Goal: Information Seeking & Learning: Find specific fact

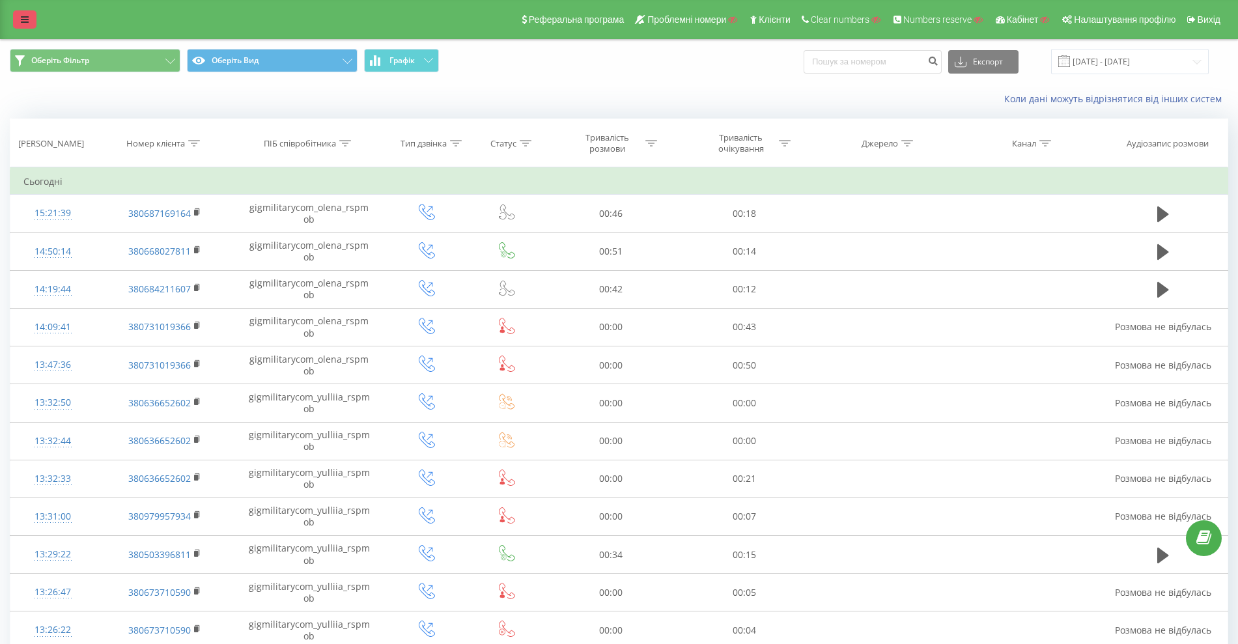
click at [27, 19] on icon at bounding box center [25, 19] width 8 height 9
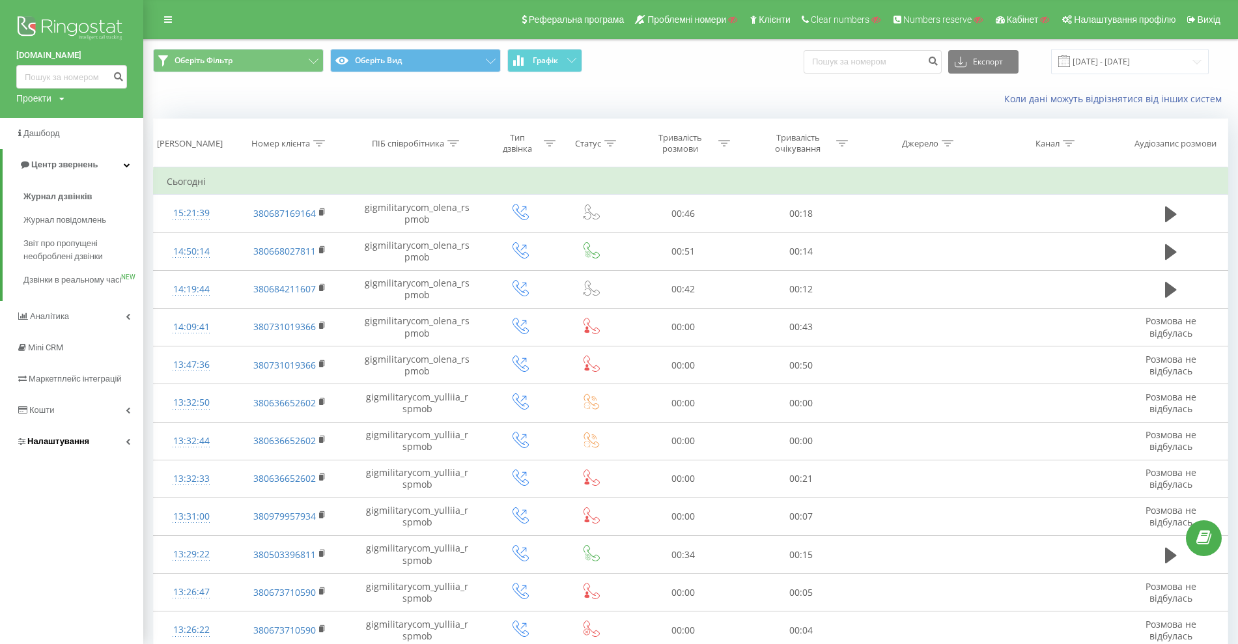
click at [59, 446] on span "Налаштування" at bounding box center [58, 441] width 62 height 10
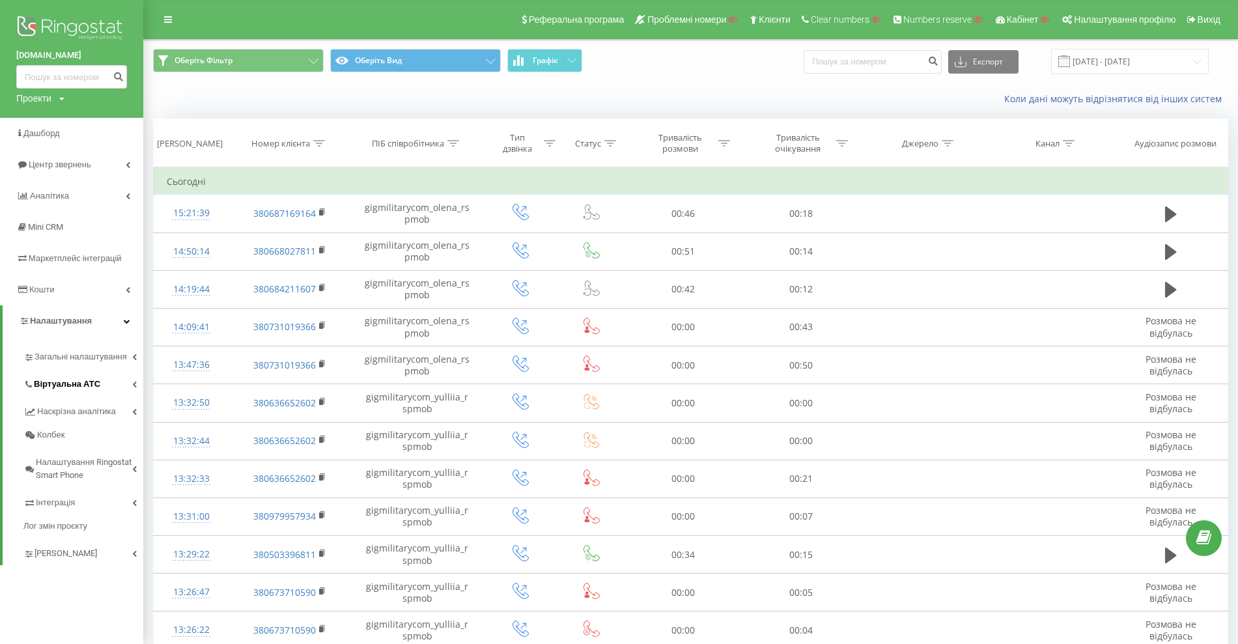
click at [104, 375] on link "Віртуальна АТС" at bounding box center [83, 382] width 120 height 27
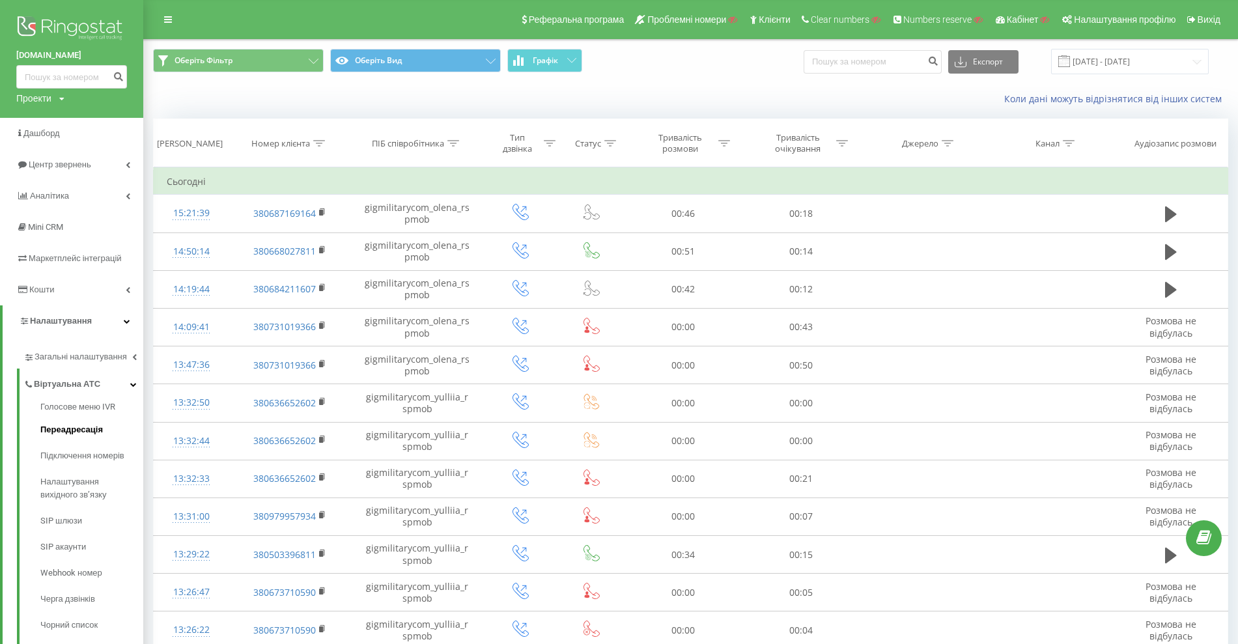
click at [94, 426] on span "Переадресація" at bounding box center [71, 429] width 63 height 13
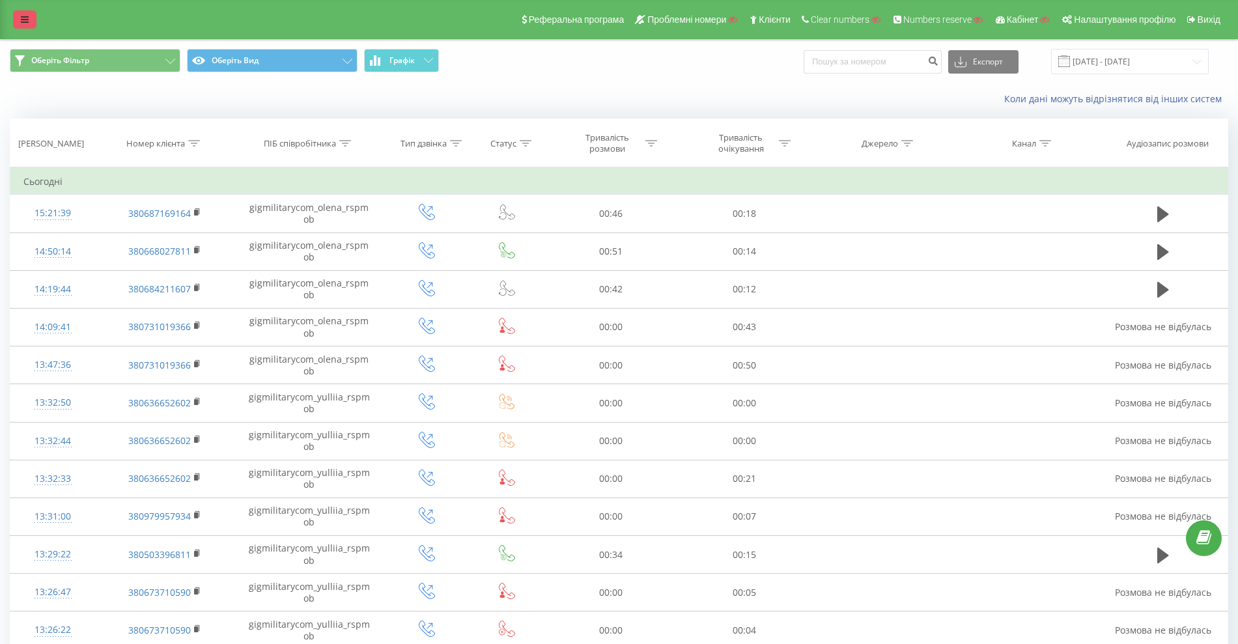
click at [23, 16] on icon at bounding box center [25, 19] width 8 height 9
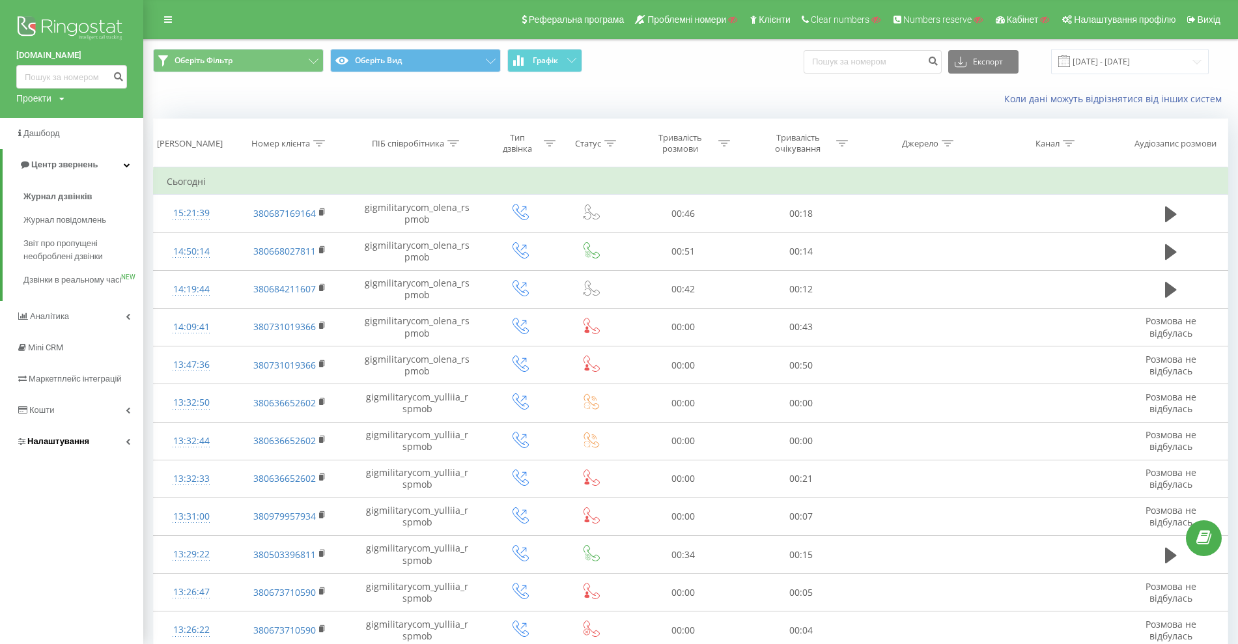
click at [42, 457] on link "Налаштування" at bounding box center [71, 441] width 143 height 31
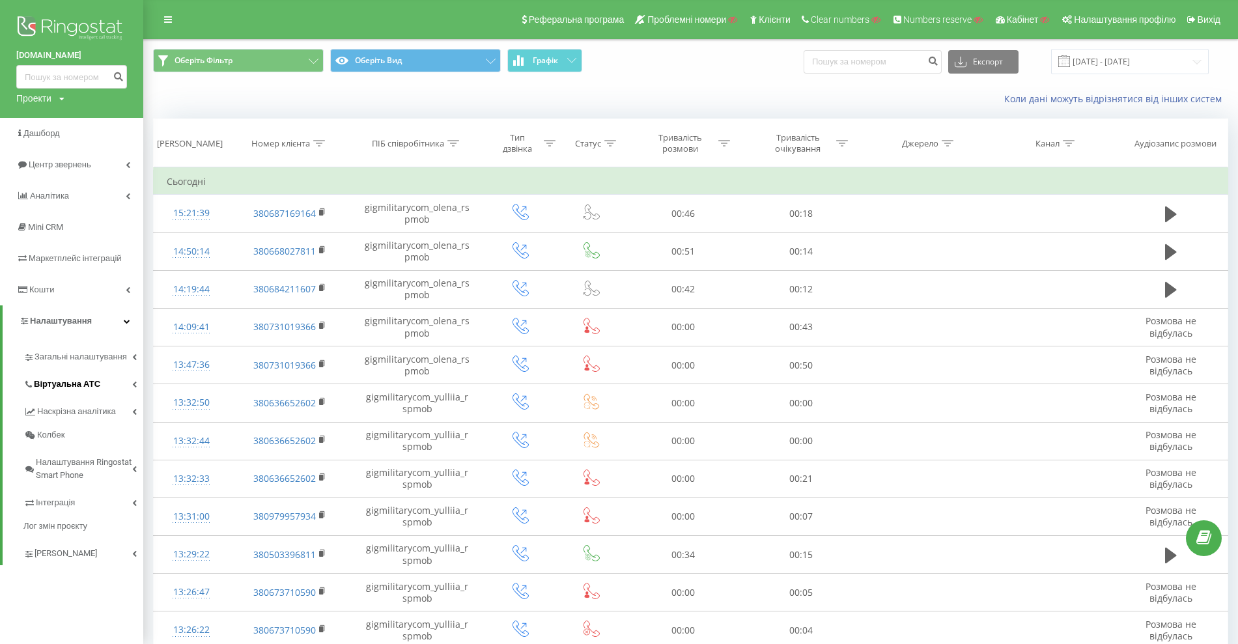
click at [53, 390] on span "Віртуальна АТС" at bounding box center [67, 384] width 66 height 13
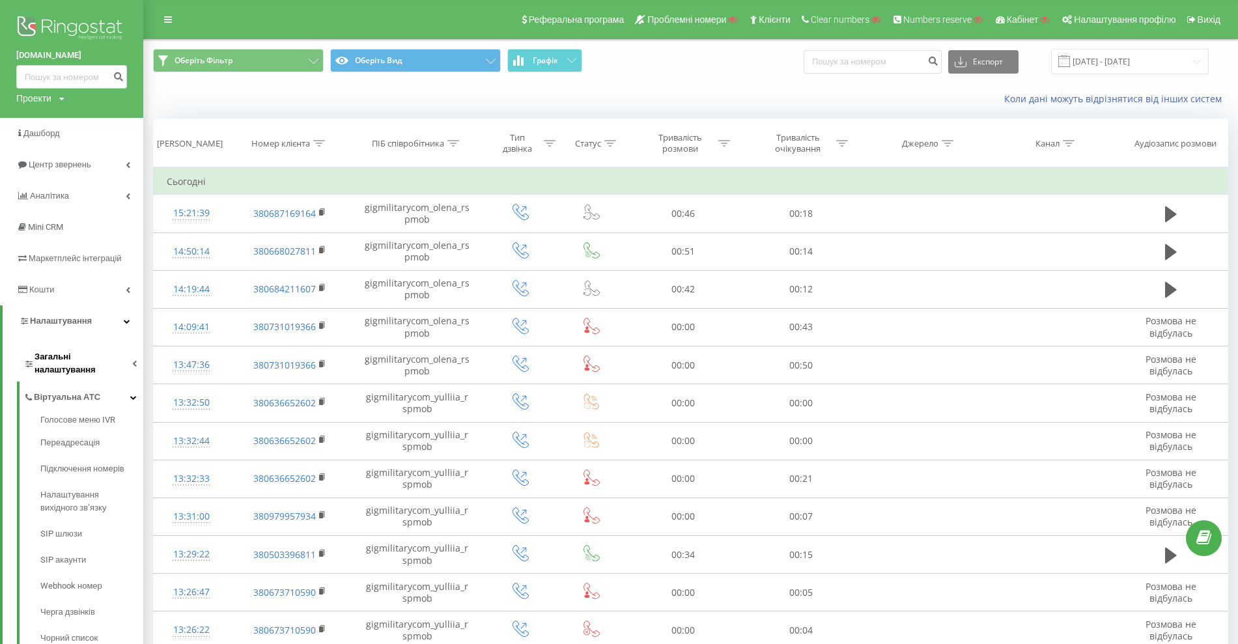
click at [70, 364] on link "Загальні налаштування" at bounding box center [83, 361] width 120 height 40
click at [61, 409] on span "AI analytics" at bounding box center [62, 415] width 44 height 13
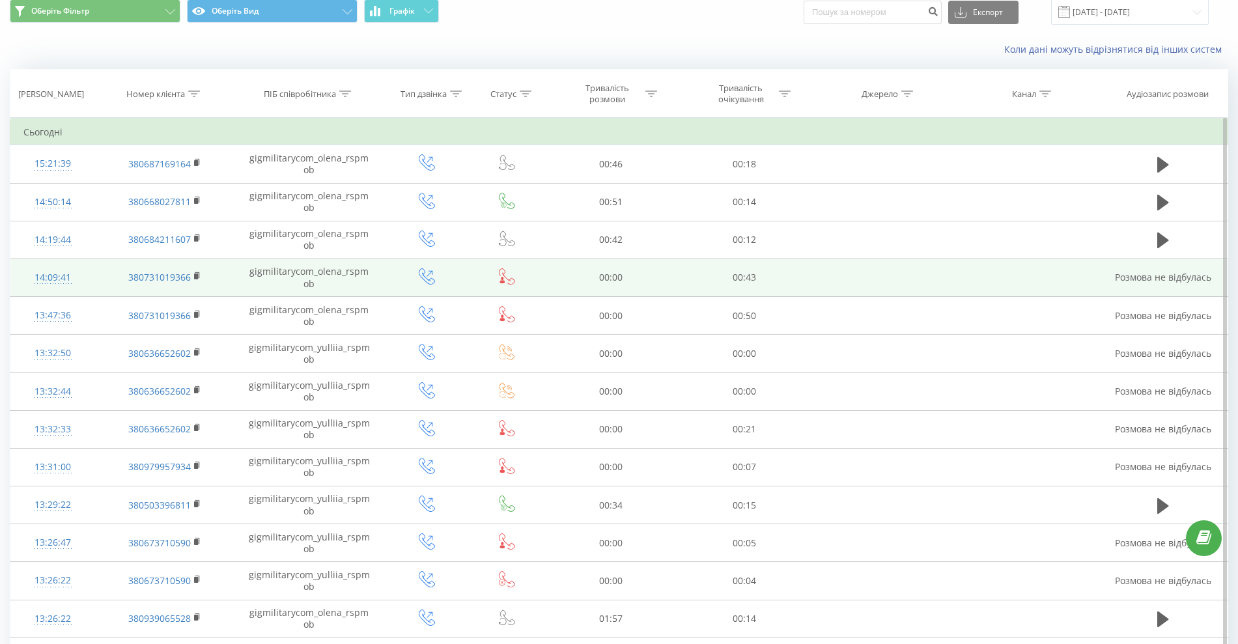
scroll to position [36, 0]
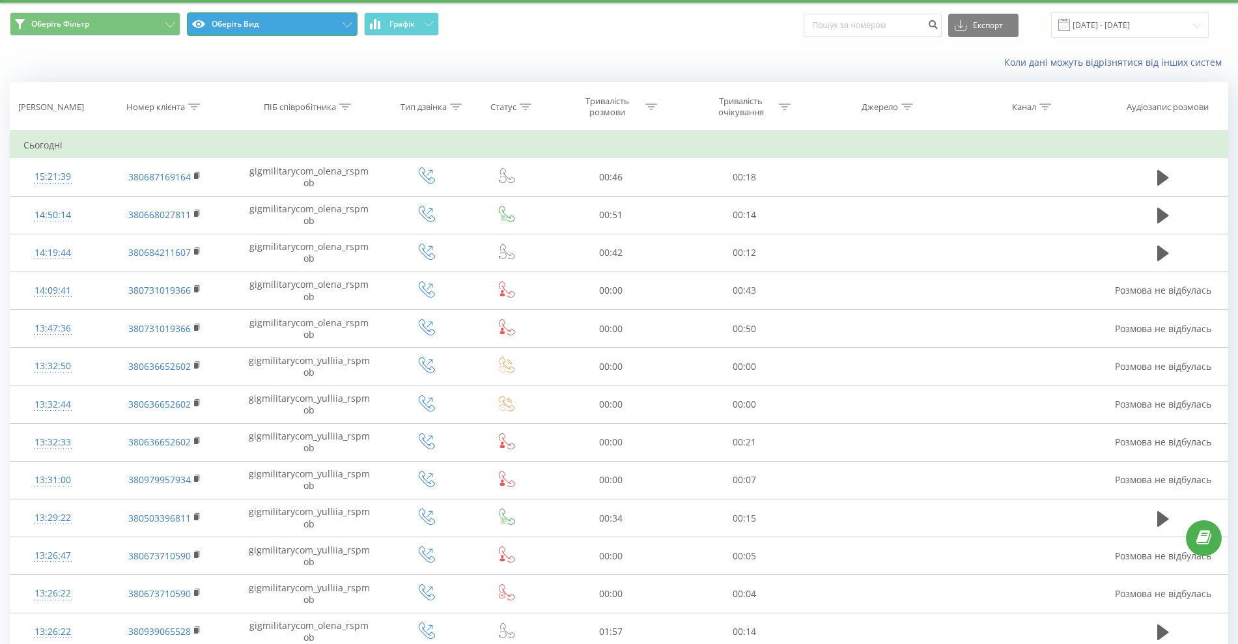
click at [236, 15] on button "Оберіть Вид" at bounding box center [272, 23] width 171 height 23
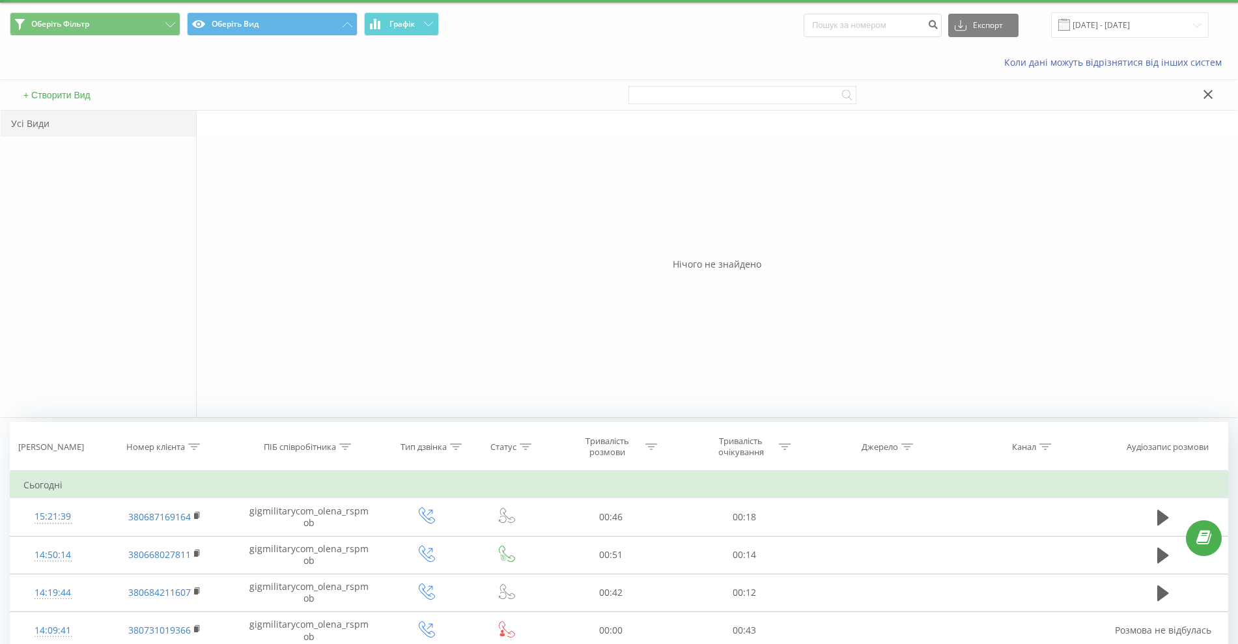
click at [76, 94] on button "+ Створити Вид" at bounding box center [57, 95] width 75 height 12
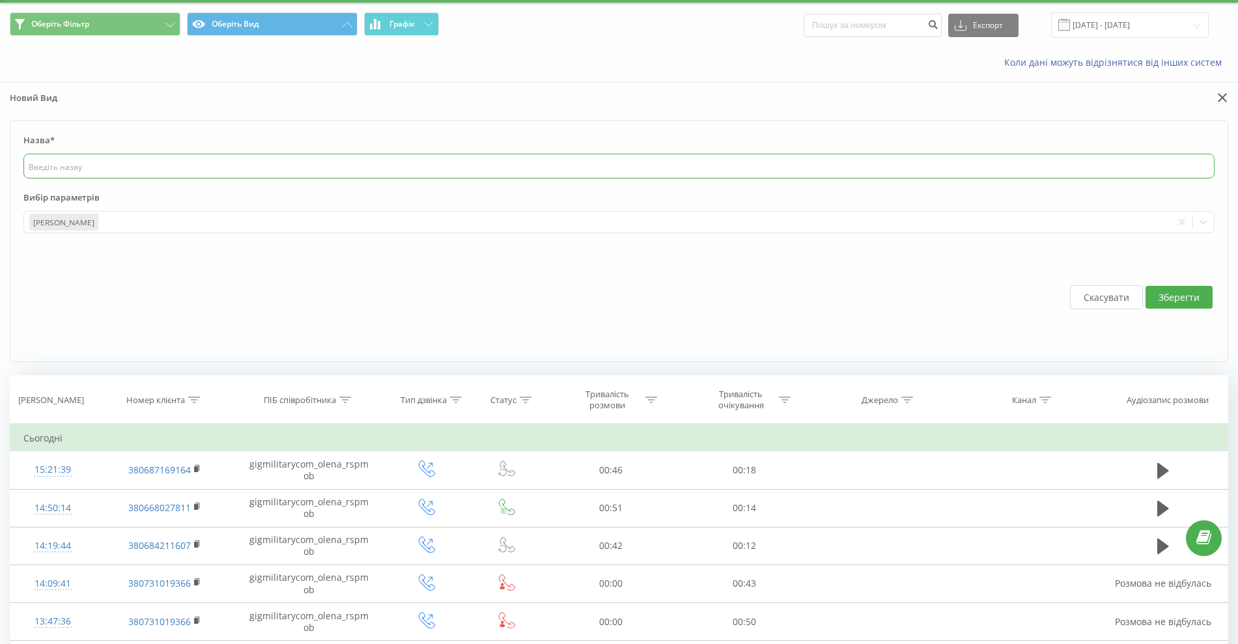
click at [127, 163] on input "text" at bounding box center [618, 166] width 1191 height 25
type input "test"
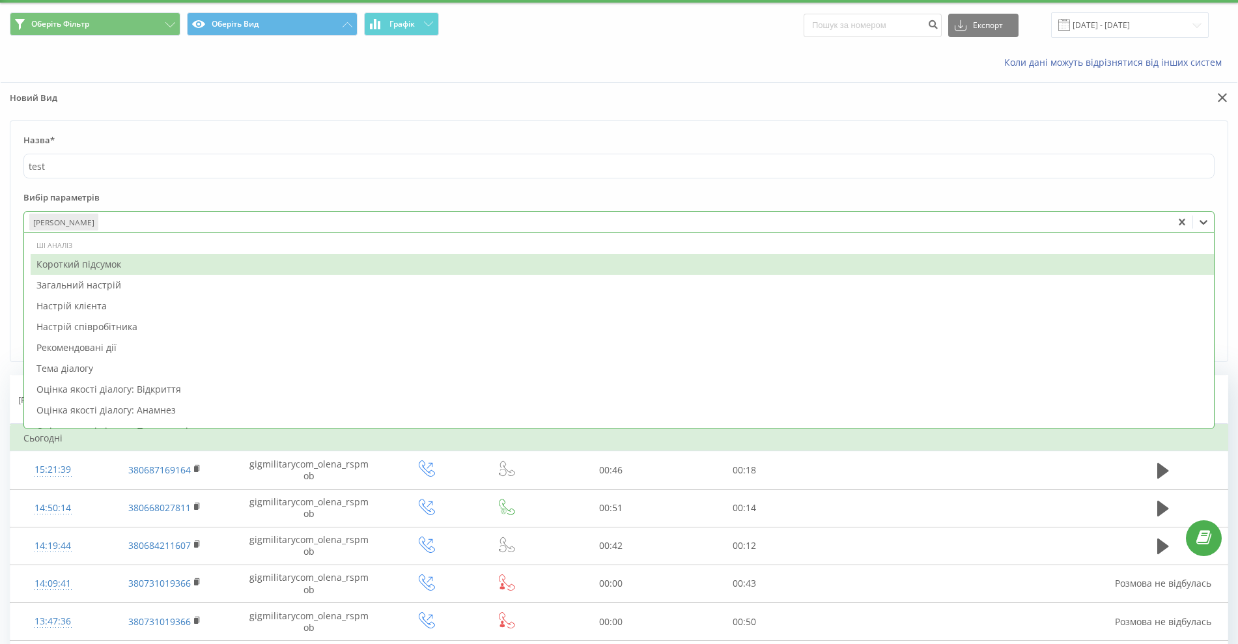
click at [147, 222] on div at bounding box center [633, 222] width 1067 height 15
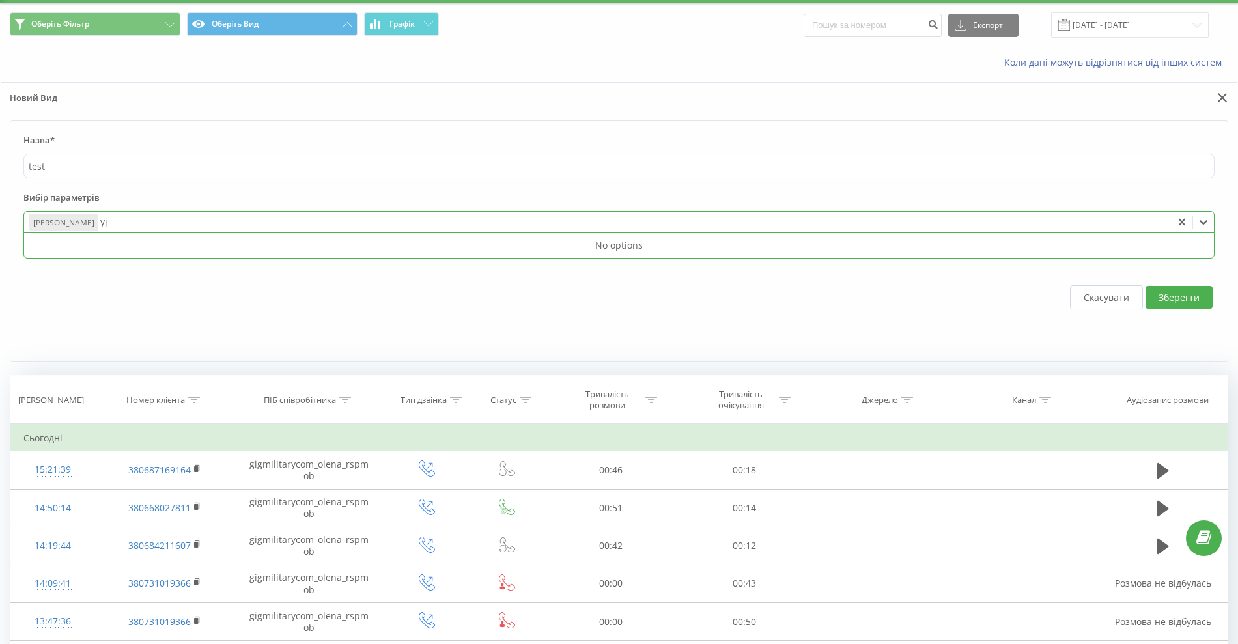
type input "y"
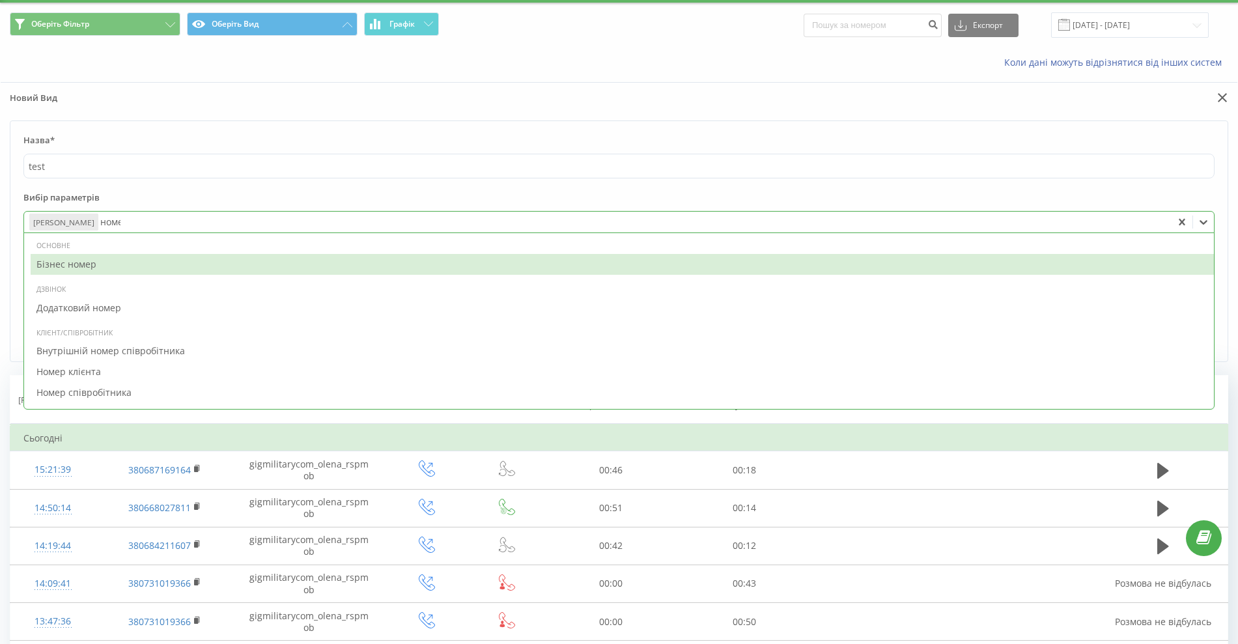
type input "номер"
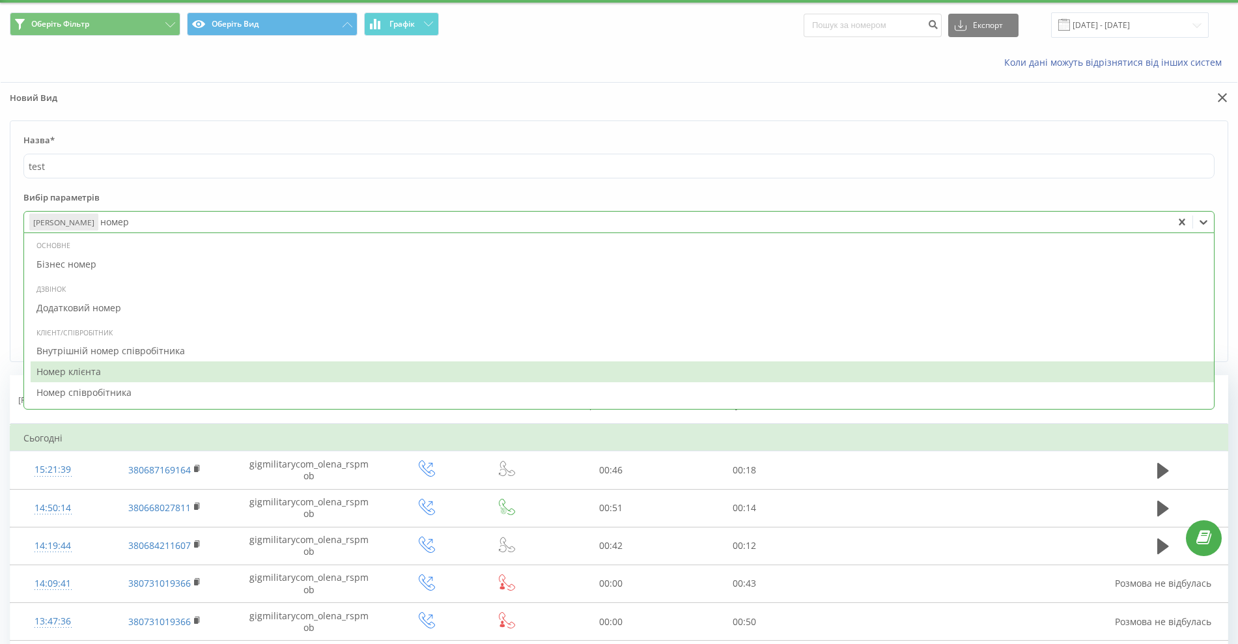
click at [100, 370] on div "Номер клієнта" at bounding box center [622, 371] width 1183 height 21
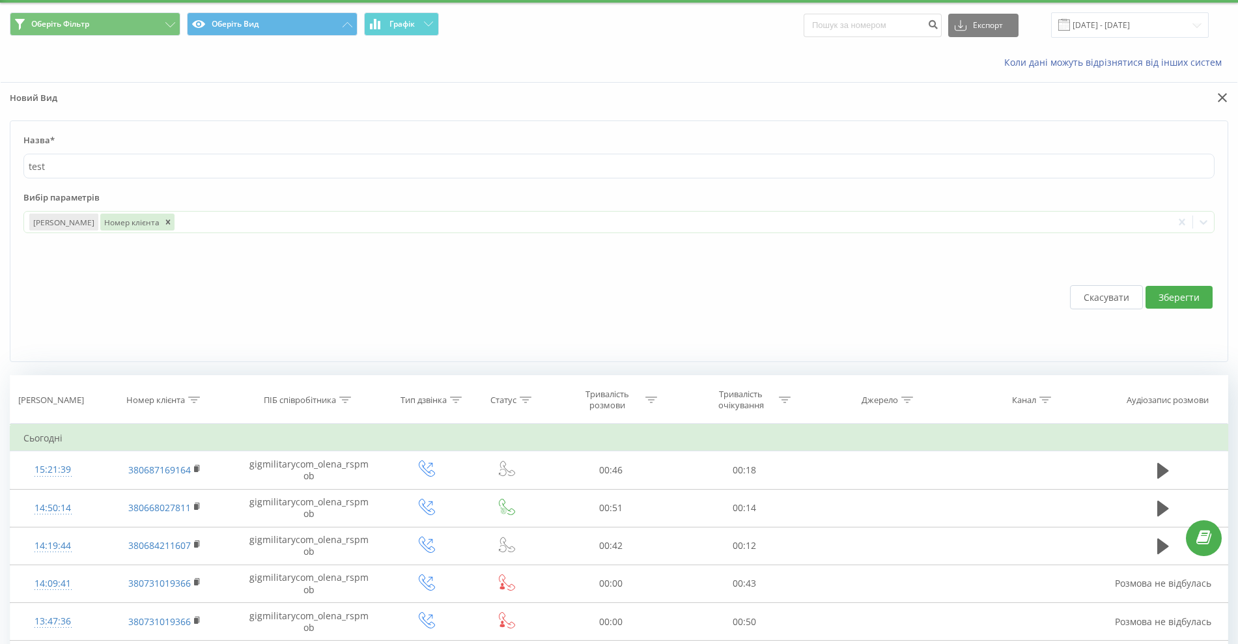
click at [328, 188] on form "Назва* test Вибір параметрів Дата дзвінка Номер клієнта To pick up a draggable …" at bounding box center [619, 241] width 1219 height 242
click at [251, 228] on div at bounding box center [671, 222] width 991 height 15
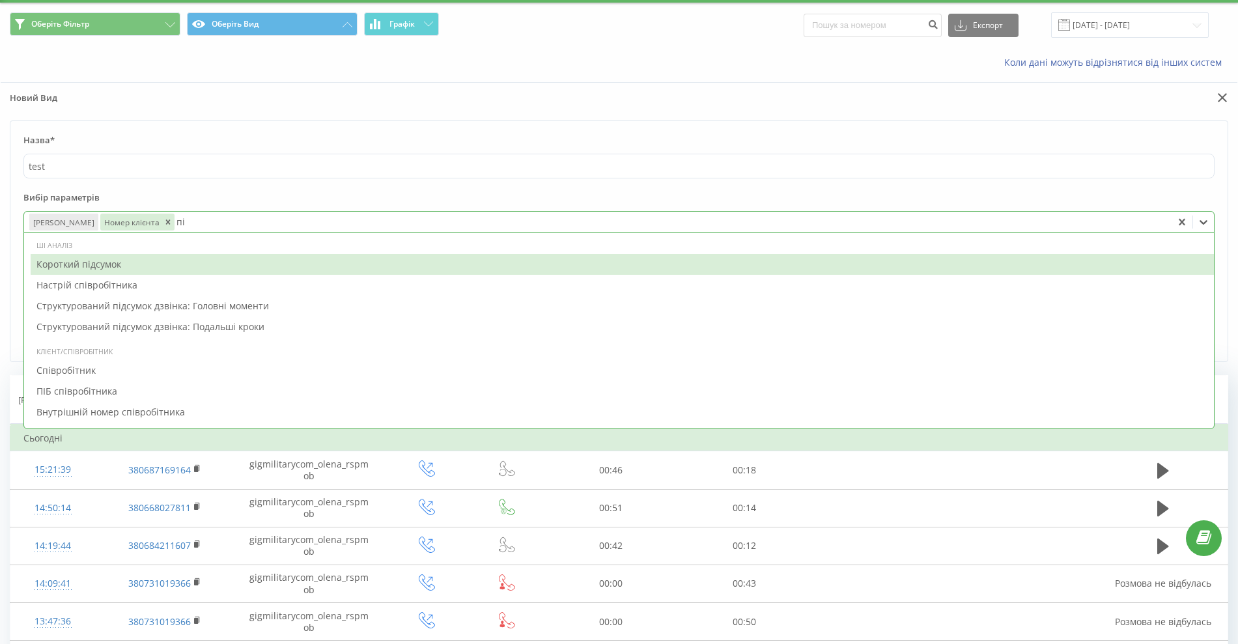
type input "піб"
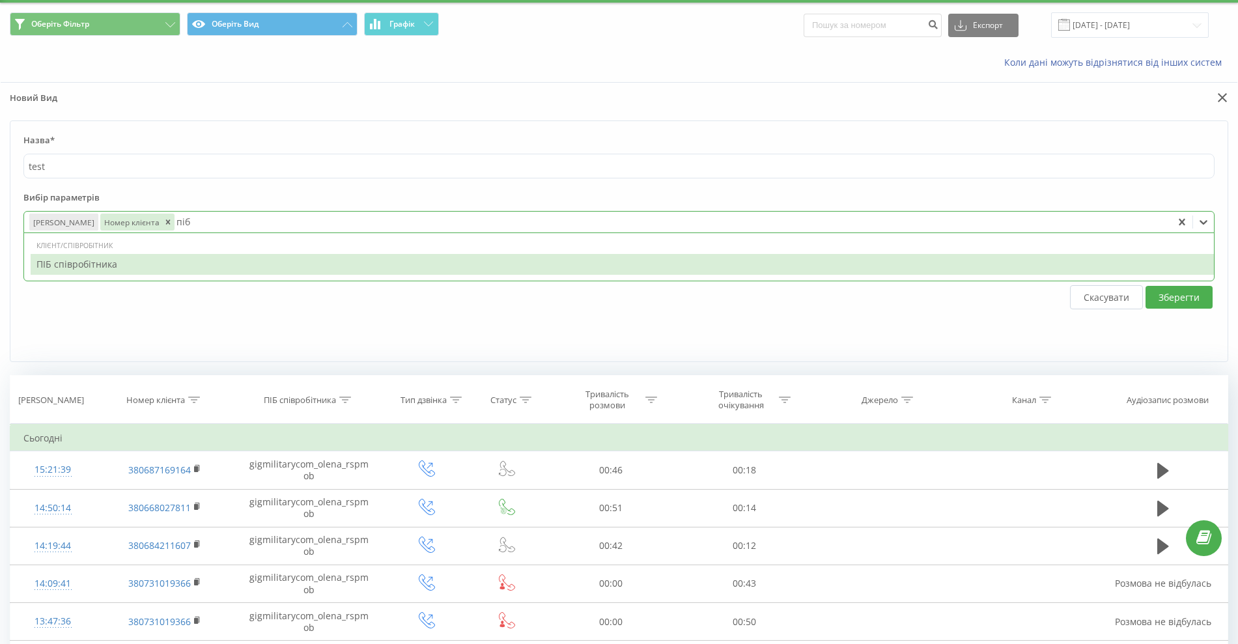
click at [228, 268] on div "ПІБ співробітника" at bounding box center [622, 264] width 1183 height 21
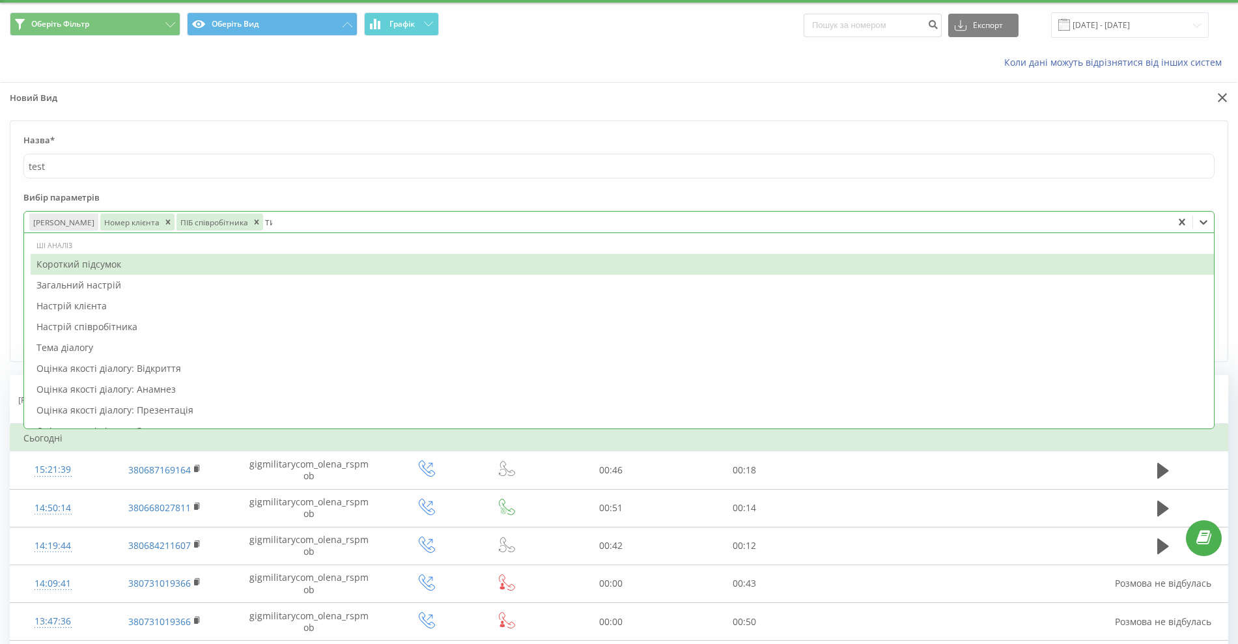
type input "тип"
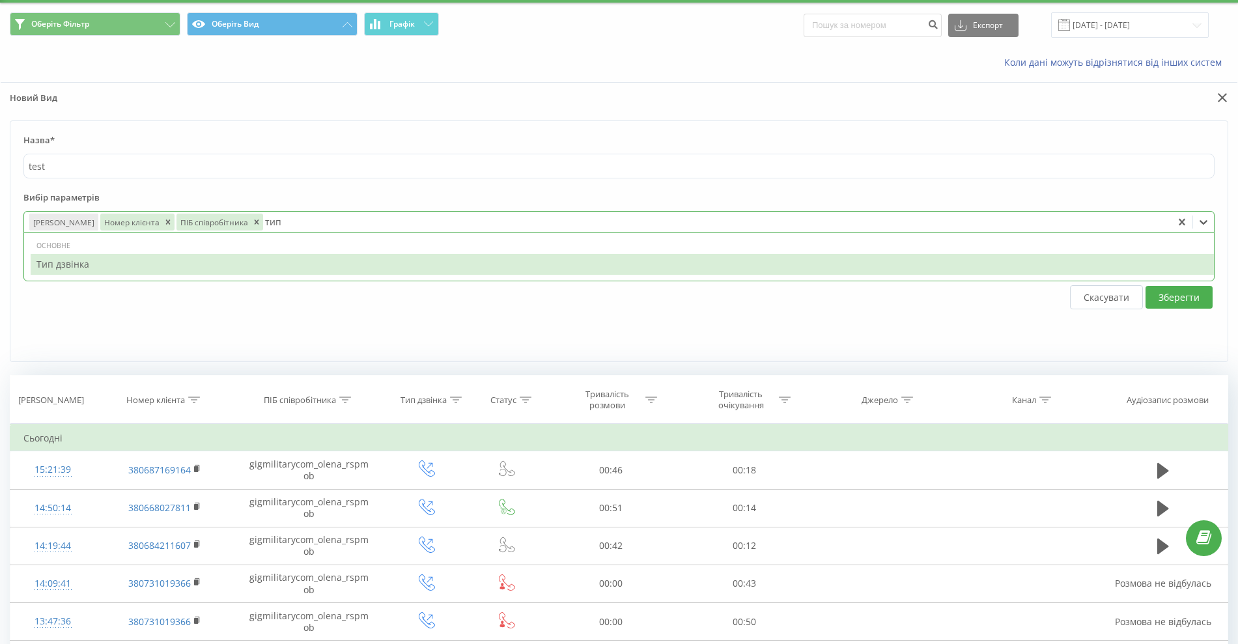
click at [272, 275] on div "Основне Тип дзвінка" at bounding box center [619, 257] width 1190 height 44
click at [292, 258] on div "Тип дзвінка" at bounding box center [622, 264] width 1183 height 21
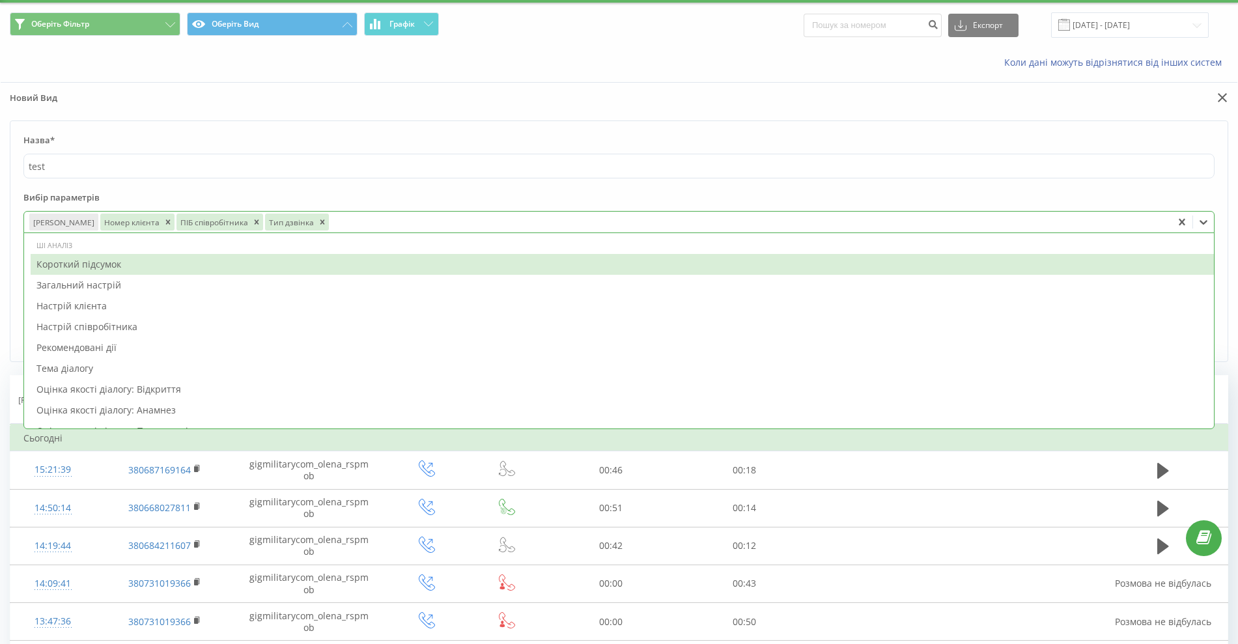
click at [292, 258] on div "Короткий підсумок" at bounding box center [622, 264] width 1183 height 21
click at [410, 219] on icon "Remove Короткий підсумок" at bounding box center [414, 222] width 9 height 9
type input "т"
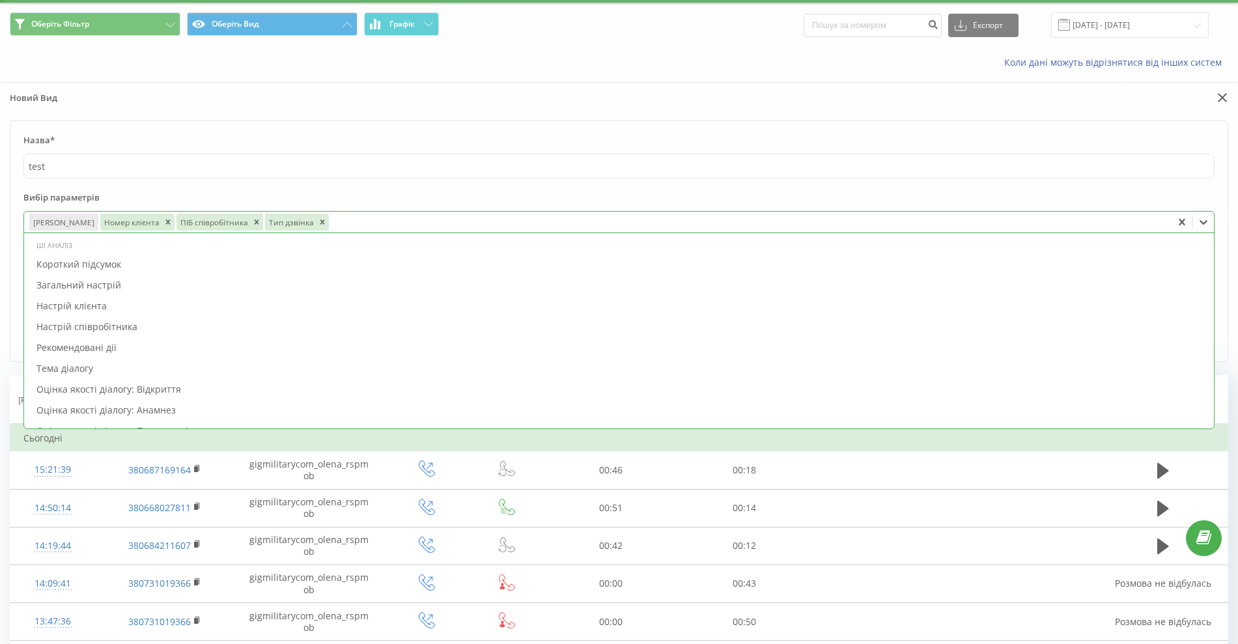
click at [447, 187] on form "Назва* test Вибір параметрів option Короткий підсумок, deselected. 69 results a…" at bounding box center [619, 241] width 1219 height 242
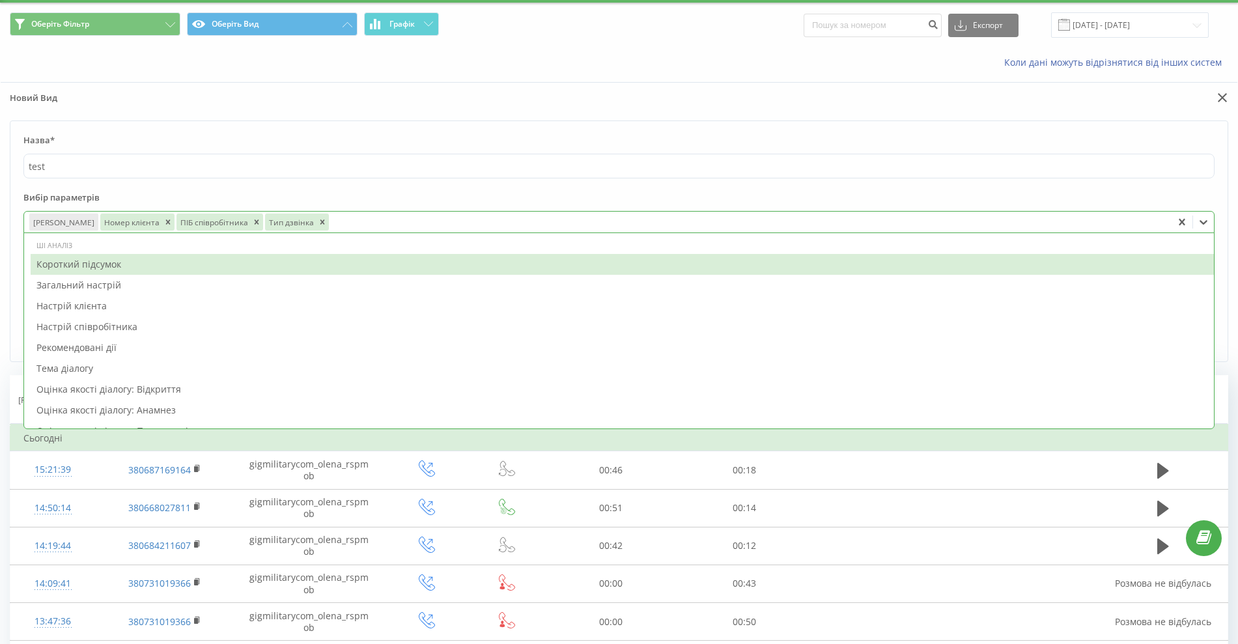
click at [399, 221] on div at bounding box center [749, 222] width 836 height 15
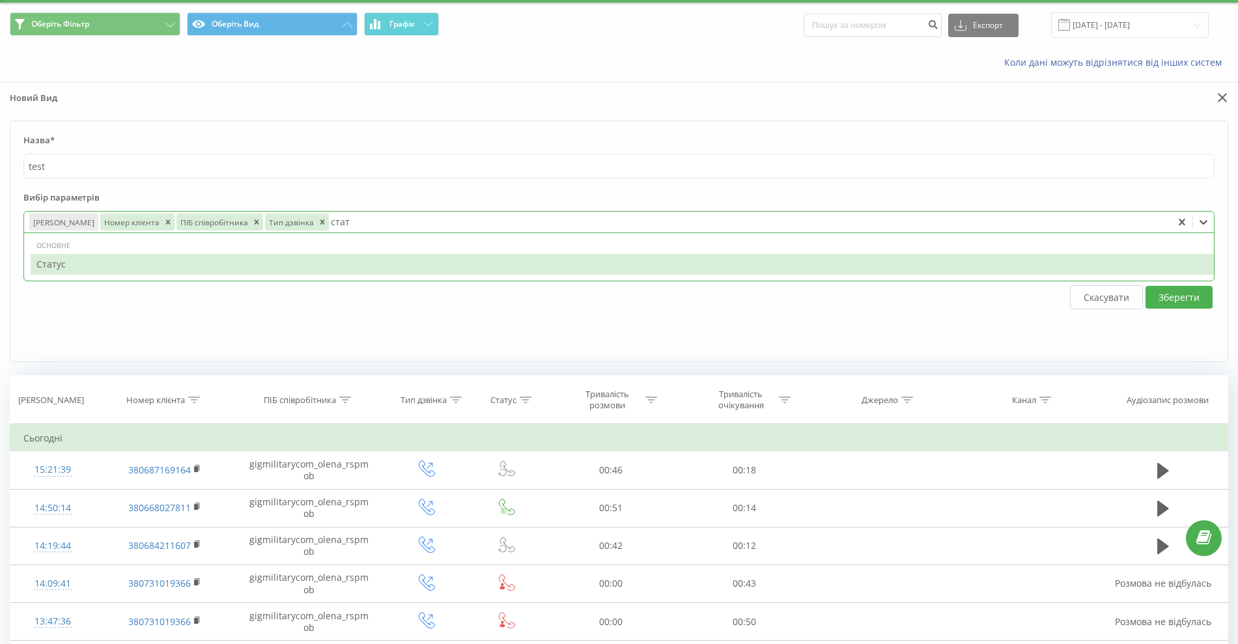
type input "стату"
click at [372, 265] on div "Статус" at bounding box center [622, 264] width 1183 height 21
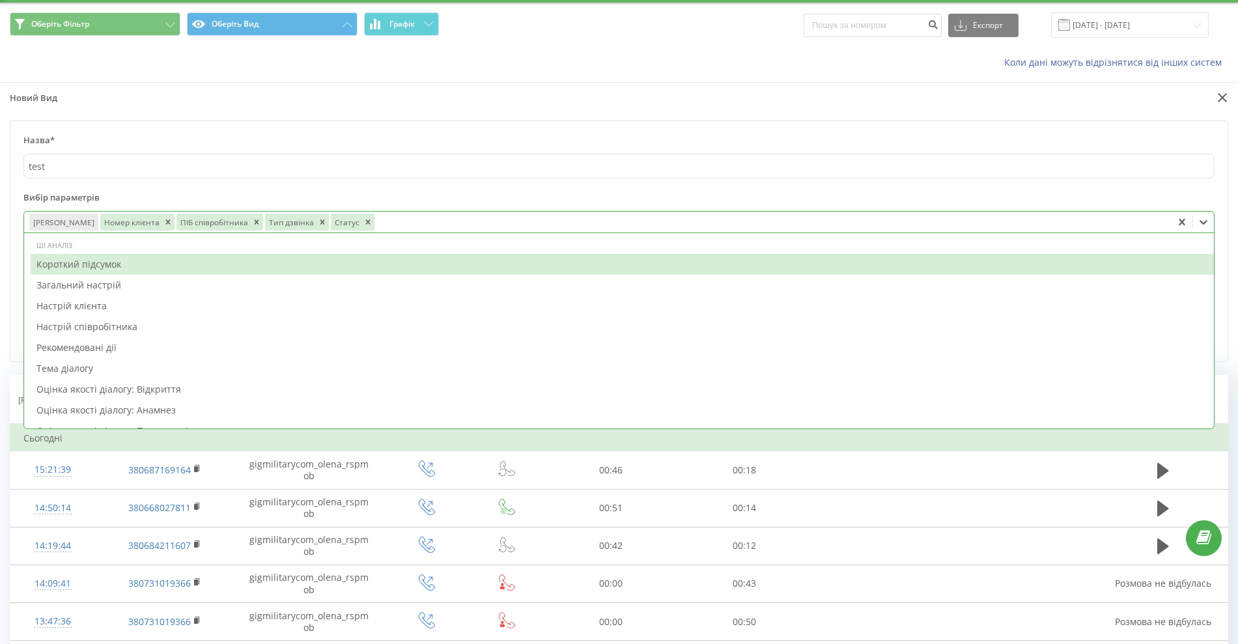
click at [372, 265] on div "Короткий підсумок" at bounding box center [622, 264] width 1183 height 21
click at [456, 219] on icon "Remove Короткий підсумок" at bounding box center [460, 222] width 9 height 9
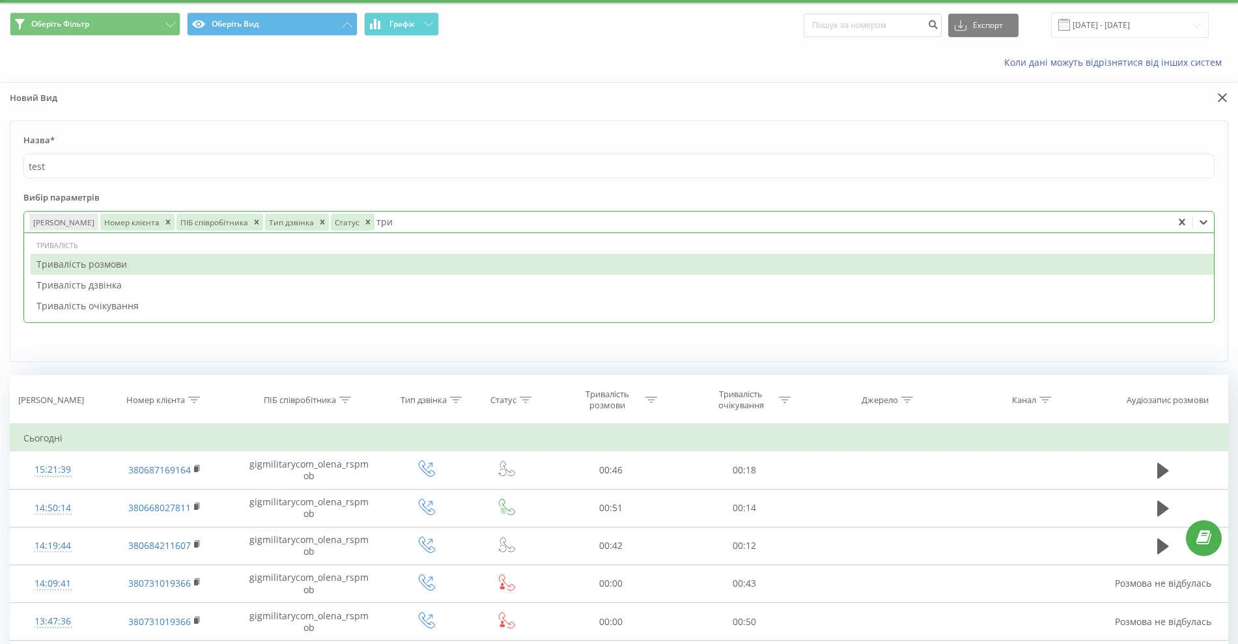
type input "трив"
click at [383, 264] on div "Тривалість розмови" at bounding box center [622, 264] width 1183 height 21
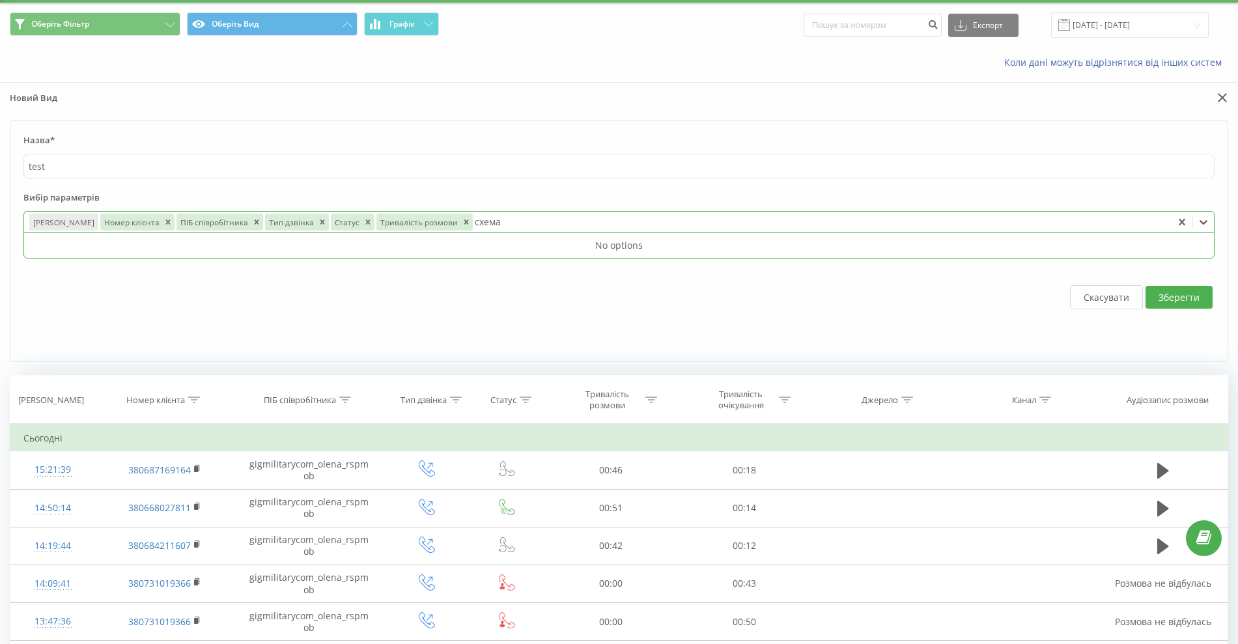
type input "схем"
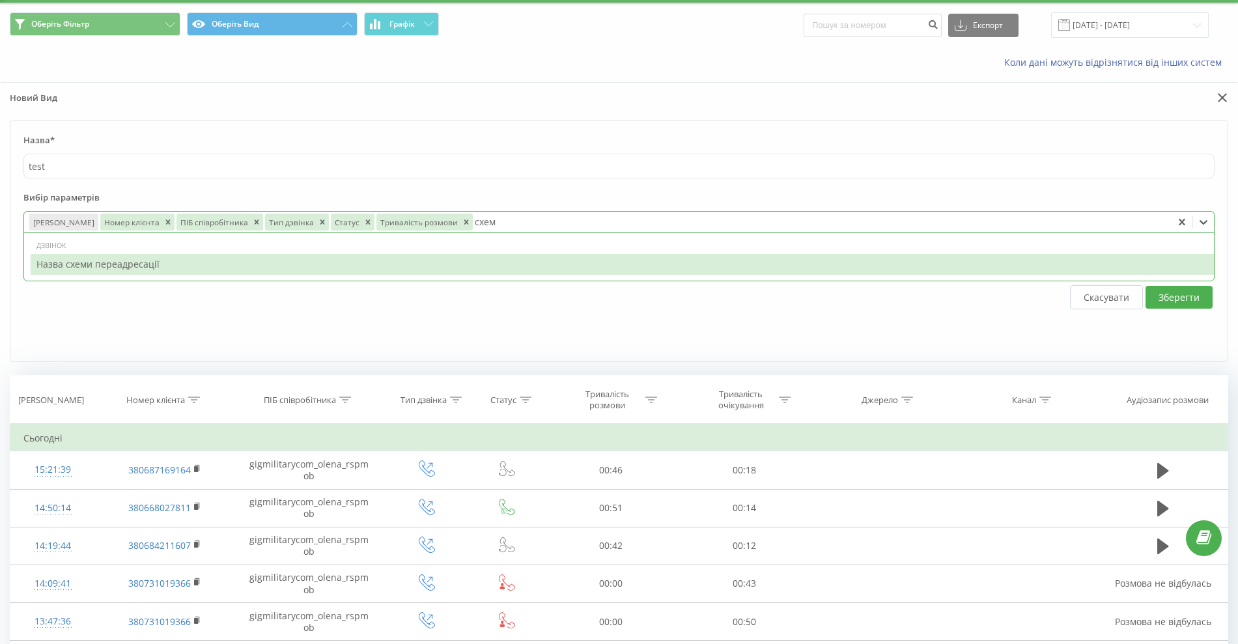
click at [463, 264] on div "Назва схеми переадресації" at bounding box center [622, 264] width 1183 height 21
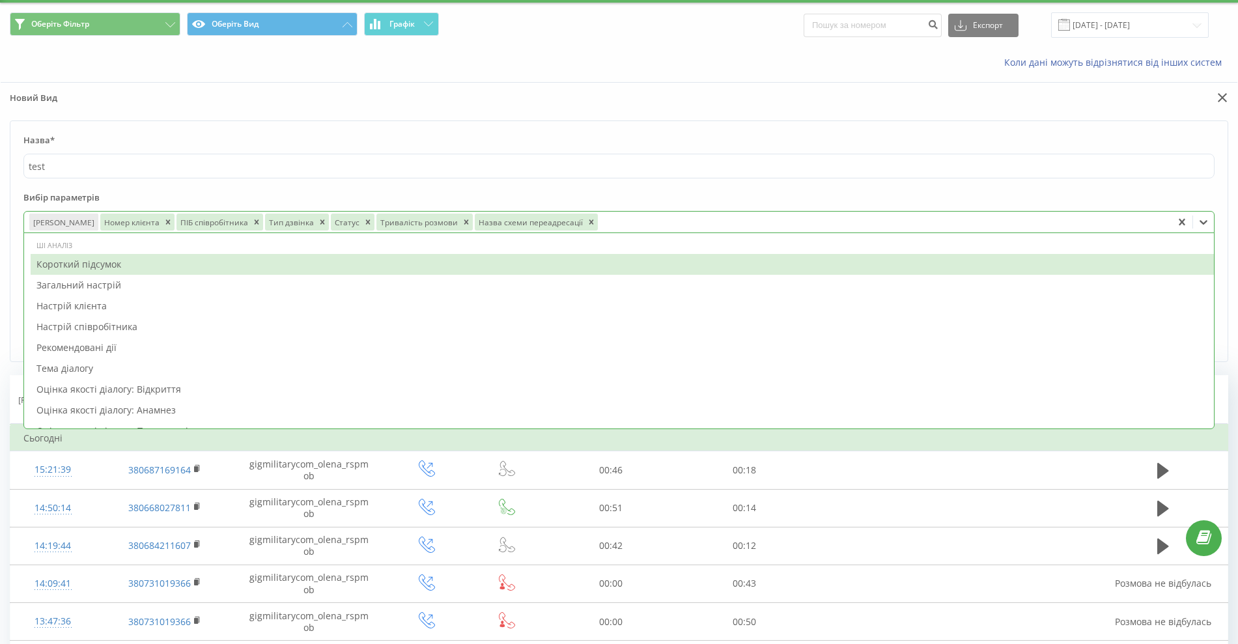
click at [708, 215] on div at bounding box center [883, 222] width 567 height 15
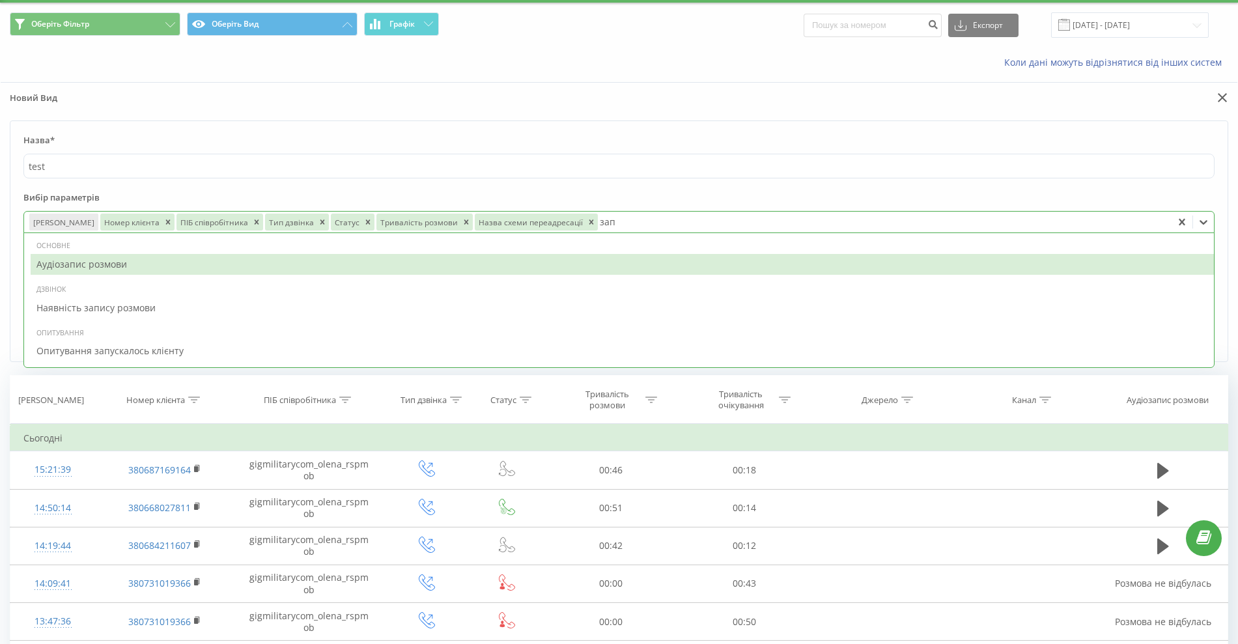
type input "запи"
click at [595, 257] on div "Аудіозапис розмови" at bounding box center [622, 264] width 1183 height 21
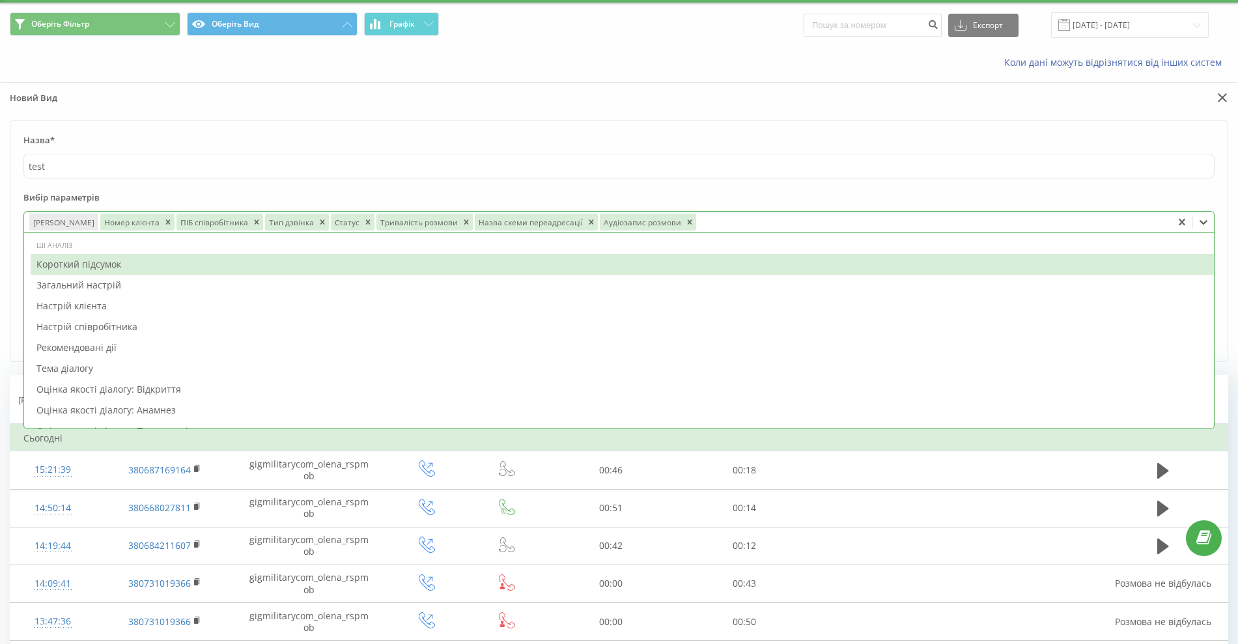
click at [730, 191] on label "Вибір параметрів" at bounding box center [618, 201] width 1191 height 20
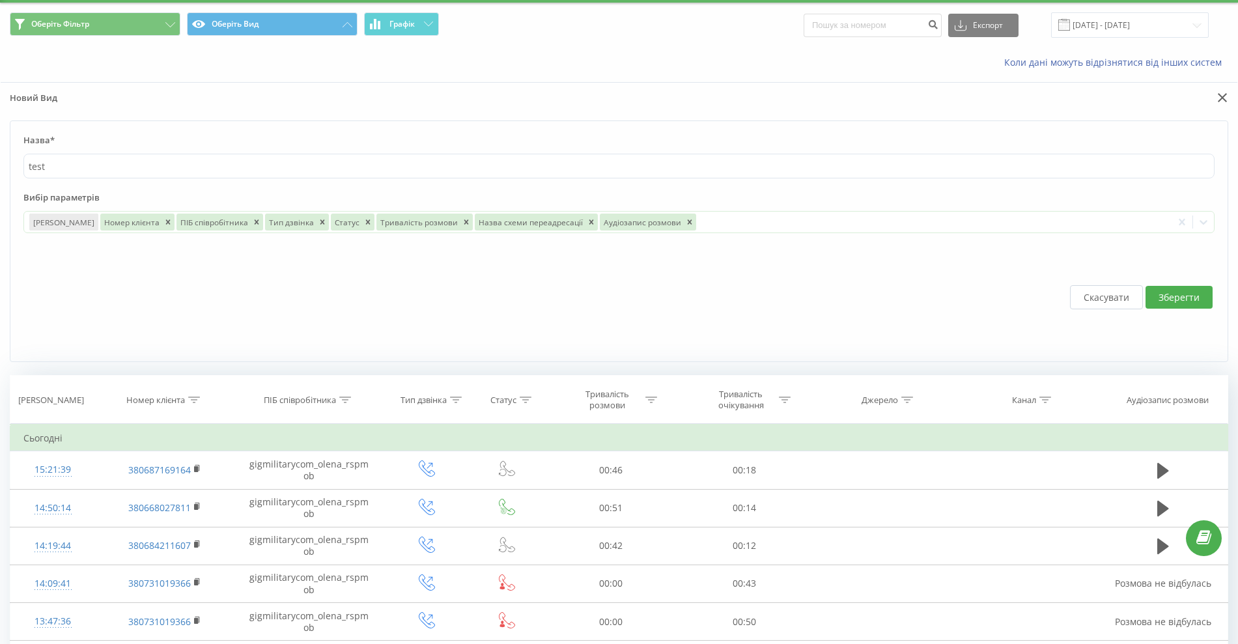
click at [1165, 296] on button "Зберегти" at bounding box center [1179, 297] width 67 height 23
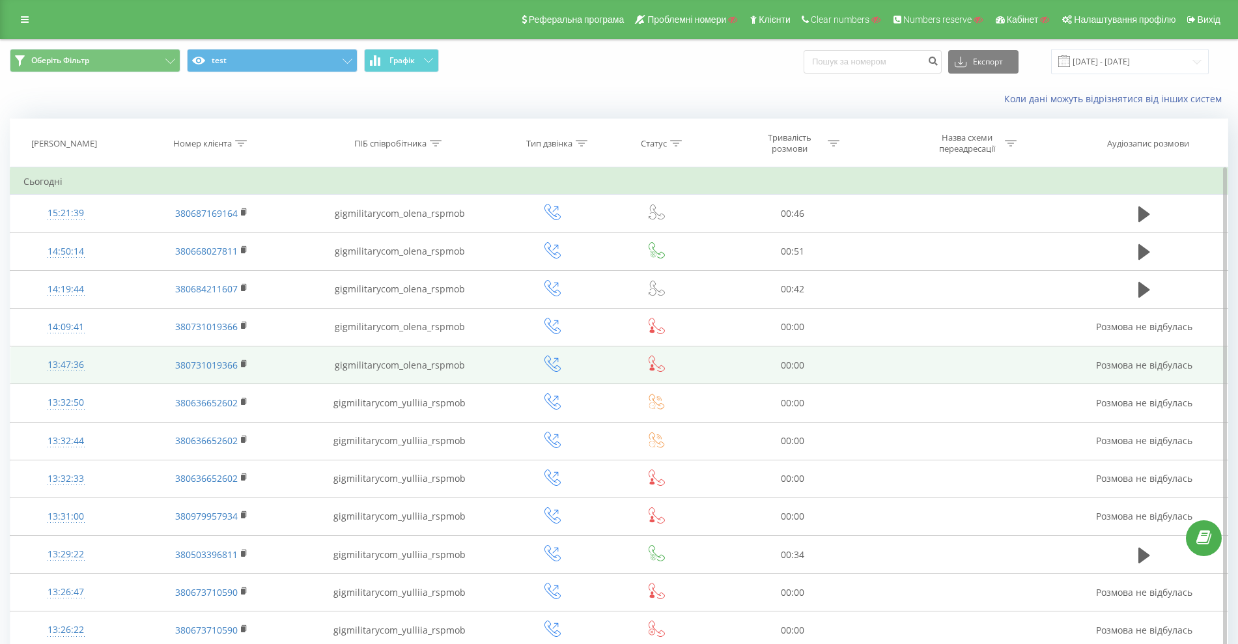
scroll to position [547, 0]
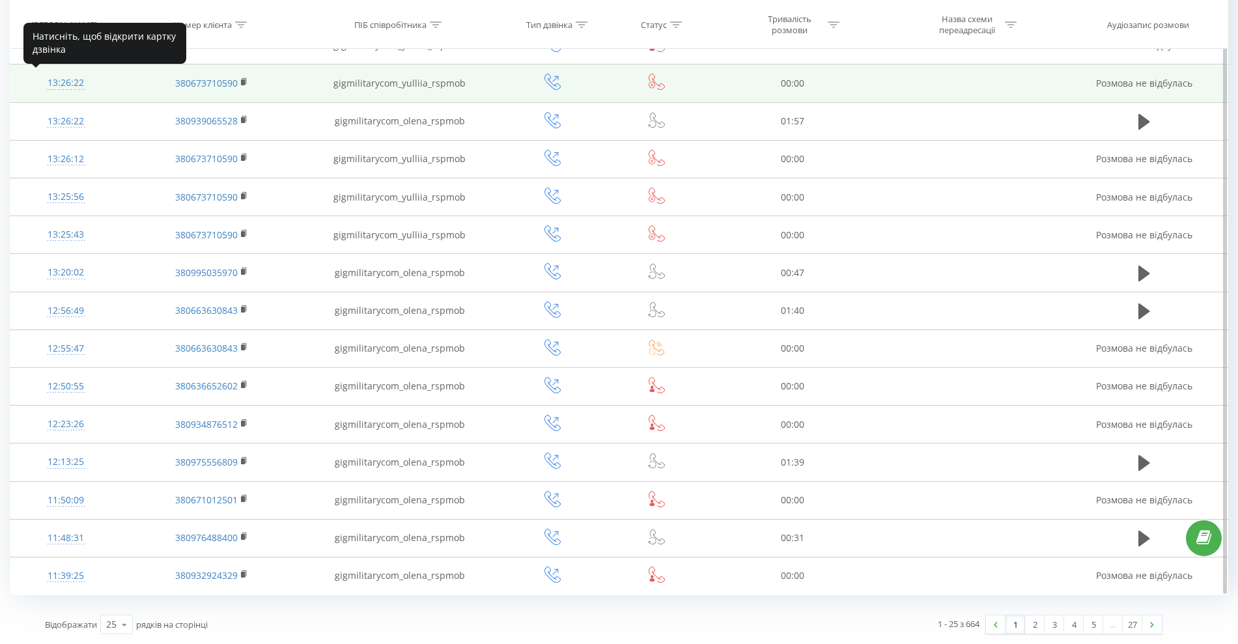
click at [69, 79] on div "13:26:22" at bounding box center [65, 82] width 85 height 25
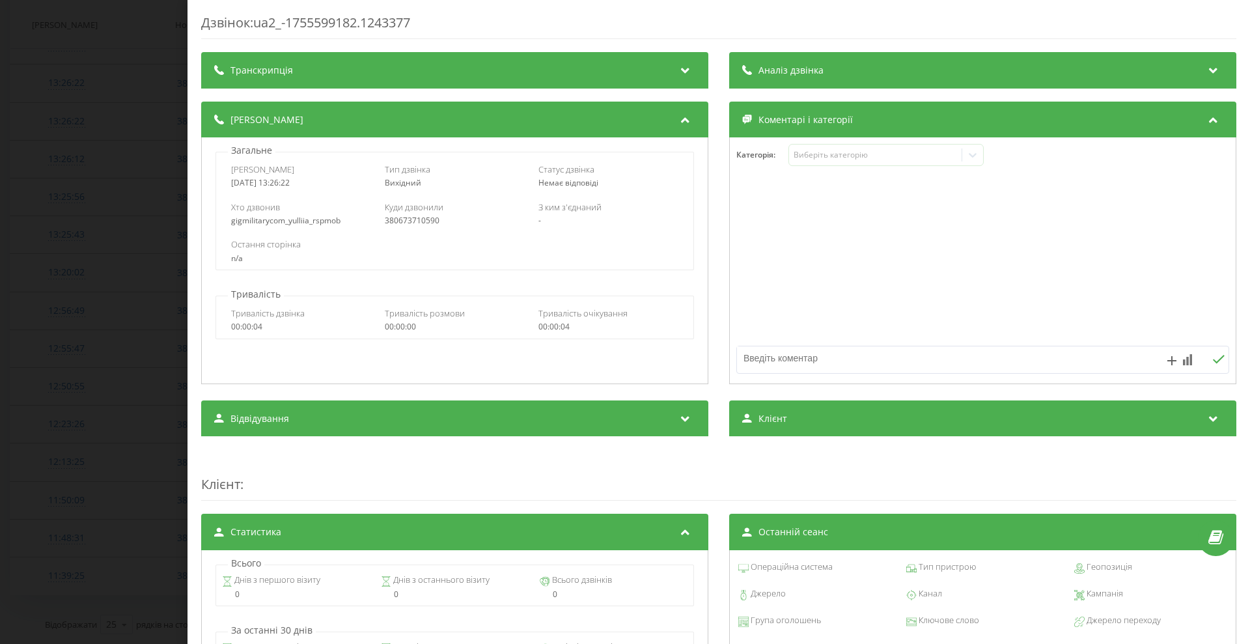
click at [76, 351] on div "Дзвінок : ua2_-1755599182.1243377 Транскрипція Для AI-аналізу майбутніх дзвінкі…" at bounding box center [625, 322] width 1250 height 644
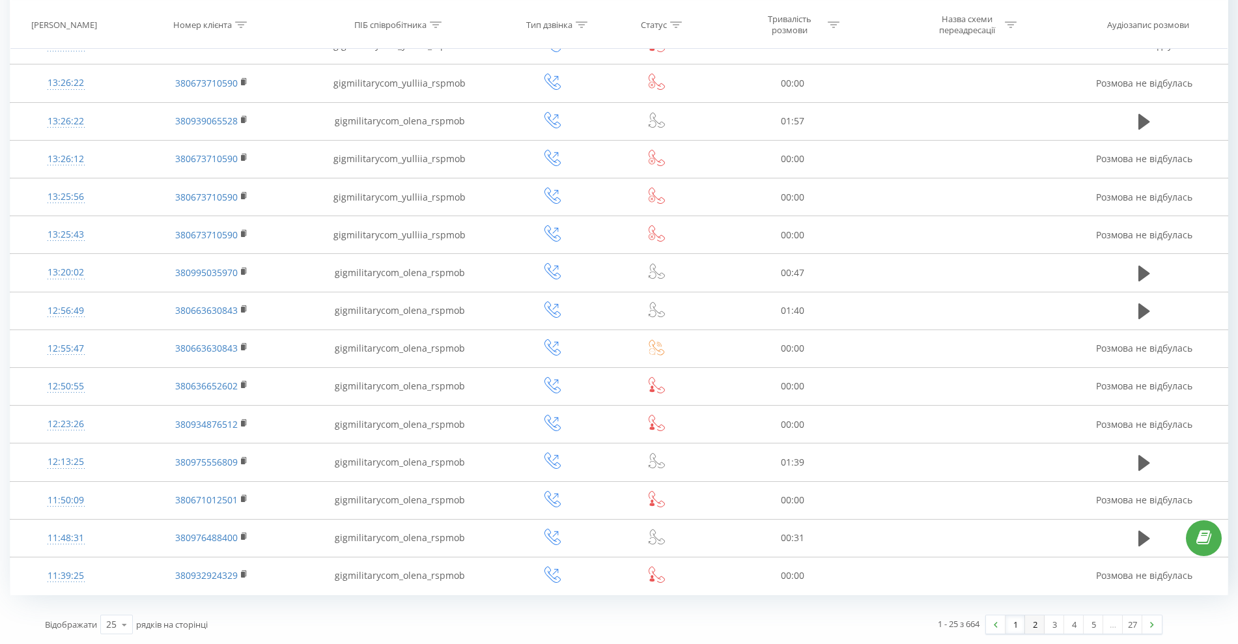
click at [1026, 625] on link "2" at bounding box center [1035, 624] width 20 height 18
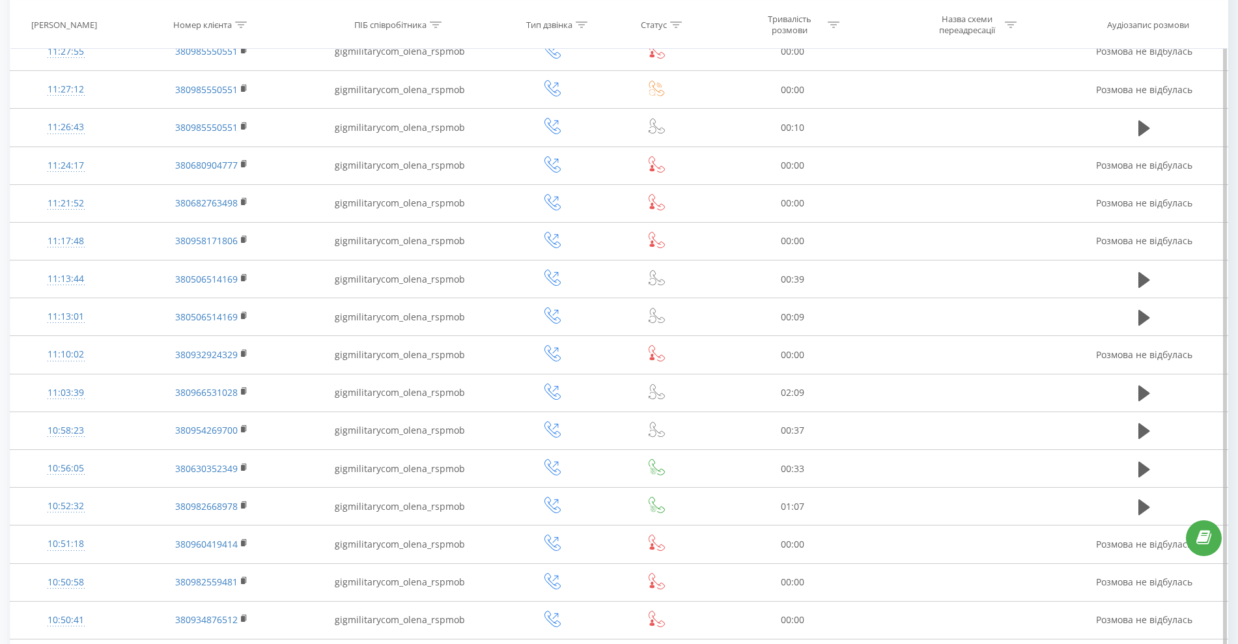
scroll to position [94, 0]
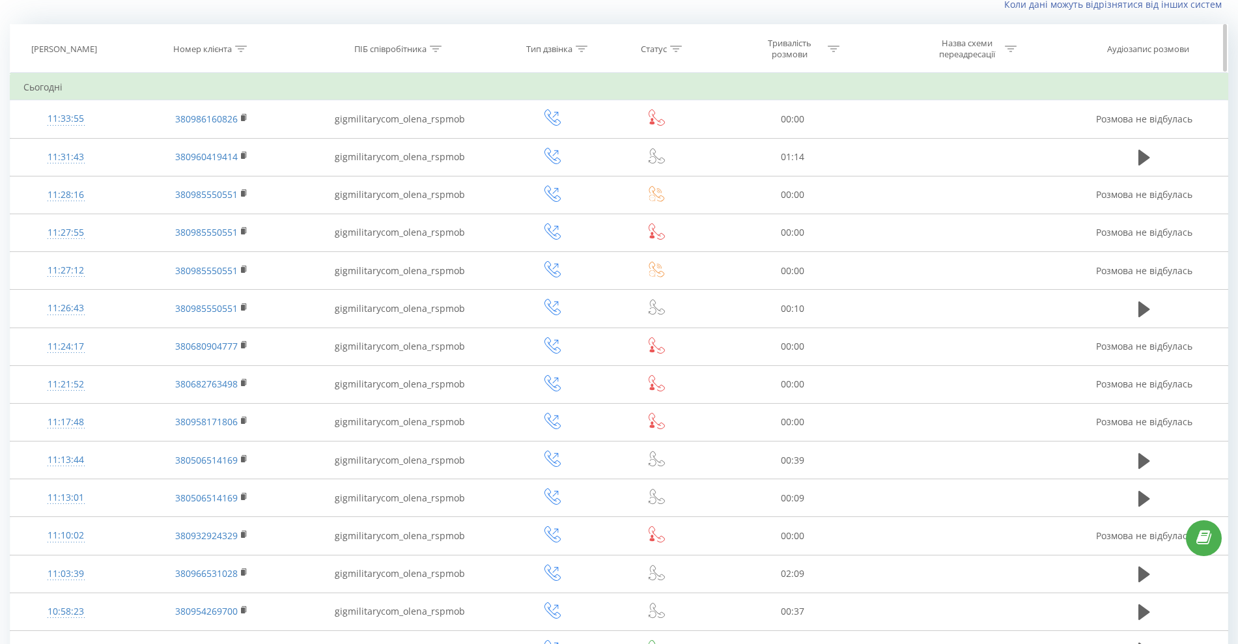
click at [581, 49] on icon at bounding box center [582, 49] width 12 height 7
click at [526, 138] on div "Введіть значення" at bounding box center [546, 143] width 92 height 10
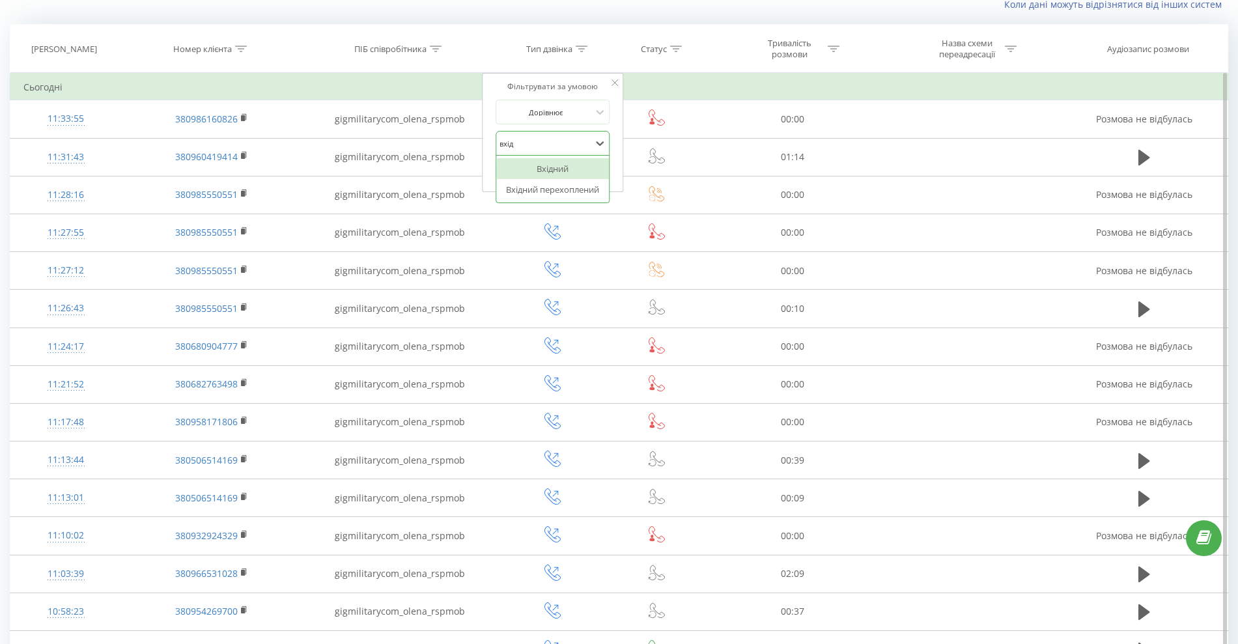
type input "вхідн"
click at [541, 165] on div "Вхідний" at bounding box center [552, 168] width 113 height 21
click at [576, 165] on span "OK" at bounding box center [580, 170] width 36 height 20
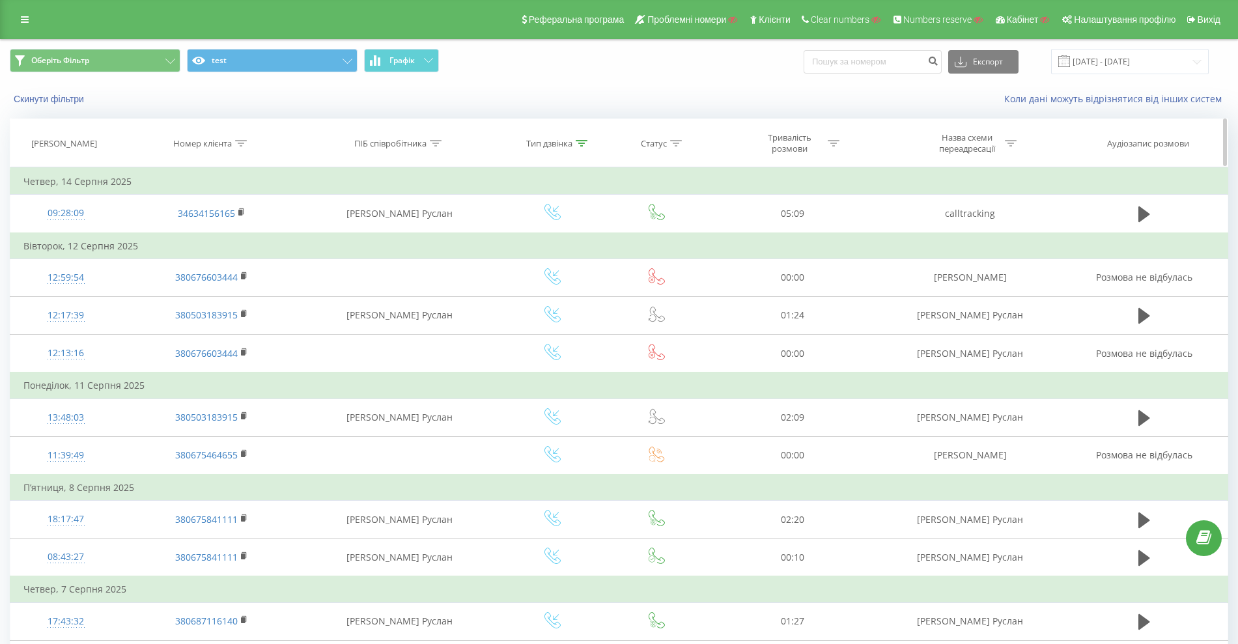
click at [439, 147] on div at bounding box center [436, 143] width 12 height 11
click at [393, 235] on input "text" at bounding box center [400, 236] width 115 height 23
click at [585, 142] on icon at bounding box center [582, 143] width 12 height 7
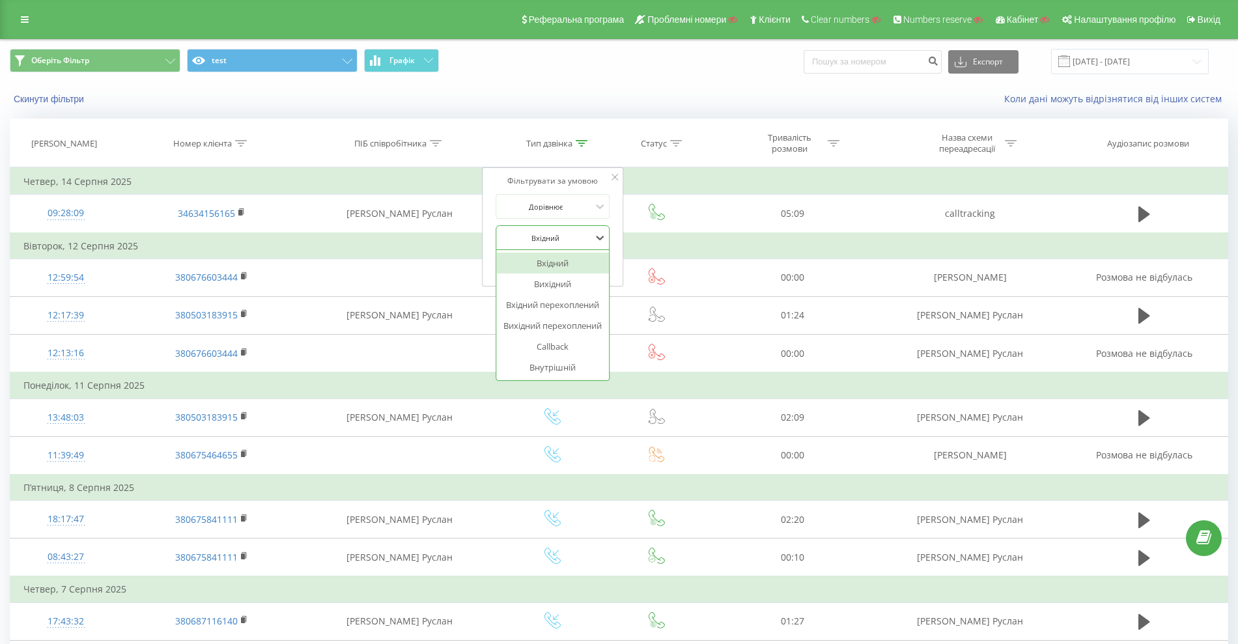
click at [536, 238] on div at bounding box center [546, 238] width 92 height 12
click at [536, 262] on button "Скасувати" at bounding box center [523, 265] width 55 height 16
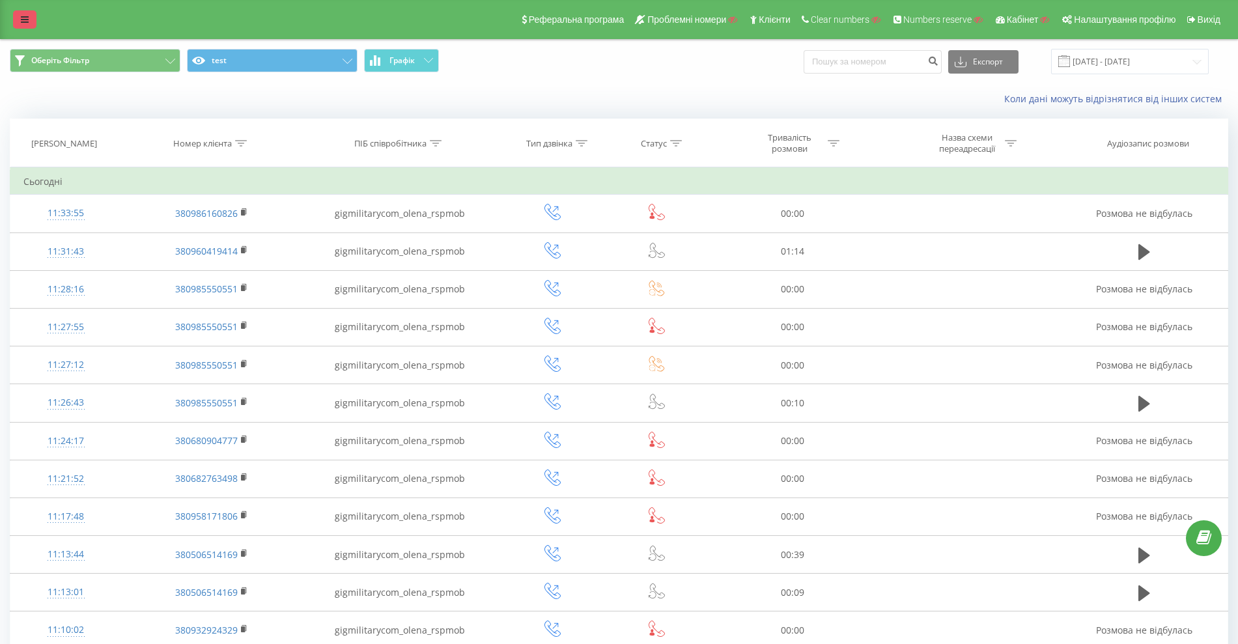
click at [18, 20] on link at bounding box center [24, 19] width 23 height 18
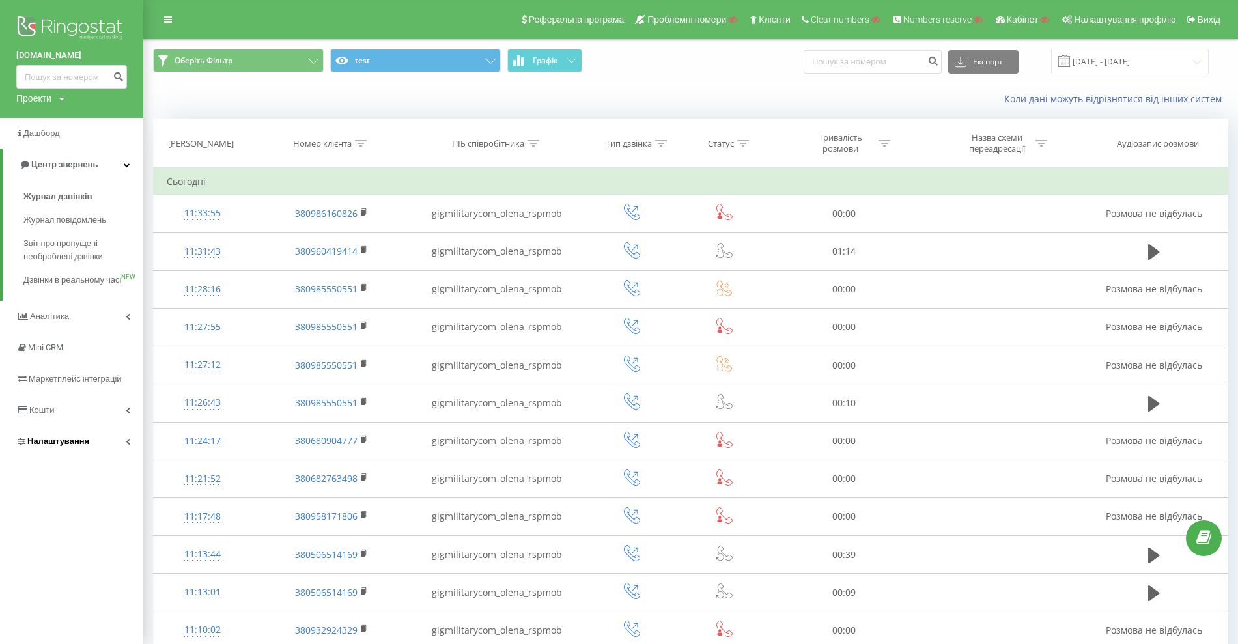
click at [53, 448] on span "Налаштування" at bounding box center [52, 441] width 73 height 13
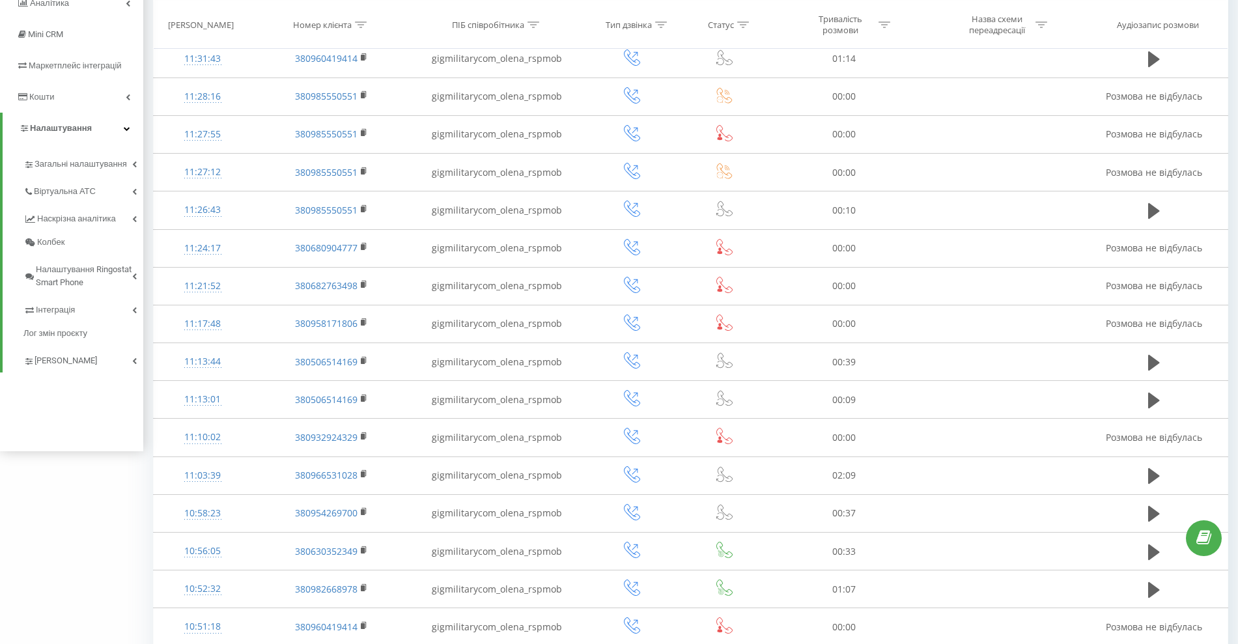
scroll to position [117, 0]
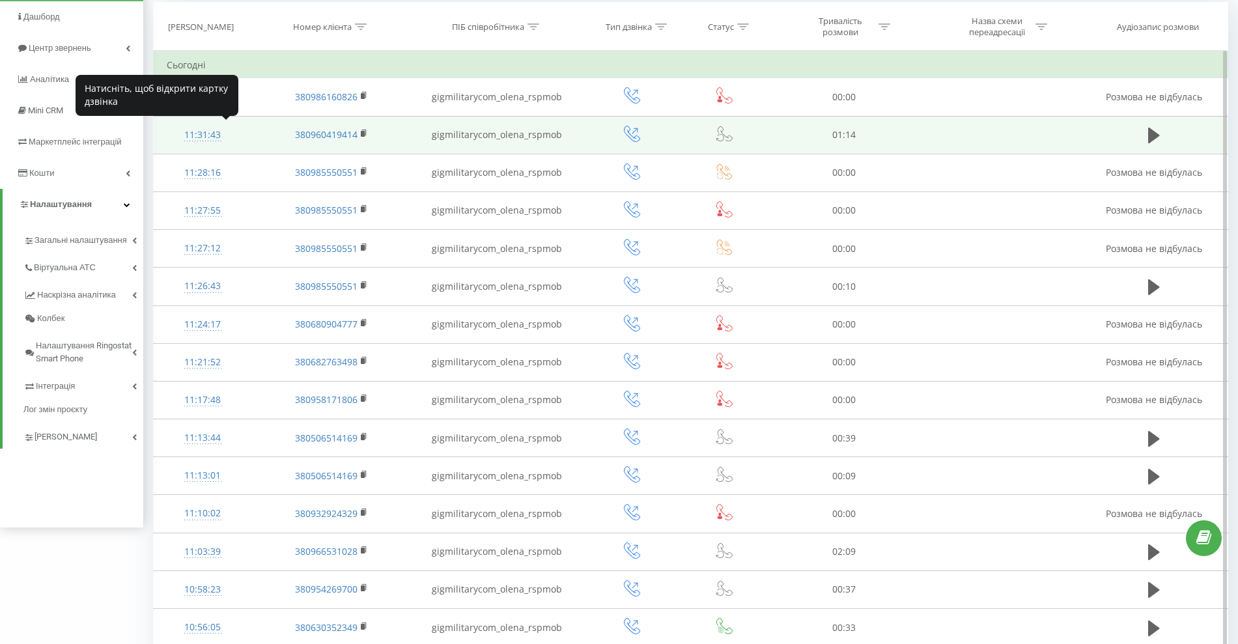
click at [182, 137] on div "11:31:43" at bounding box center [203, 134] width 72 height 25
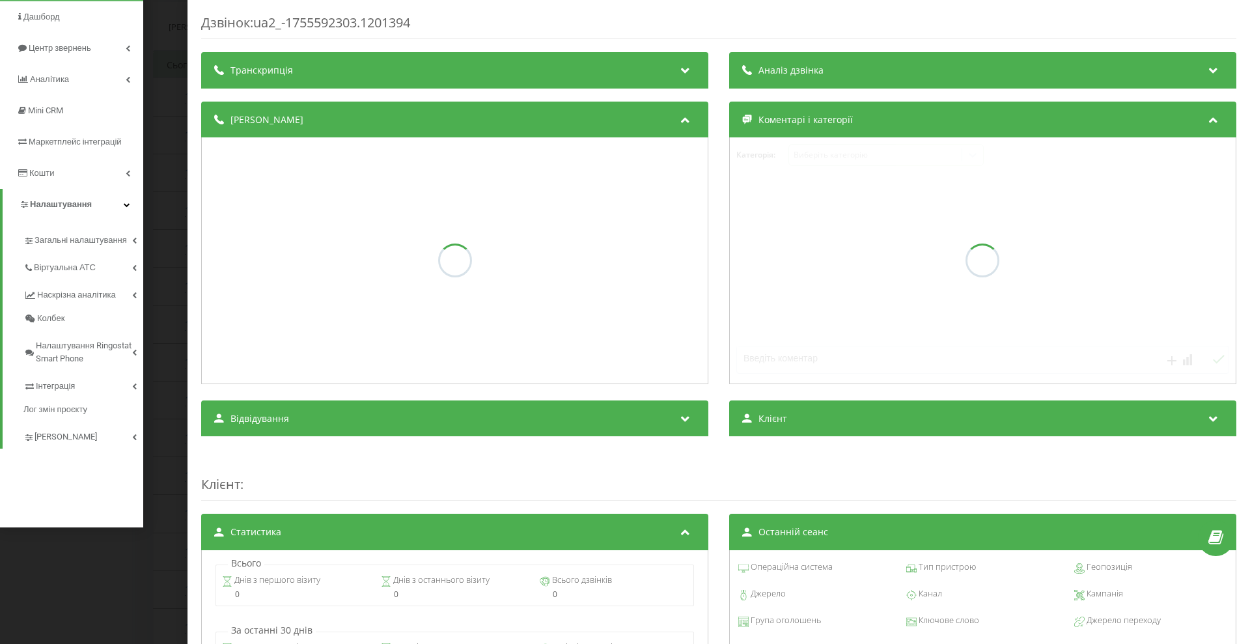
click at [150, 150] on div "Дзвінок : ua2_-1755592303.1201394 Транскрипція Аналіз дзвінка Деталі дзвінка Ко…" at bounding box center [625, 322] width 1250 height 644
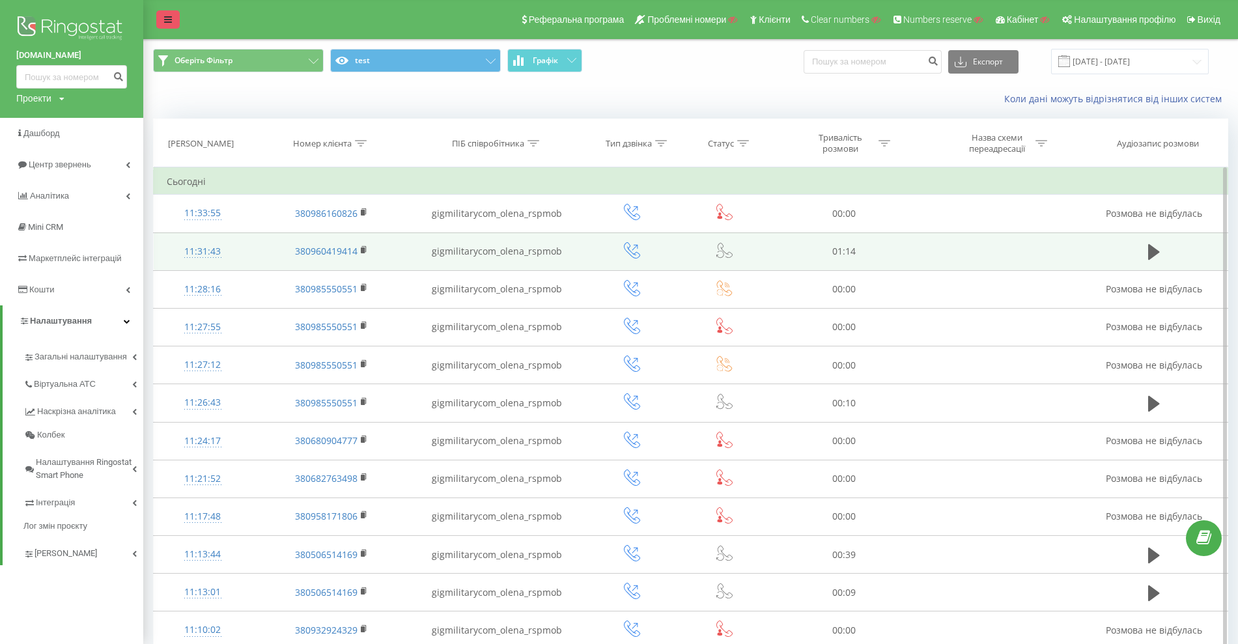
click at [170, 19] on icon at bounding box center [168, 19] width 8 height 9
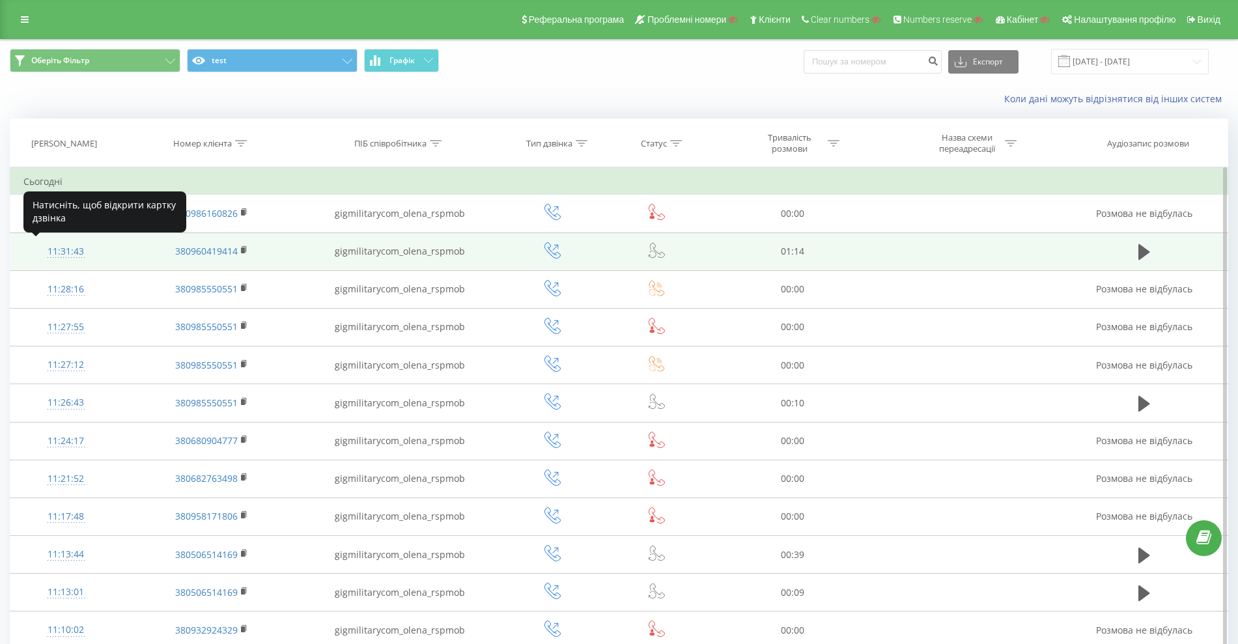
click at [65, 246] on div "11:31:43" at bounding box center [65, 251] width 85 height 25
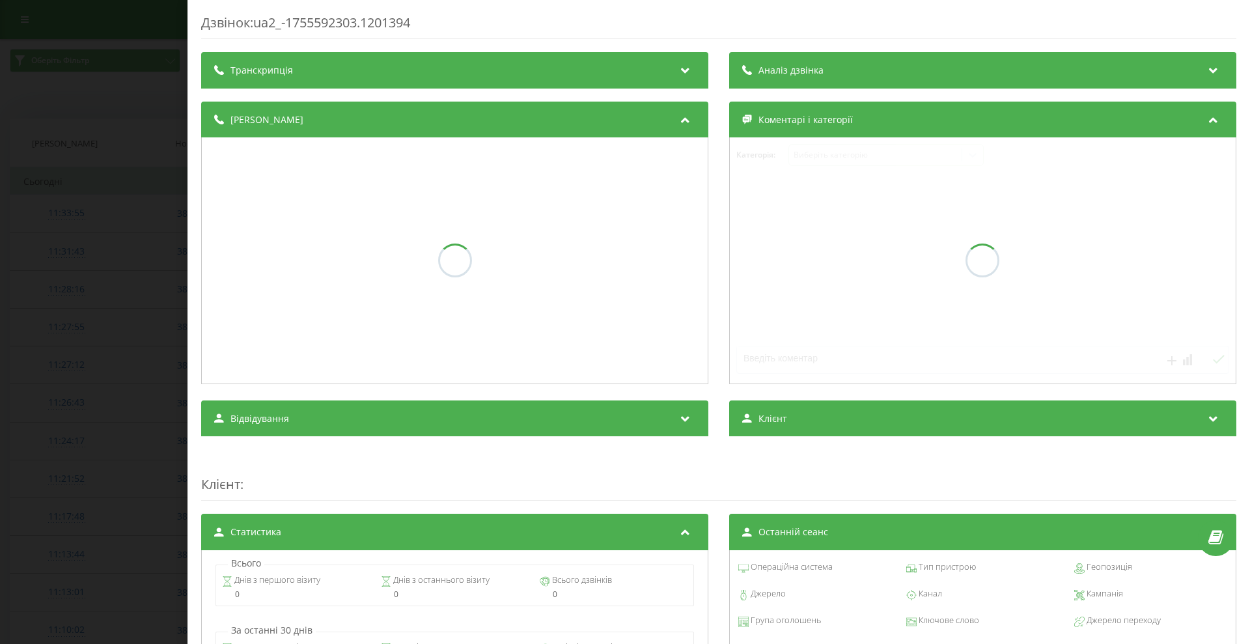
click at [539, 79] on div "Транскрипція" at bounding box center [454, 70] width 507 height 36
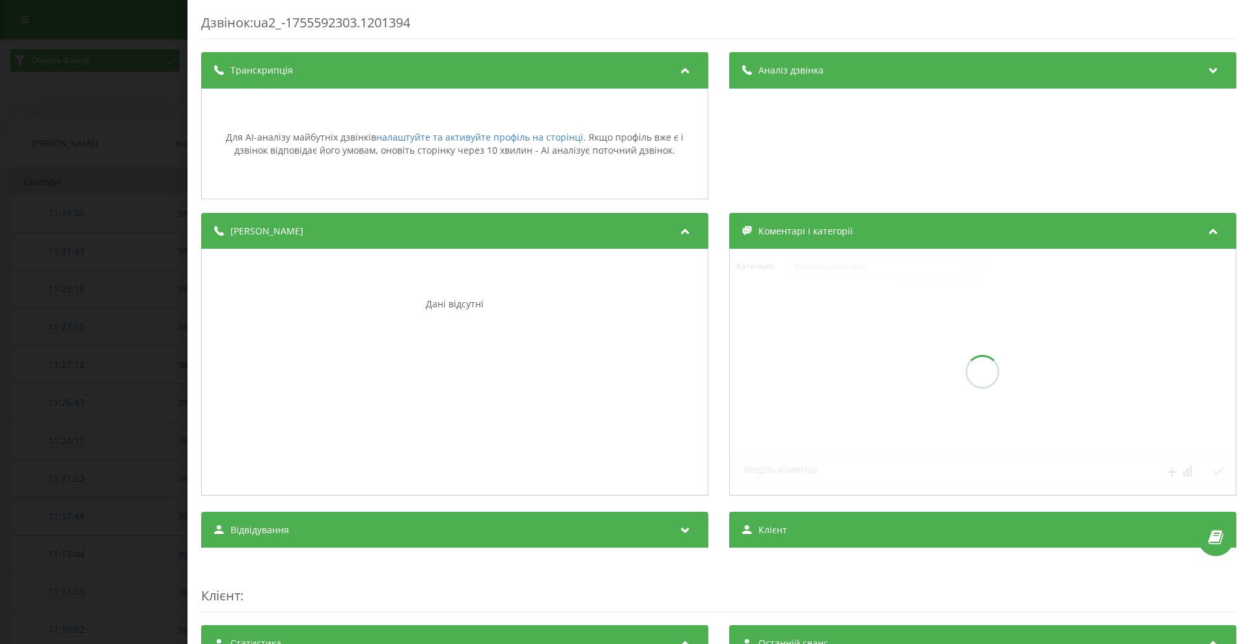
click at [428, 402] on div "Дані відсутні" at bounding box center [454, 372] width 507 height 247
click at [42, 286] on div "Дзвінок : ua2_-1755592303.1201394 Транскрипція Для AI-аналізу майбутніх дзвінкі…" at bounding box center [625, 322] width 1250 height 644
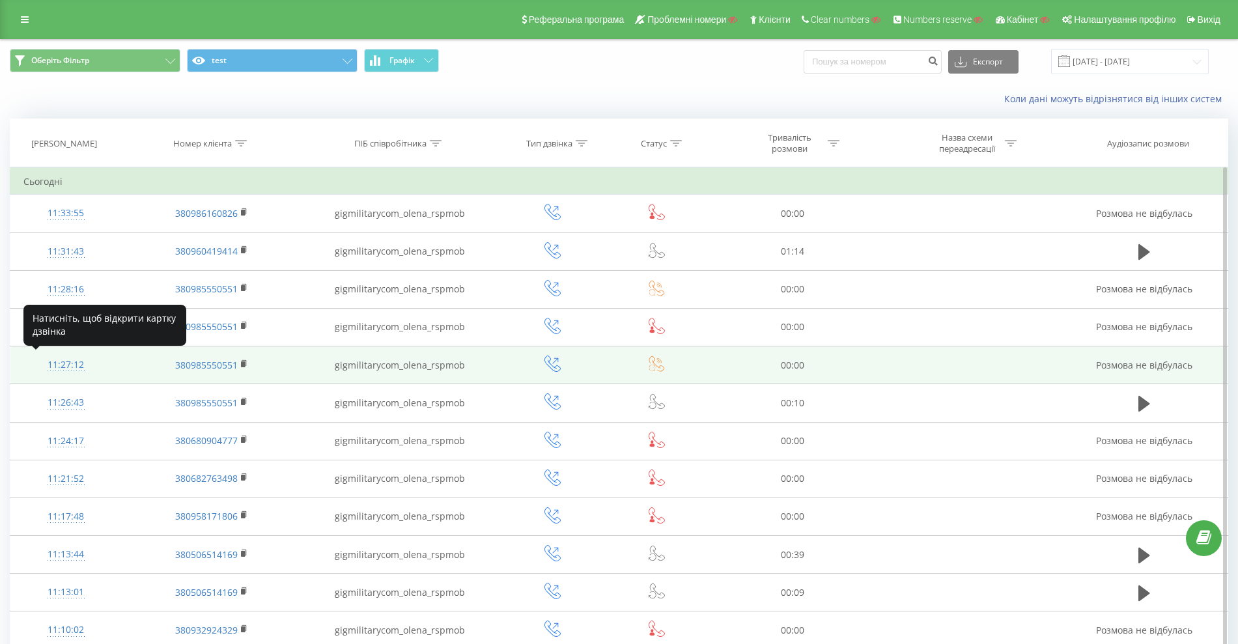
click at [63, 355] on div "11:27:12" at bounding box center [65, 364] width 85 height 25
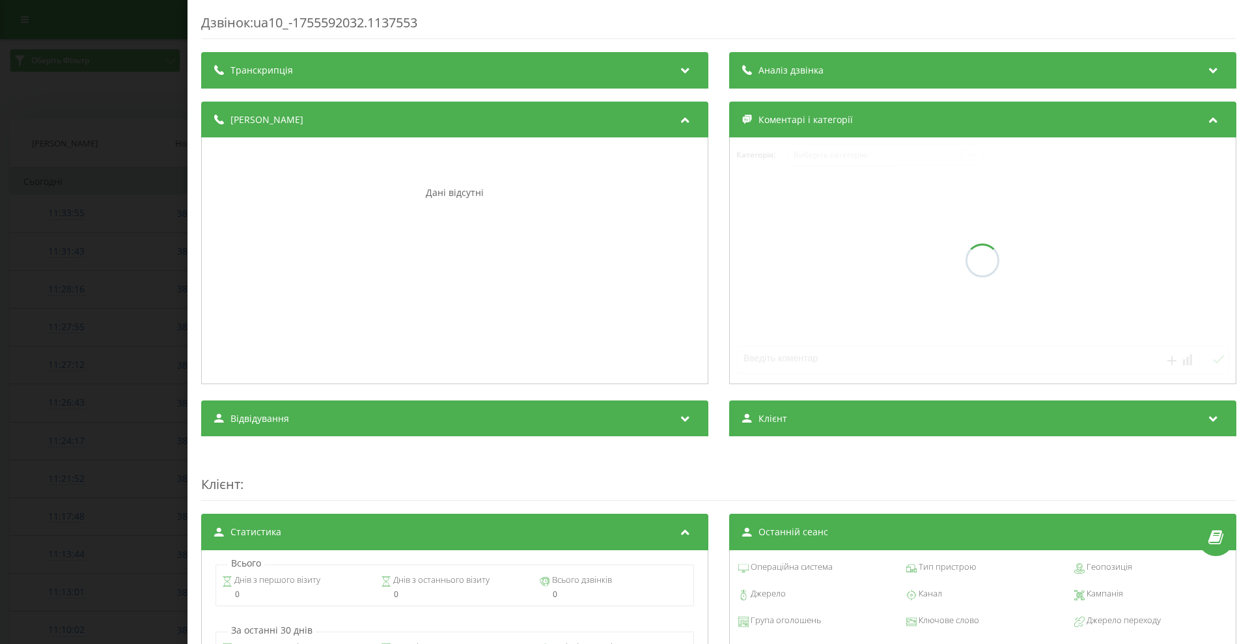
click at [519, 61] on div "Транскрипція" at bounding box center [454, 70] width 507 height 36
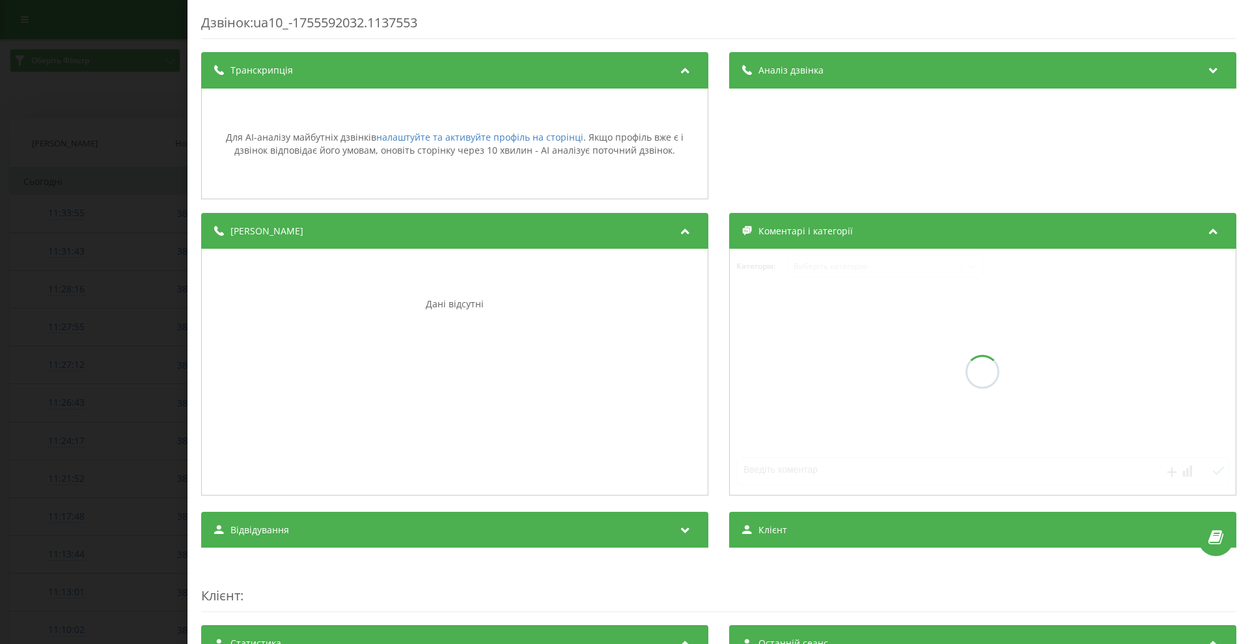
click at [0, 257] on div "Дзвінок : ua10_-1755592032.1137553 Транскрипція Для AI-аналізу майбутніх дзвінк…" at bounding box center [625, 322] width 1250 height 644
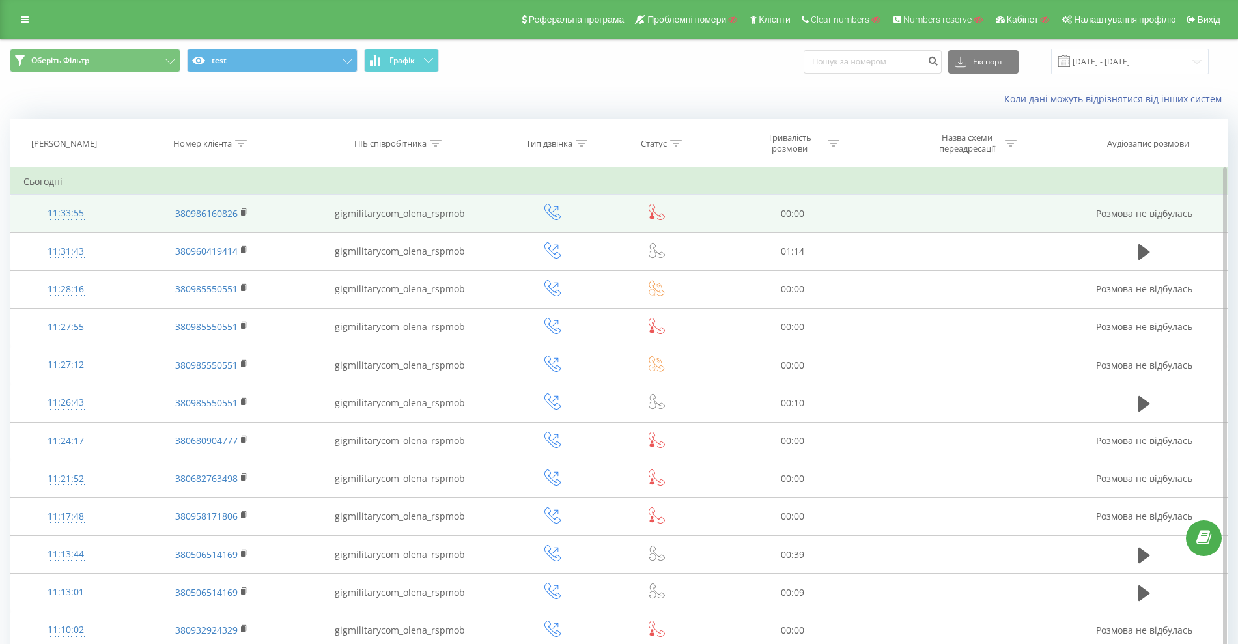
scroll to position [547, 0]
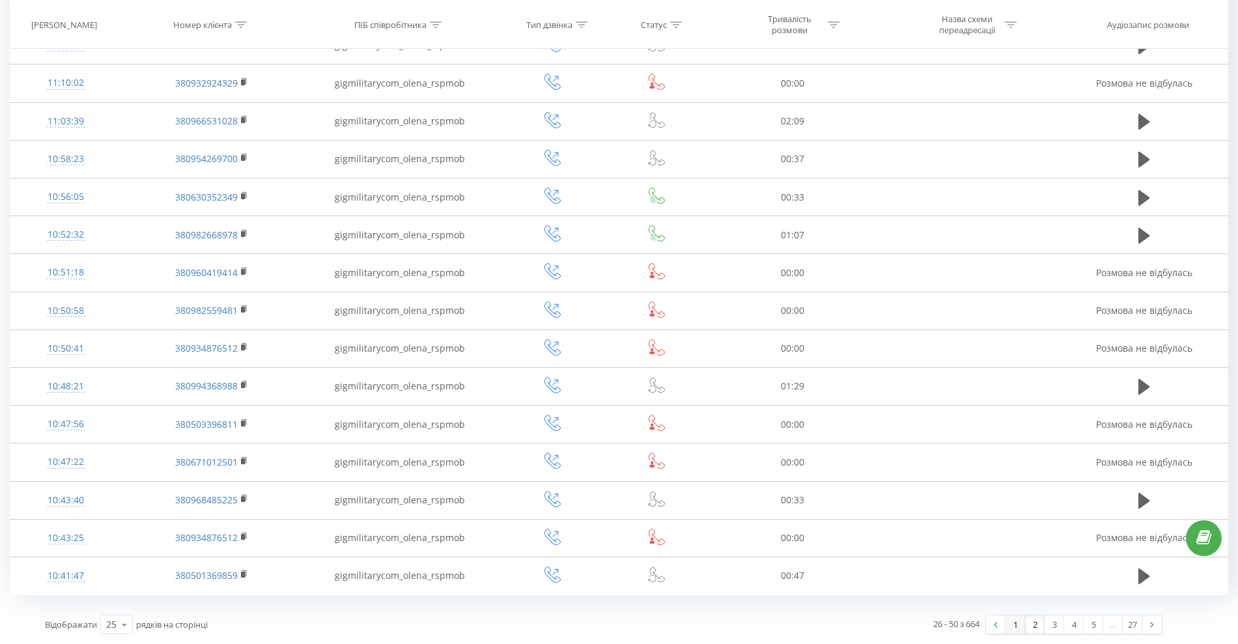
click at [1015, 624] on link "1" at bounding box center [1016, 624] width 20 height 18
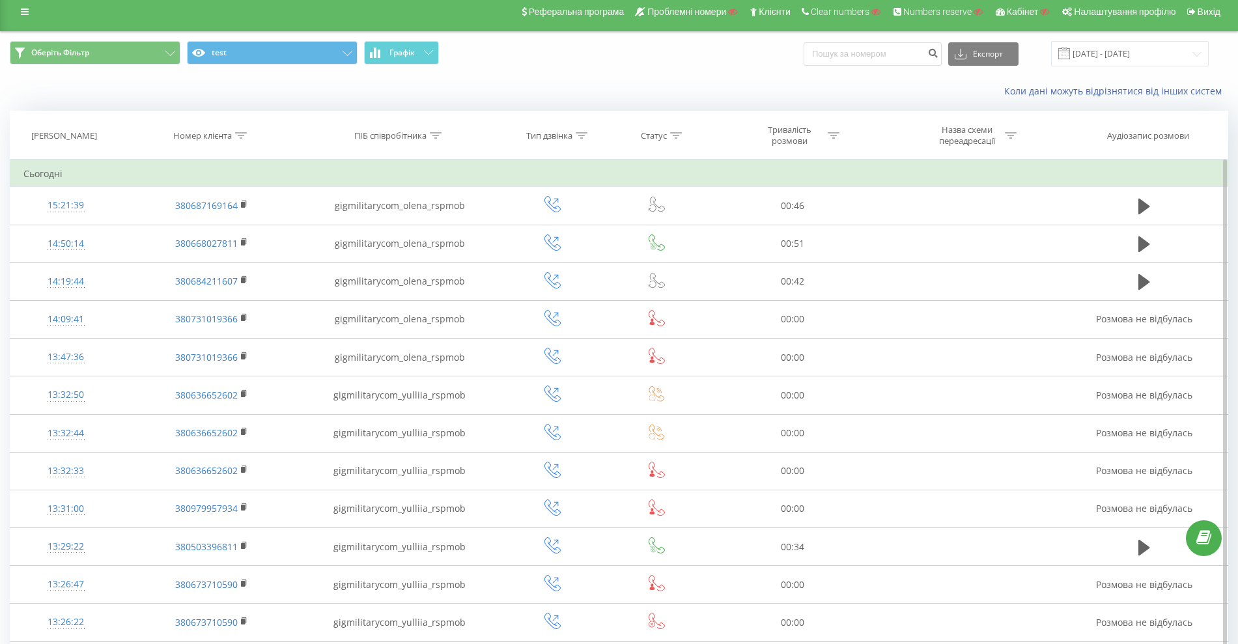
scroll to position [1, 0]
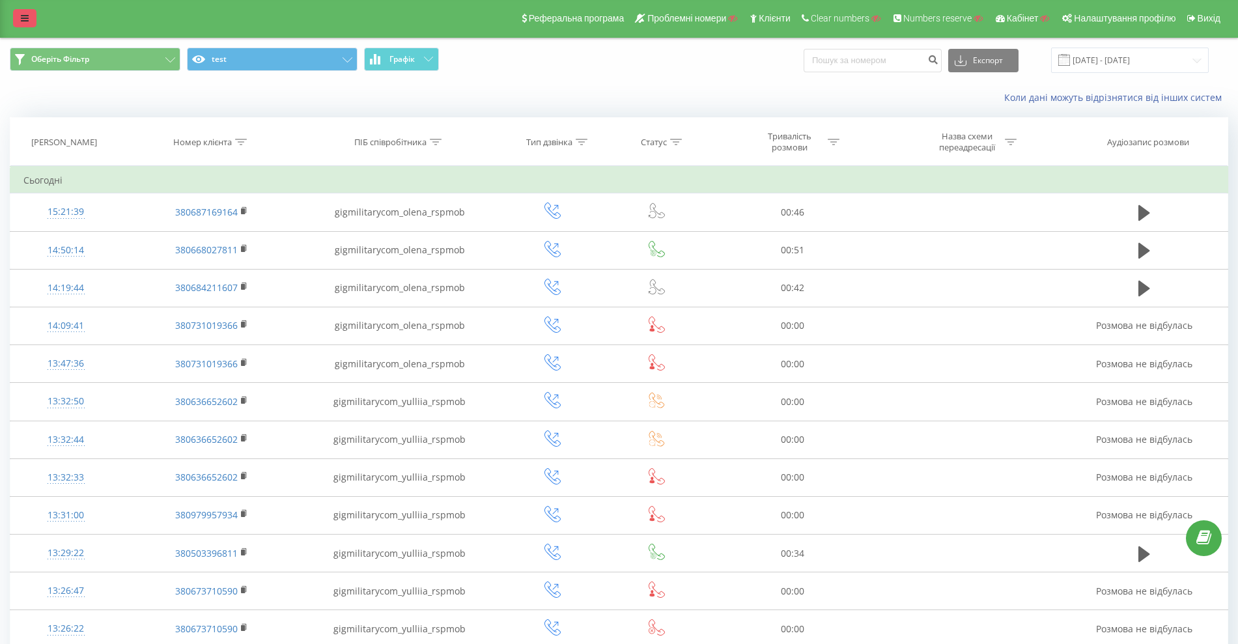
click at [23, 18] on icon at bounding box center [25, 18] width 8 height 9
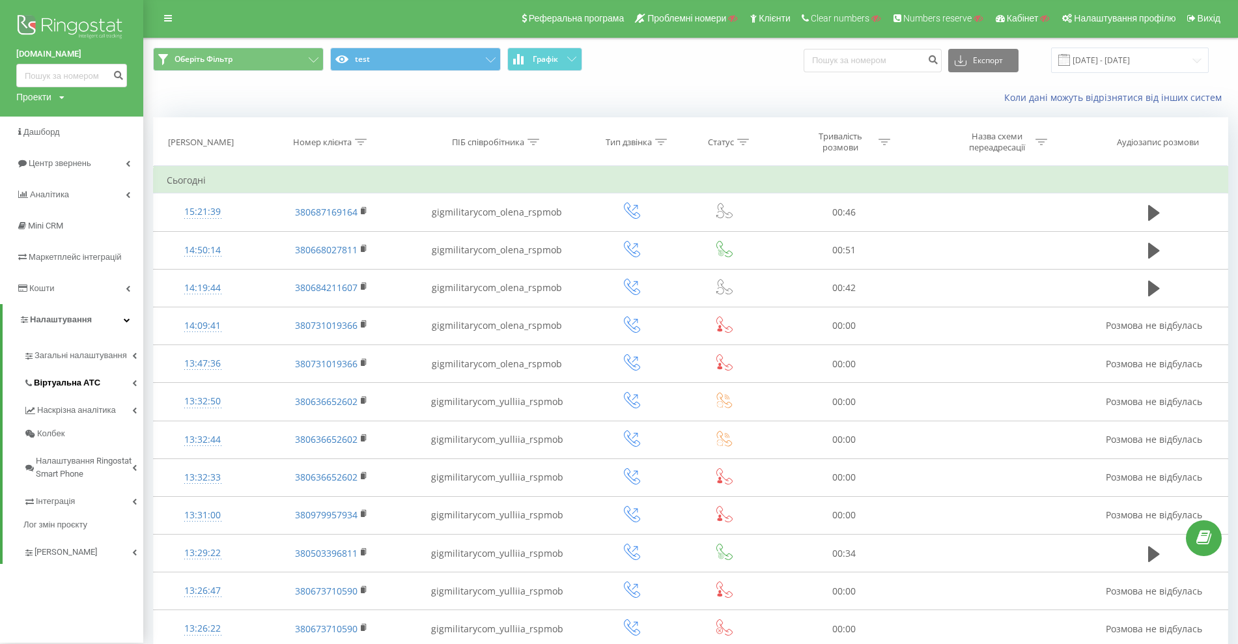
click at [64, 391] on link "Віртуальна АТС" at bounding box center [83, 380] width 120 height 27
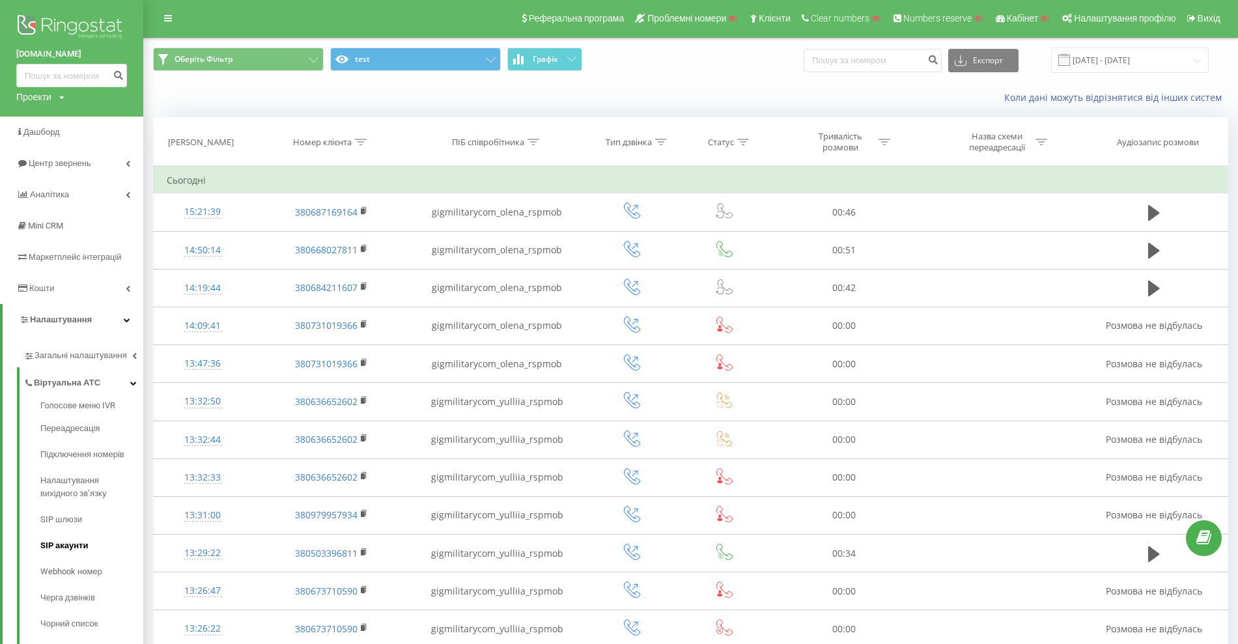
click at [53, 544] on span "SIP акаунти" at bounding box center [64, 545] width 48 height 13
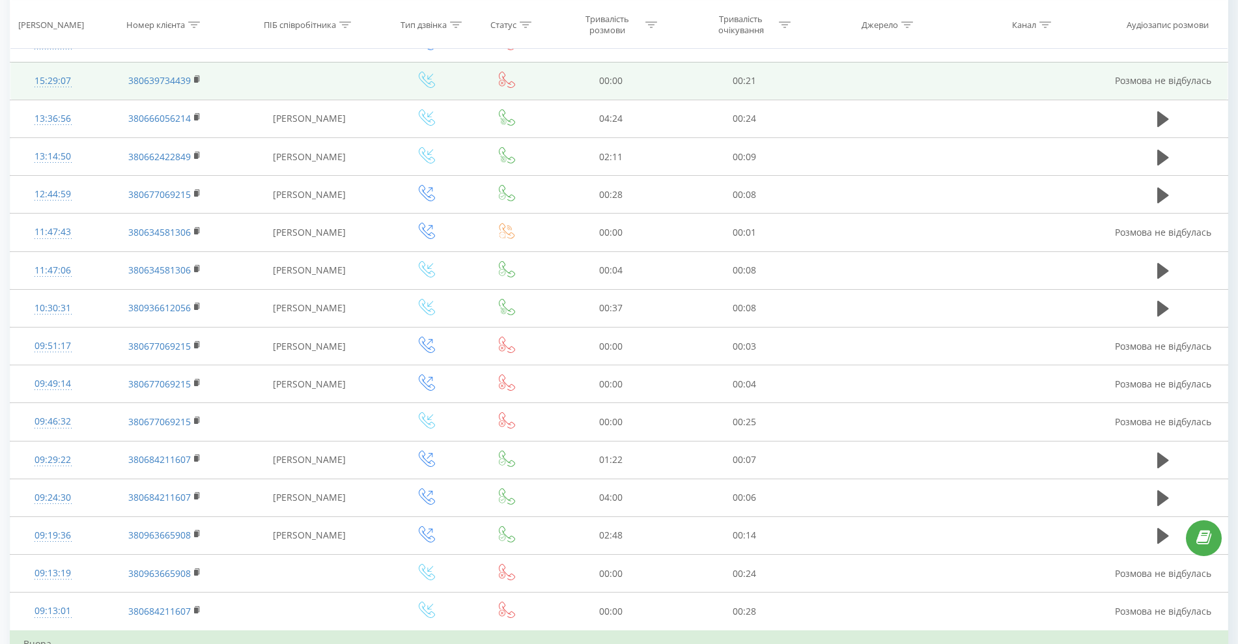
scroll to position [397, 0]
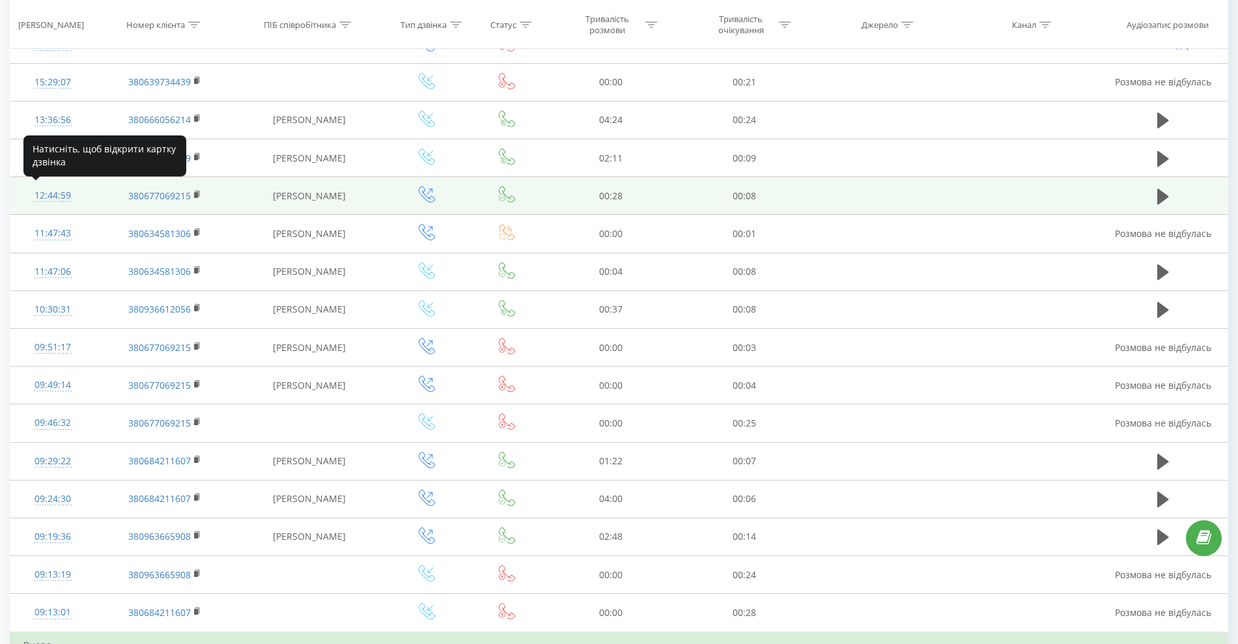
click at [58, 196] on div "12:44:59" at bounding box center [52, 195] width 59 height 25
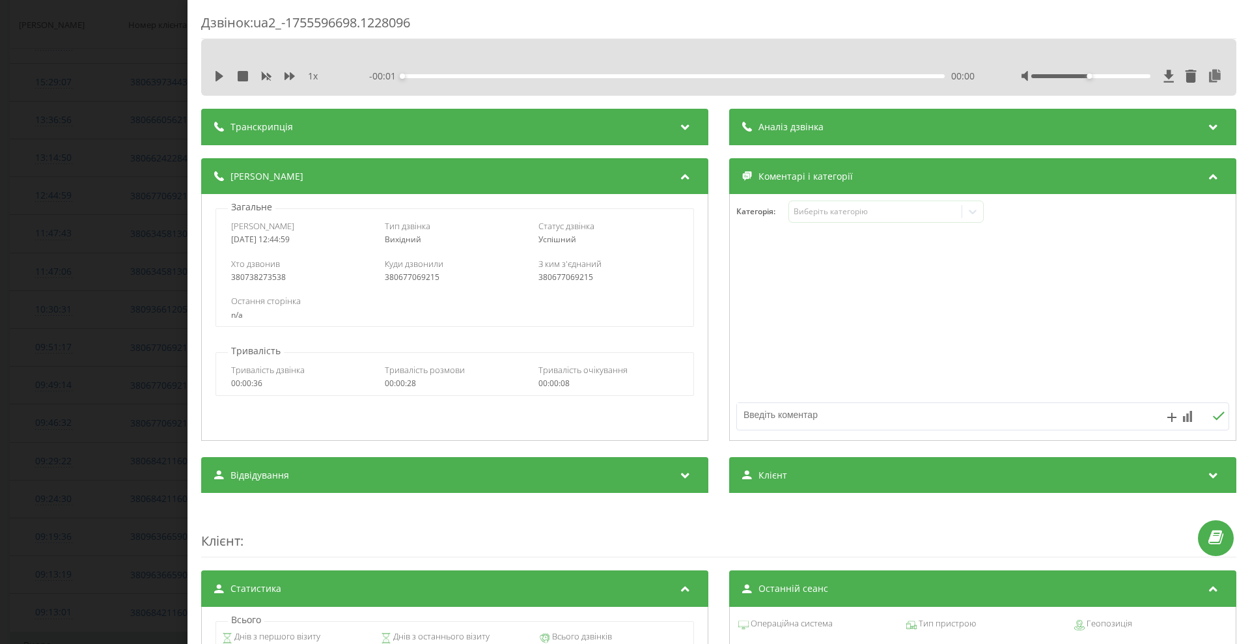
click at [333, 76] on div "1 x" at bounding box center [274, 76] width 121 height 13
click at [301, 123] on div "Транскрипція" at bounding box center [454, 127] width 507 height 36
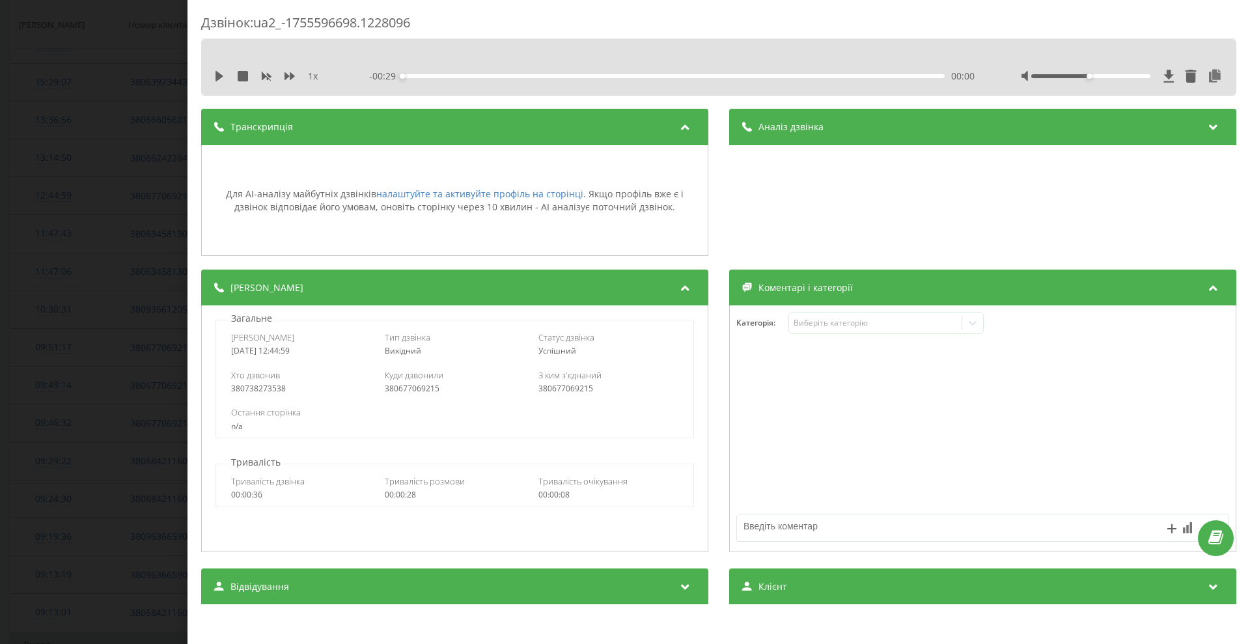
click at [75, 384] on div "Дзвінок : ua2_-1755596698.1228096 1 x - 00:29 00:00 00:00 Транскрипція Для AI-а…" at bounding box center [625, 322] width 1250 height 644
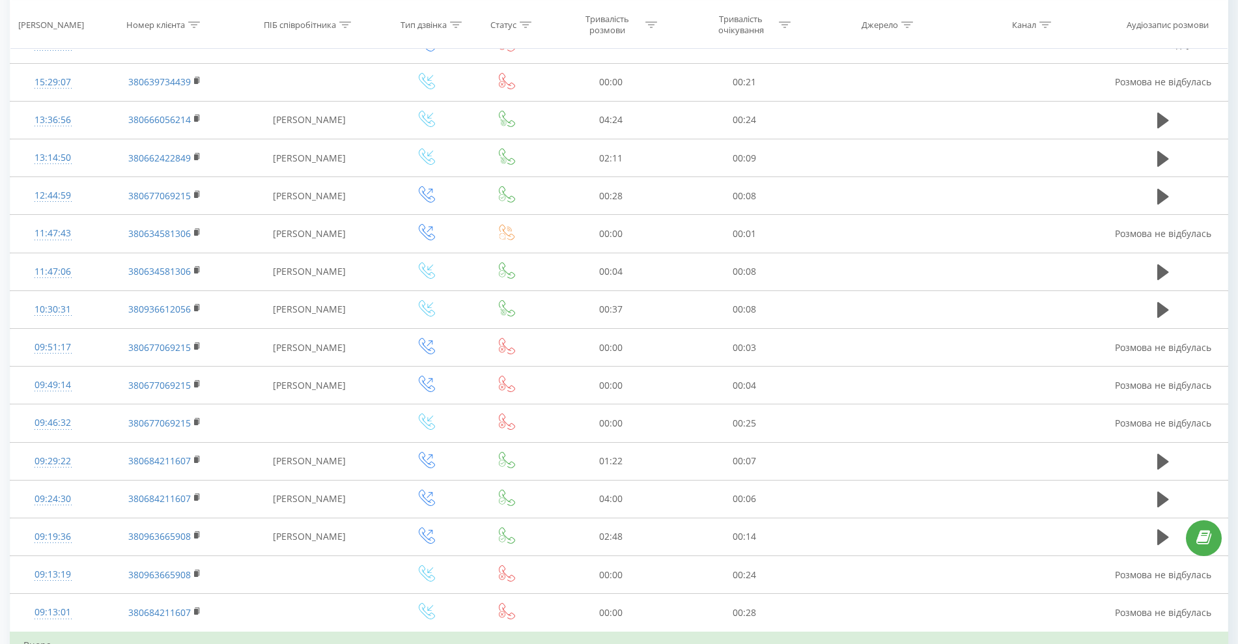
scroll to position [59, 0]
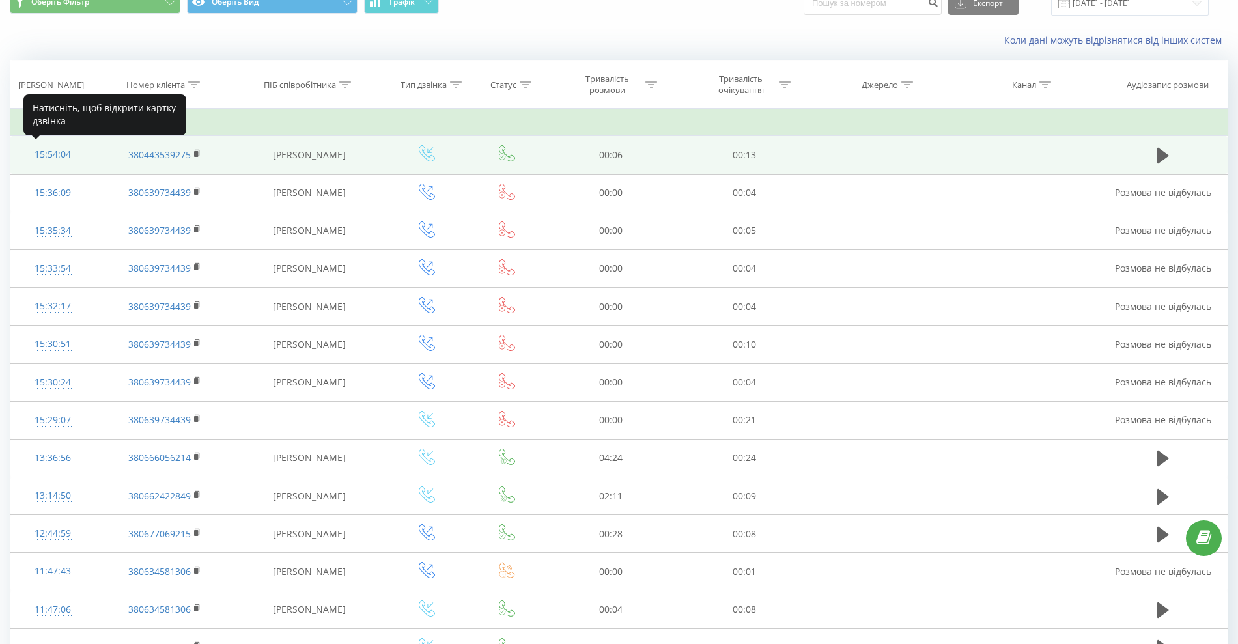
click at [66, 154] on div "15:54:04" at bounding box center [52, 154] width 59 height 25
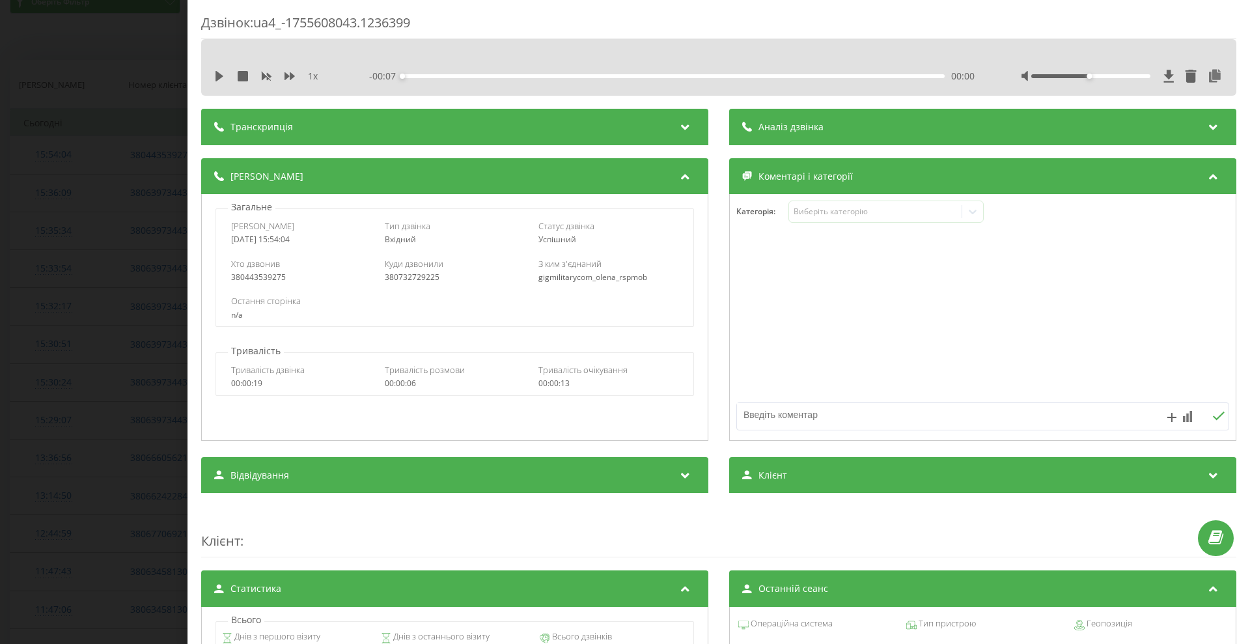
click at [117, 292] on div "Дзвінок : ua4_-1755608043.1236399 1 x - 00:07 00:00 00:00 Транскрипція Для AI-а…" at bounding box center [625, 322] width 1250 height 644
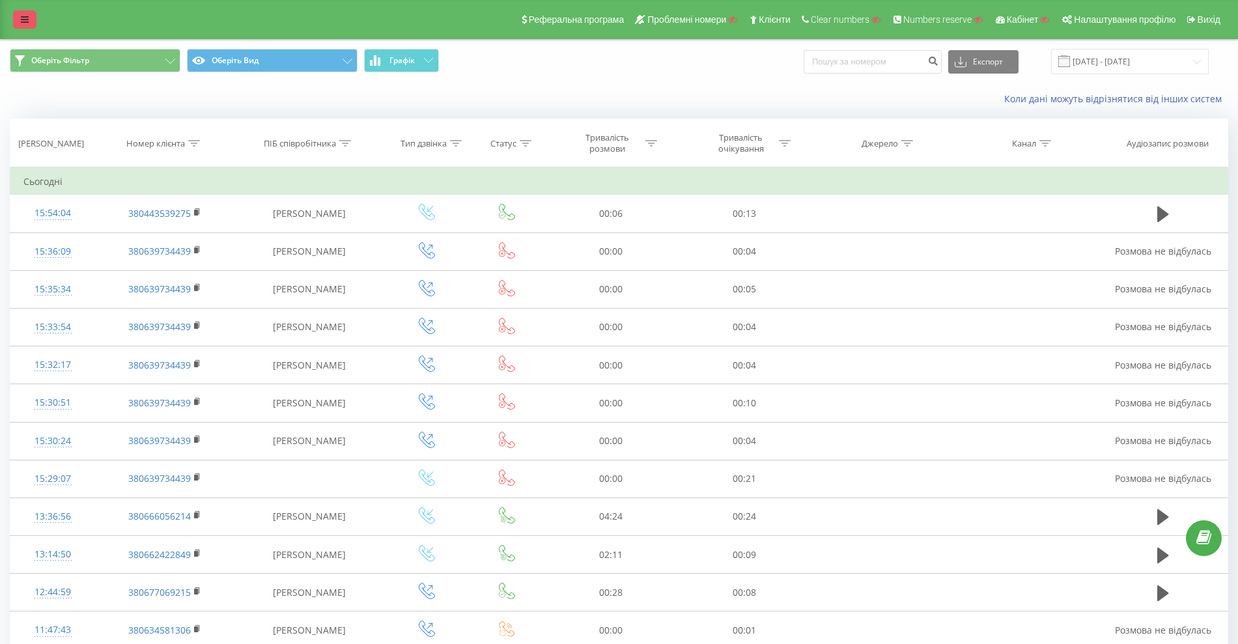
click at [21, 15] on icon at bounding box center [25, 19] width 8 height 9
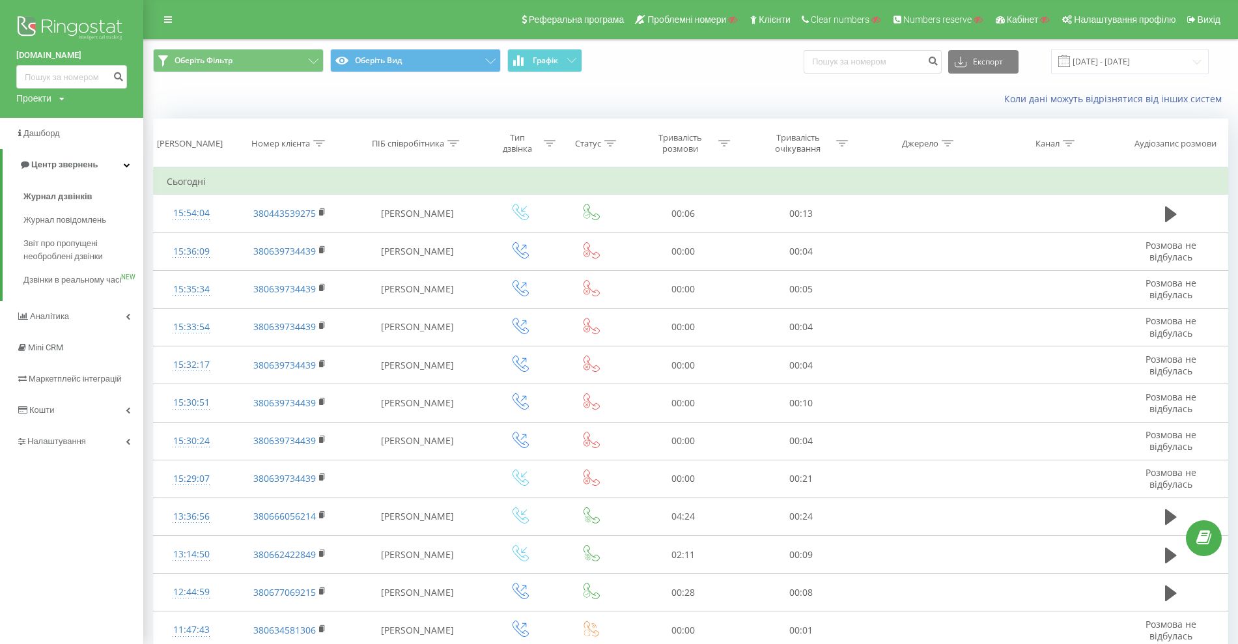
drag, startPoint x: 11, startPoint y: 57, endPoint x: 113, endPoint y: 61, distance: 102.3
click at [113, 61] on div "gigmilitary.com Проекти Пошук" at bounding box center [71, 59] width 143 height 118
copy link "gigmilitary.com"
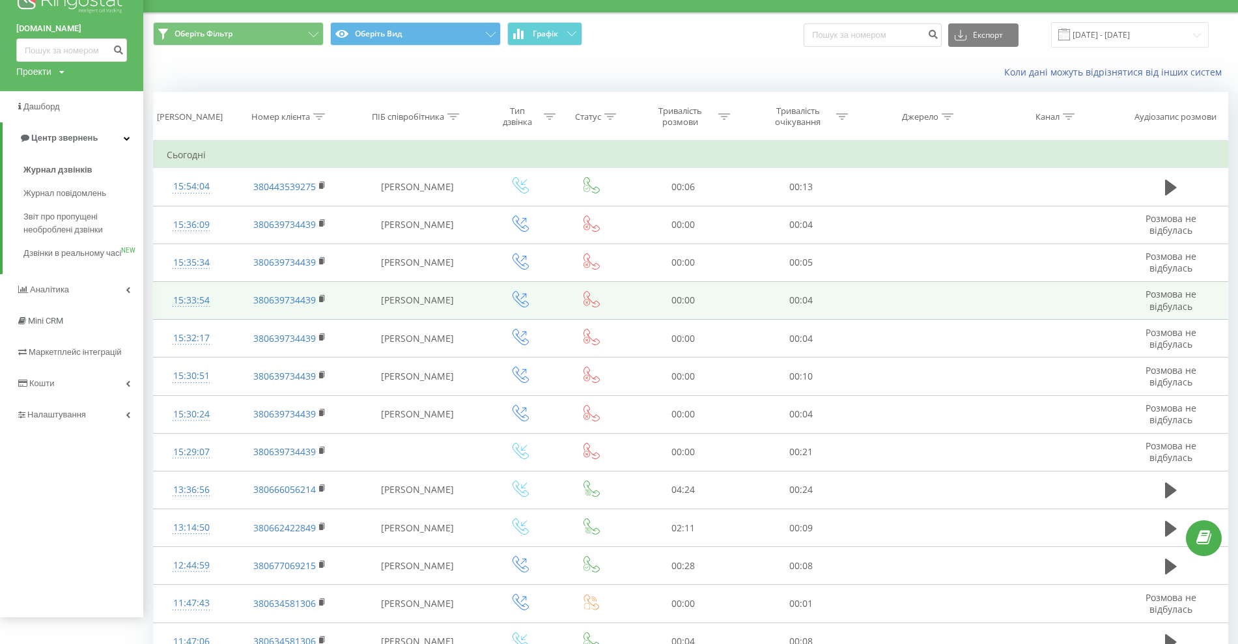
scroll to position [573, 0]
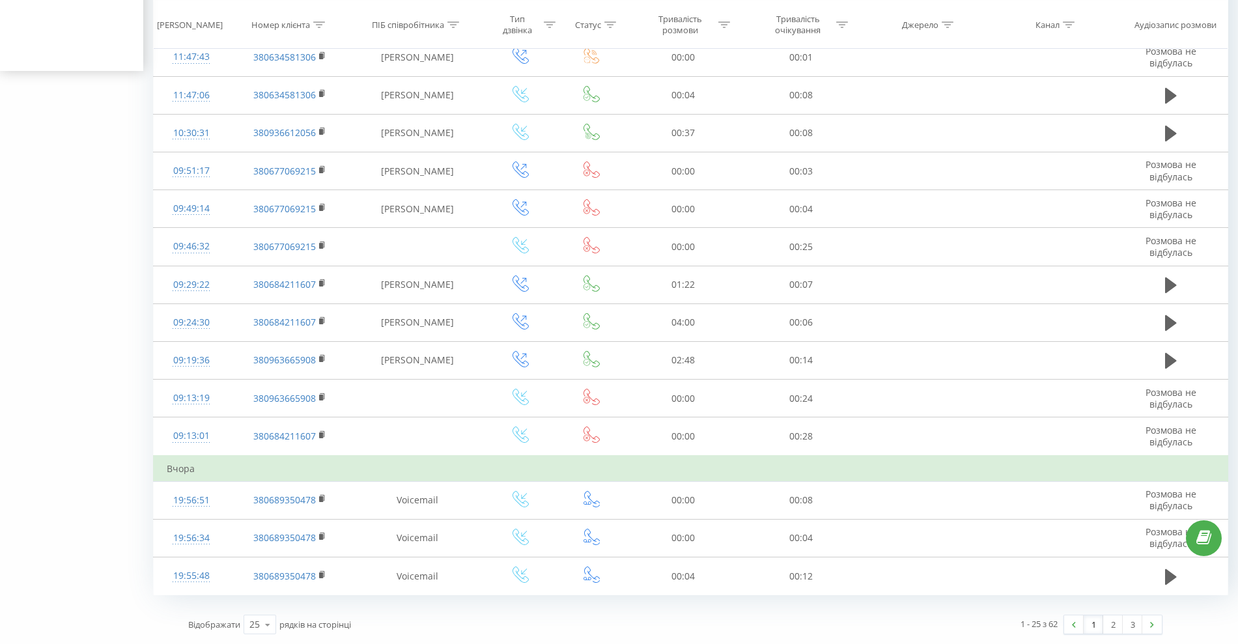
click at [1095, 621] on link "1" at bounding box center [1094, 624] width 20 height 18
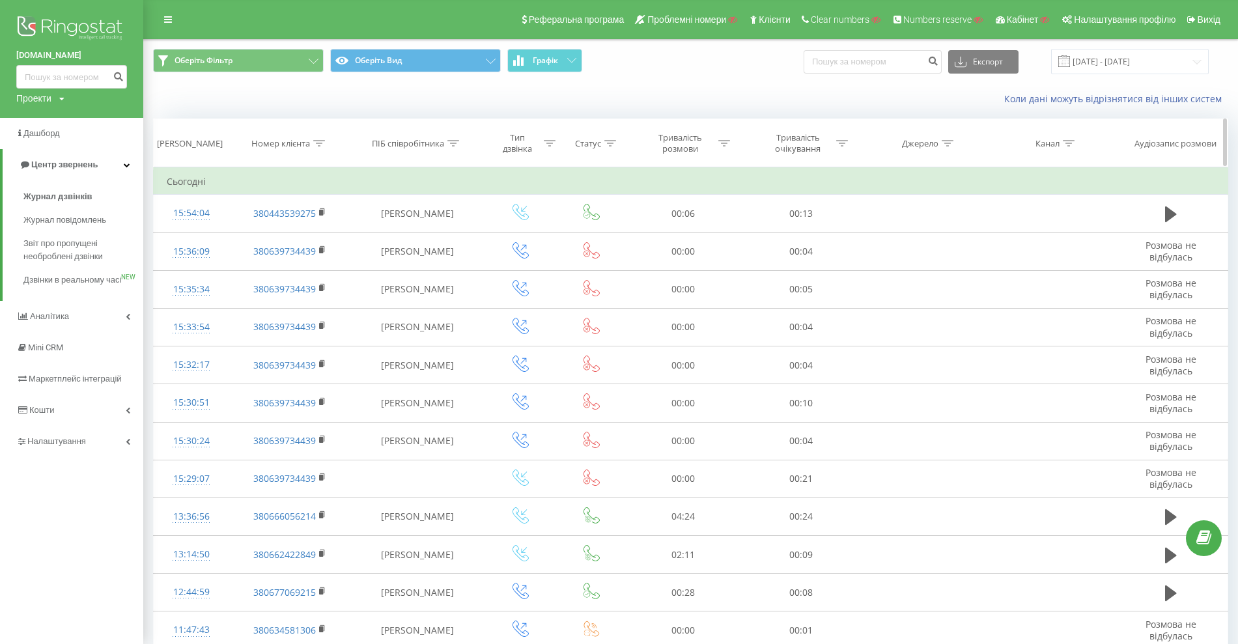
click at [455, 143] on icon at bounding box center [453, 143] width 12 height 7
click at [557, 83] on div "Коли дані можуть відрізнятися вiд інших систем" at bounding box center [691, 98] width 1094 height 31
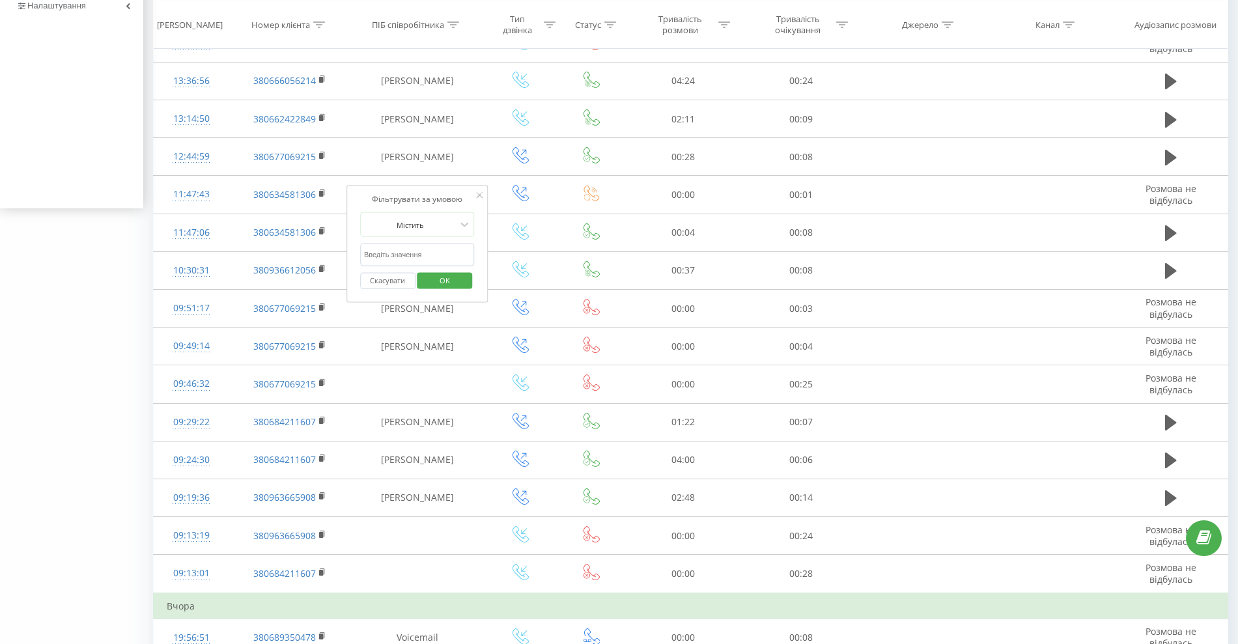
scroll to position [573, 0]
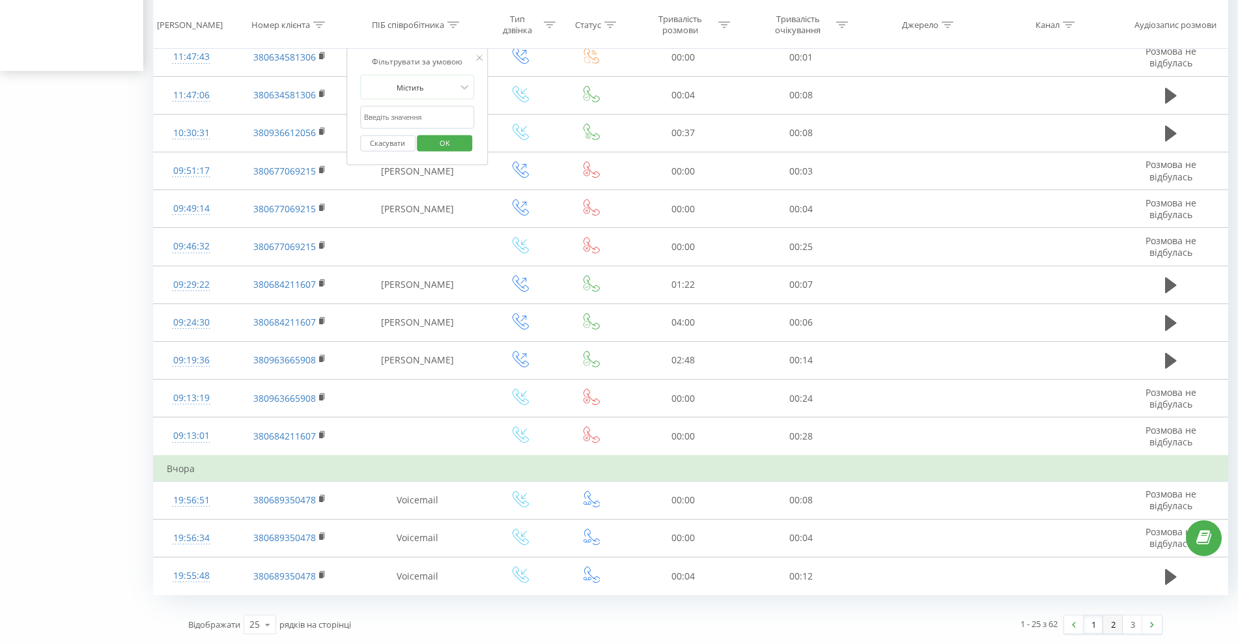
click at [1110, 618] on link "2" at bounding box center [1113, 624] width 20 height 18
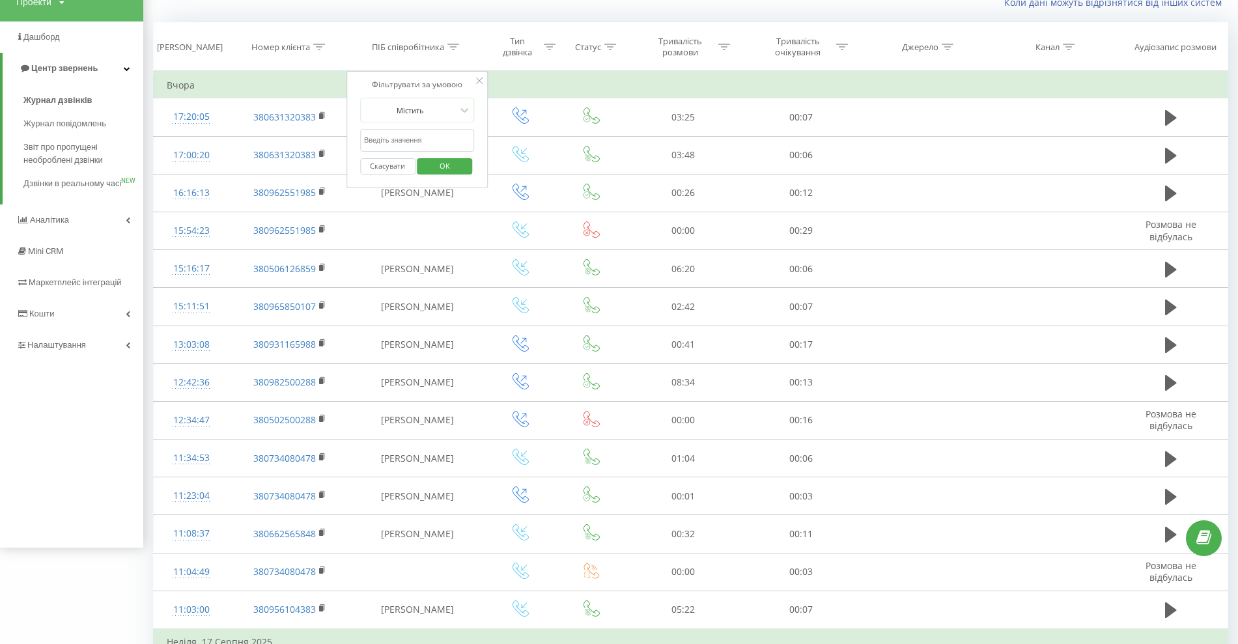
scroll to position [86, 0]
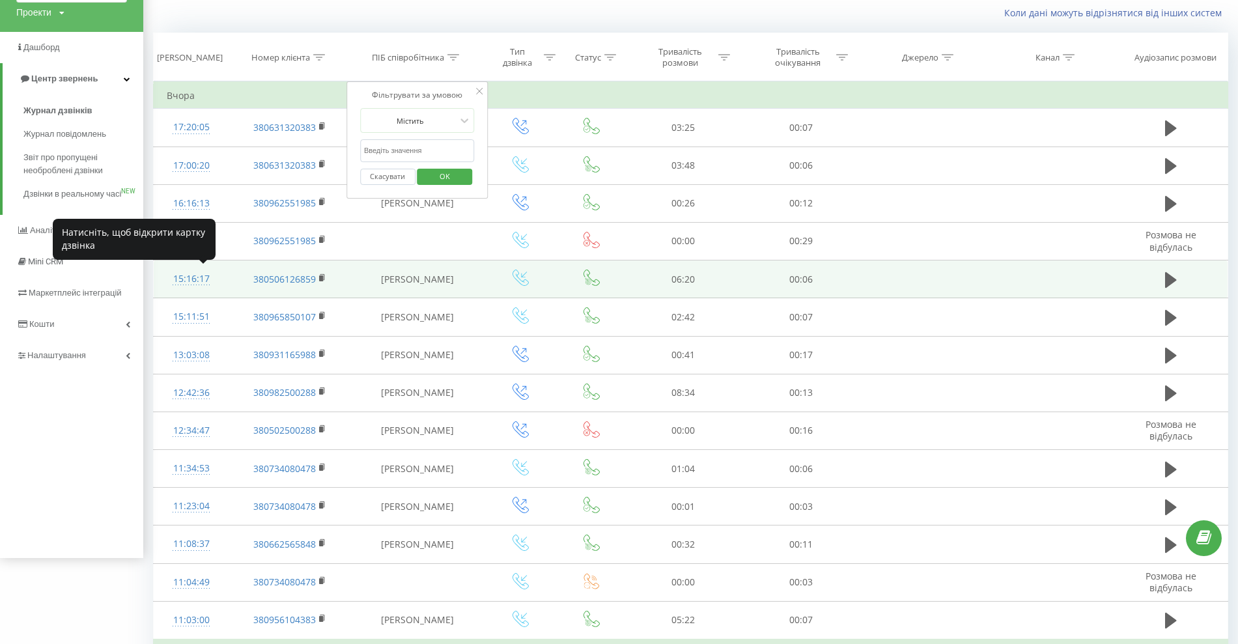
click at [195, 276] on div "15:16:17" at bounding box center [191, 278] width 49 height 25
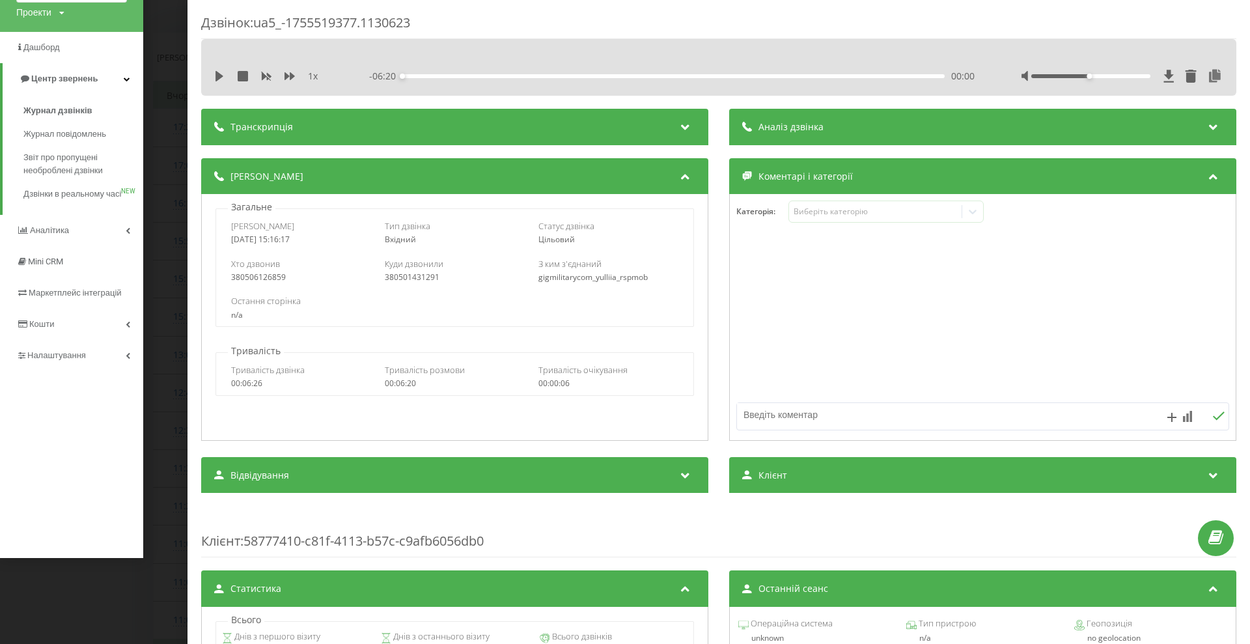
click at [164, 339] on div "Дзвінок : ua5_-1755519377.1130623 1 x - 06:20 00:00 00:00 Транскрипція Для AI-а…" at bounding box center [625, 322] width 1250 height 644
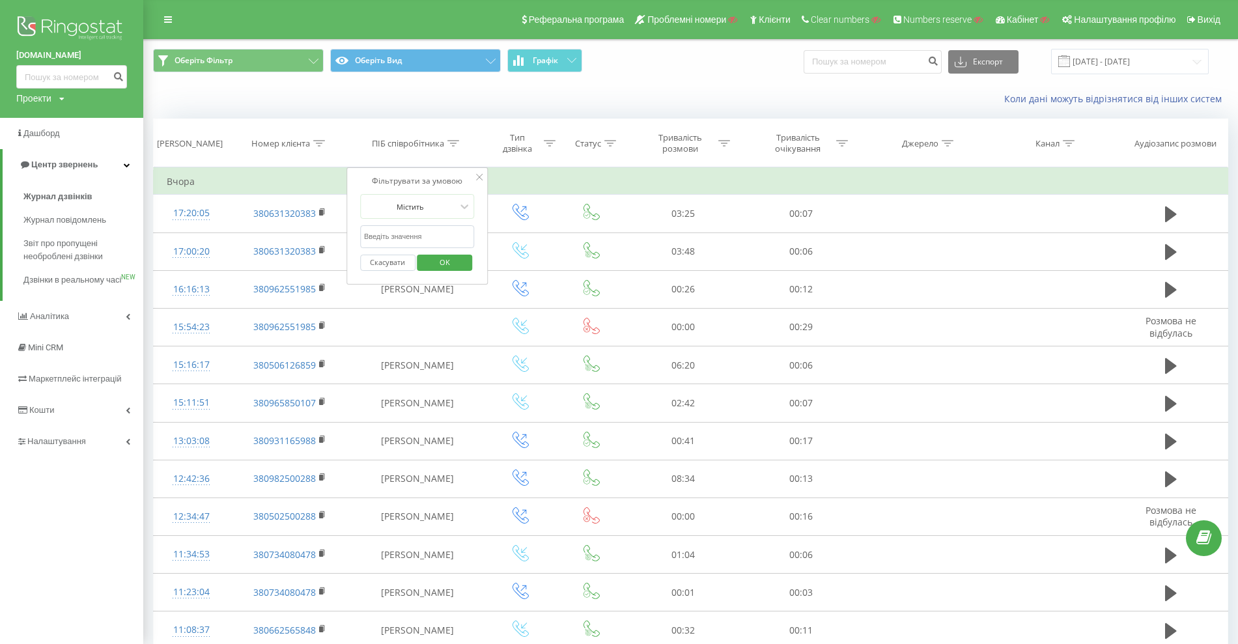
click at [42, 94] on div "Проекти" at bounding box center [33, 98] width 35 height 13
click at [53, 115] on input "text" at bounding box center [52, 118] width 65 height 19
paste input "youcontrol.com.ua"
type input "youcontrol.com.ua"
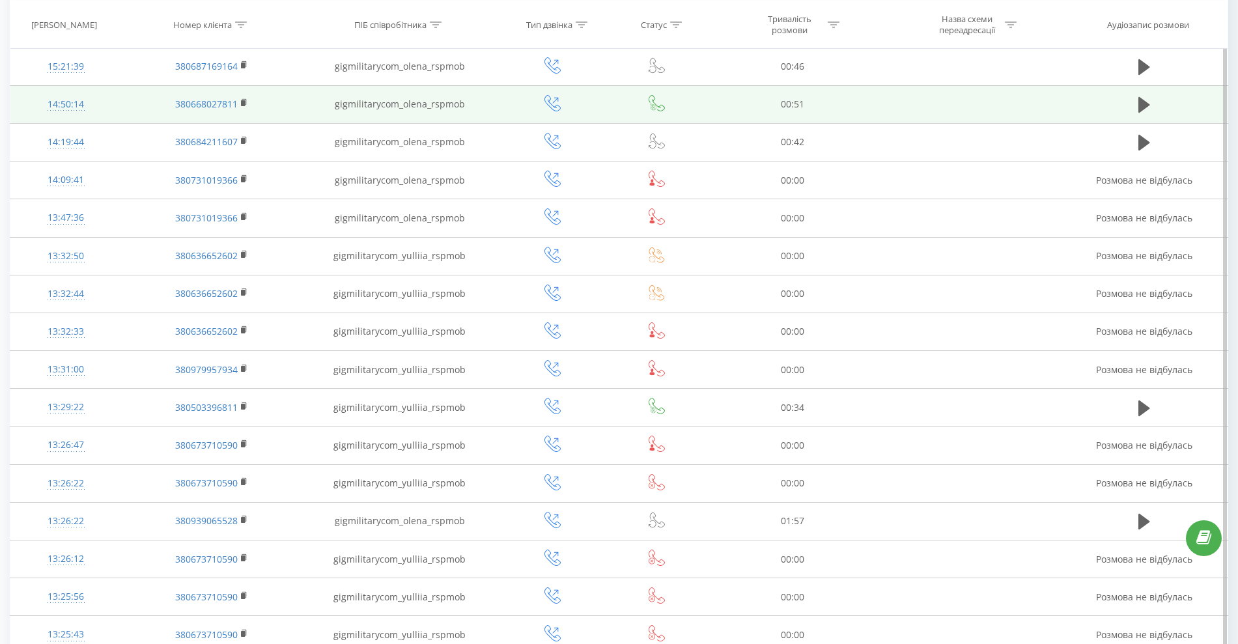
scroll to position [205, 0]
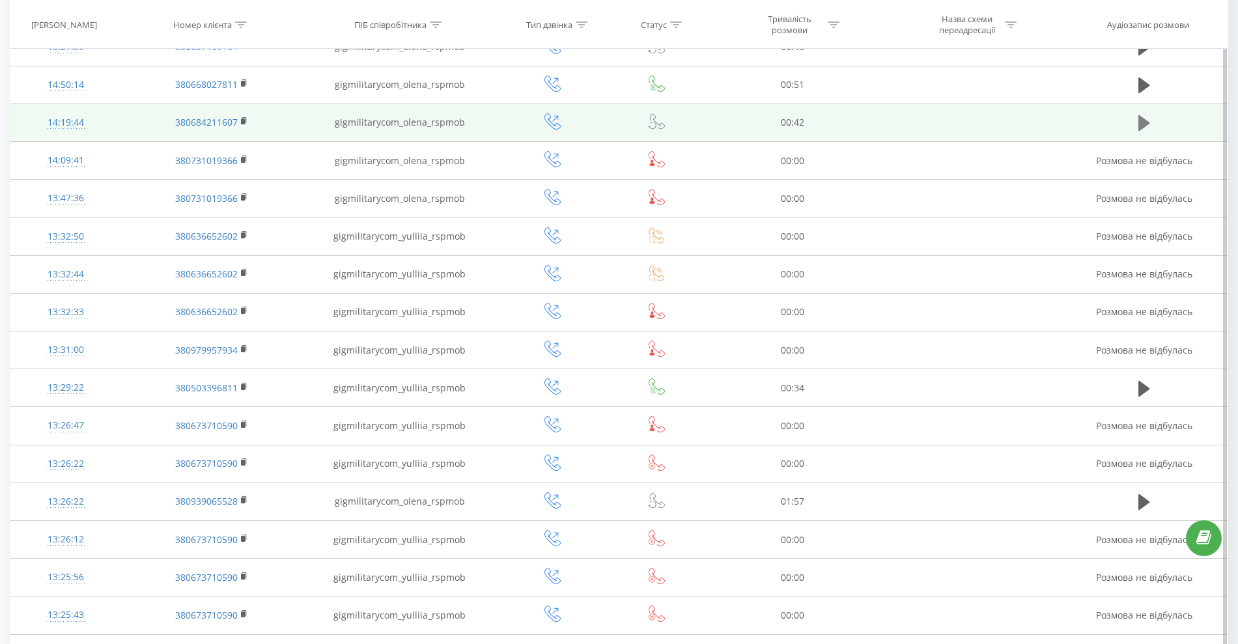
click at [1144, 126] on icon at bounding box center [1144, 123] width 12 height 16
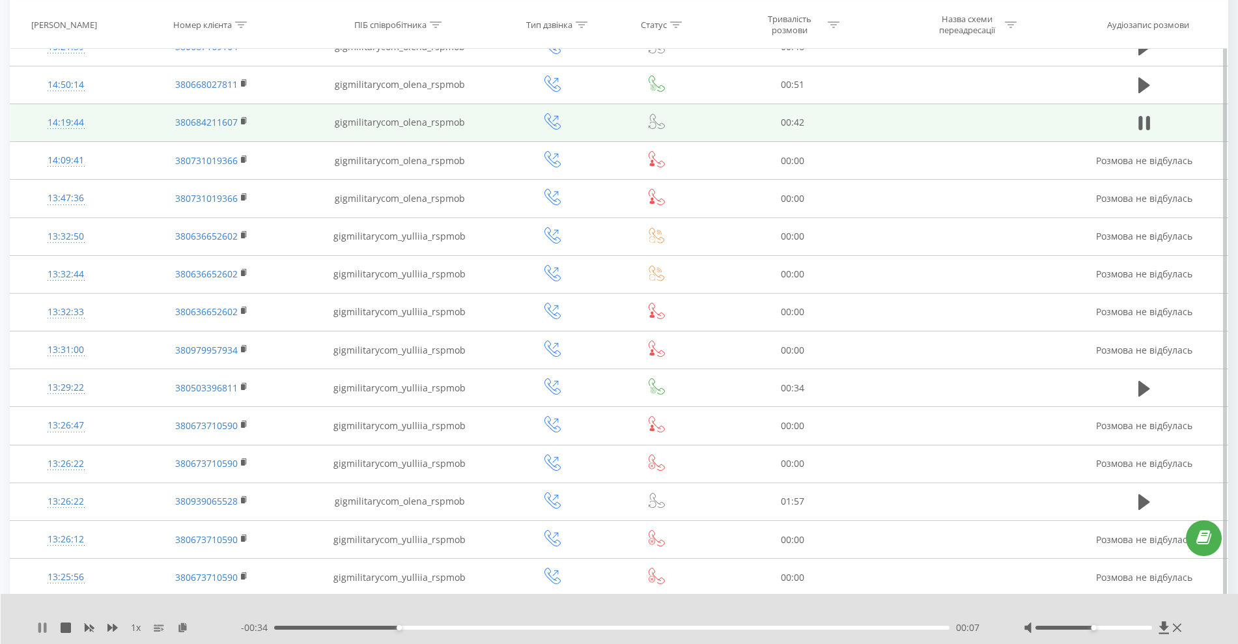
click at [43, 631] on icon at bounding box center [42, 628] width 10 height 10
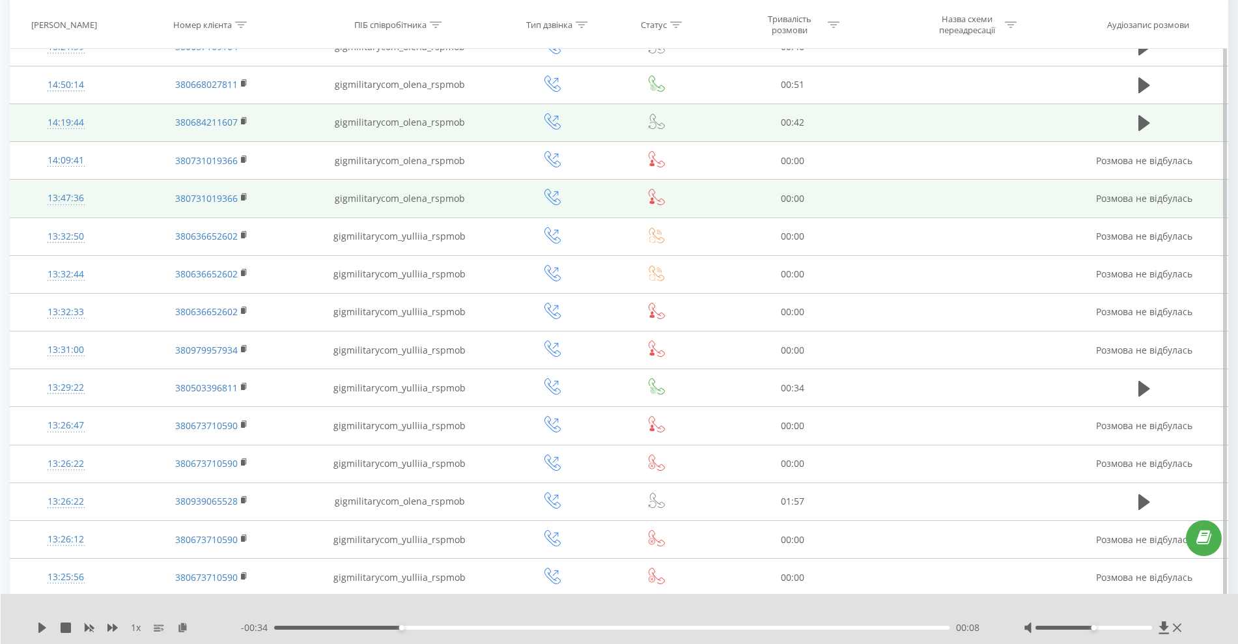
click at [414, 199] on td "gigmilitarycom_olena_rspmob" at bounding box center [399, 199] width 195 height 38
copy tr "gigmilitarycom_olena_rspmob"
click at [70, 199] on div "13:47:36" at bounding box center [65, 198] width 85 height 25
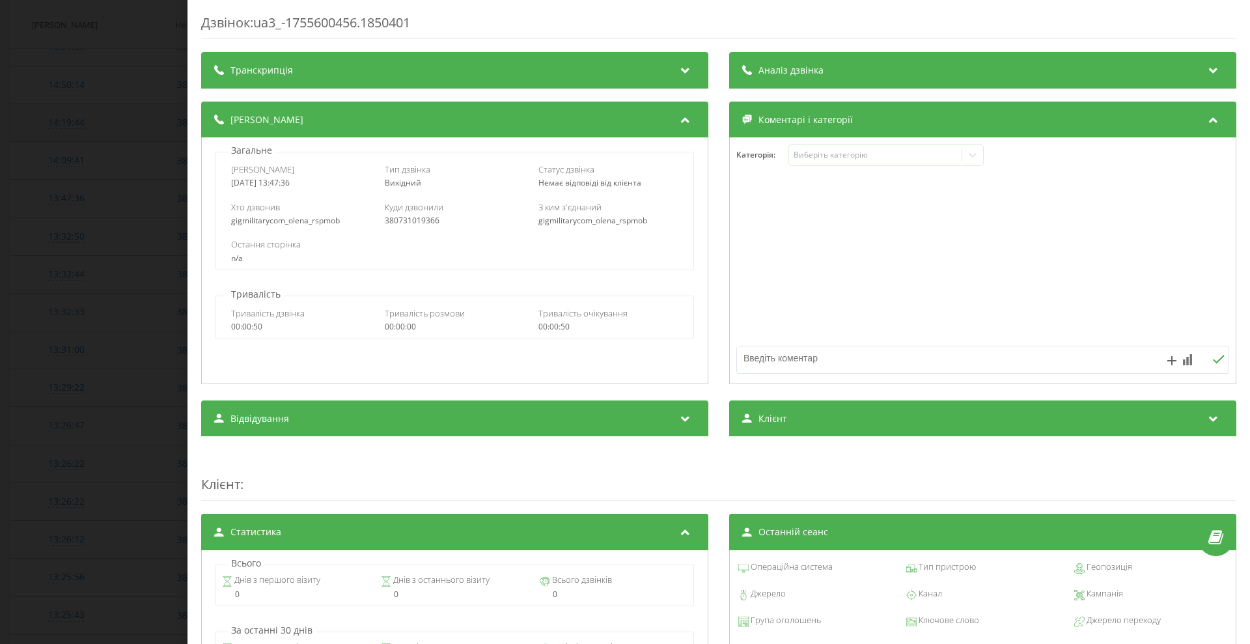
click at [109, 108] on div "Дзвінок : ua3_-1755600456.1850401 Транскрипція Для AI-аналізу майбутніх дзвінкі…" at bounding box center [625, 322] width 1250 height 644
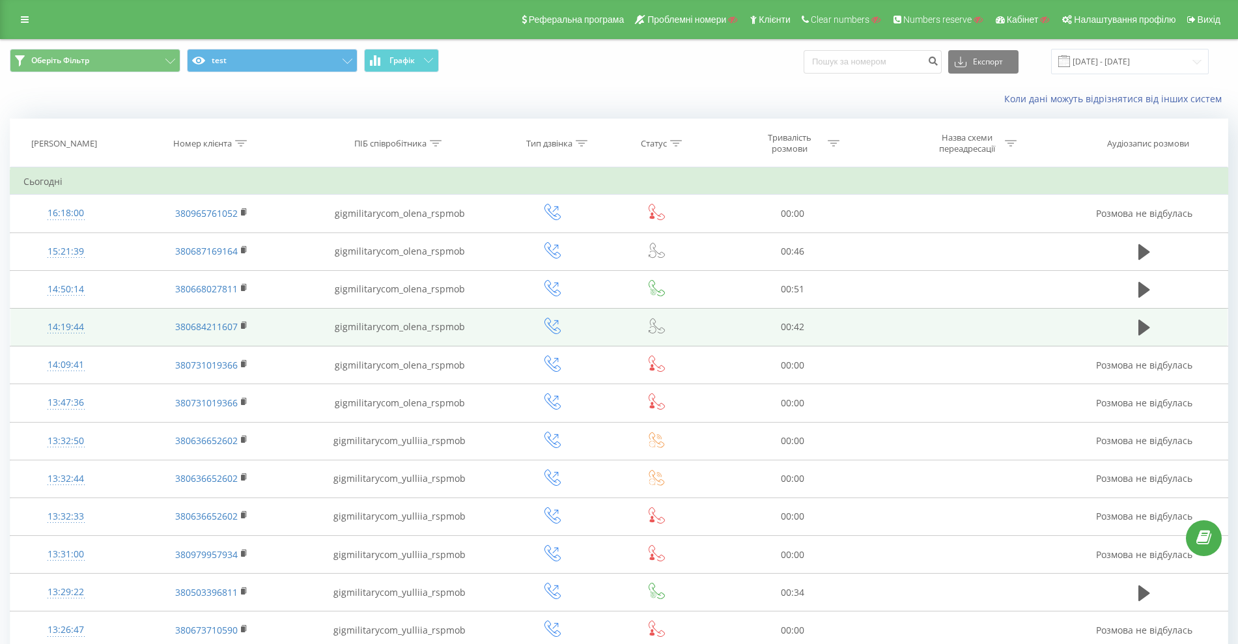
scroll to position [72, 0]
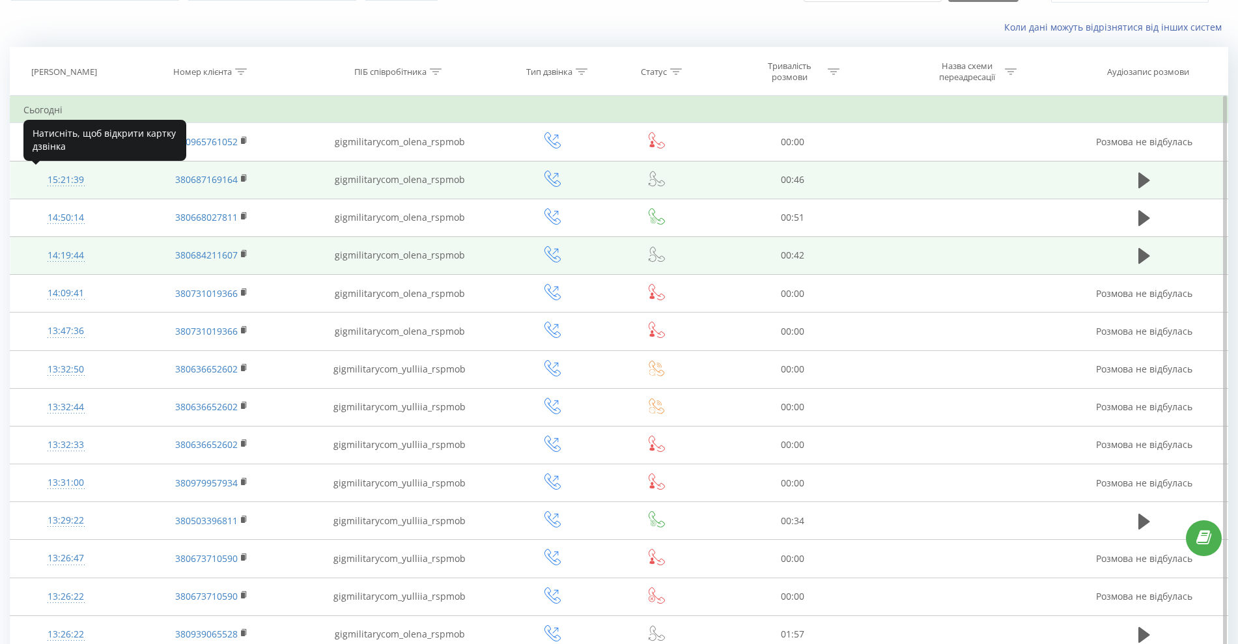
click at [78, 180] on div "15:21:39" at bounding box center [65, 179] width 85 height 25
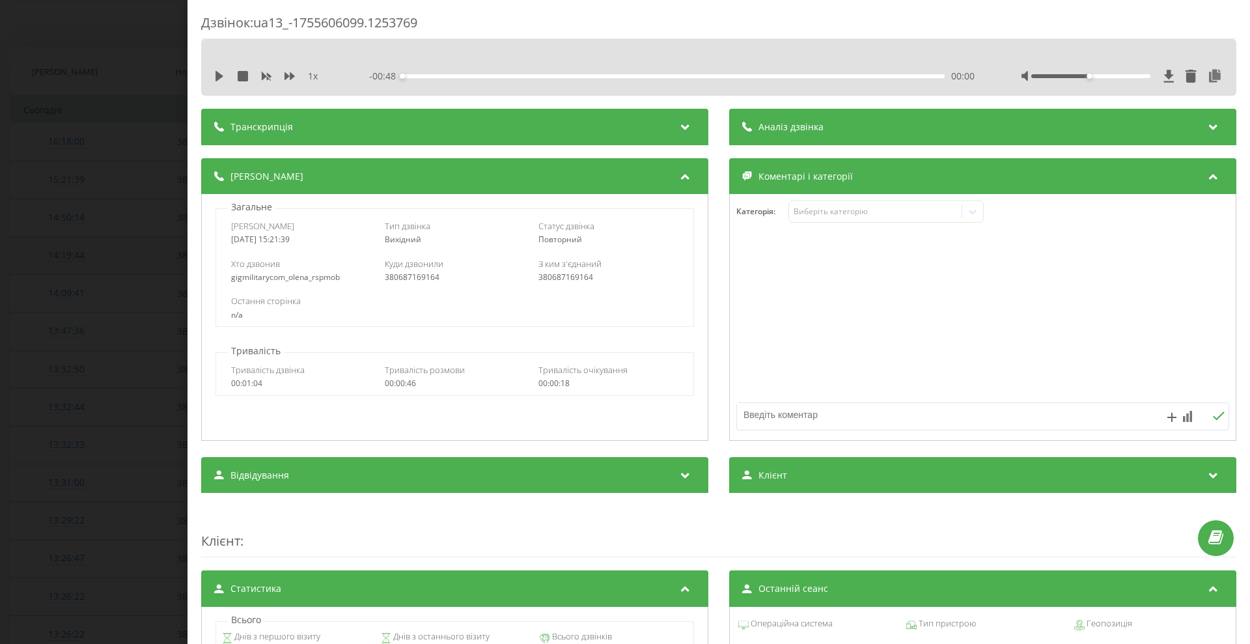
click at [87, 240] on div "Дзвінок : ua13_-1755606099.1253769 1 x - 00:48 00:00 00:00 Транскрипція Для AI-…" at bounding box center [625, 322] width 1250 height 644
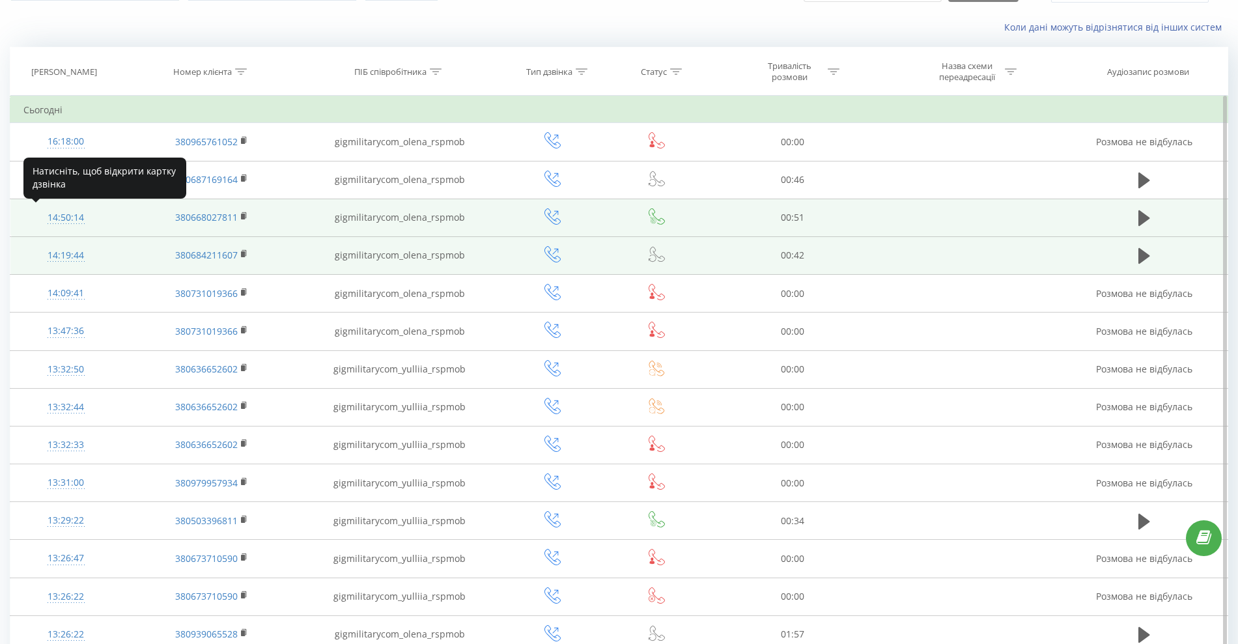
click at [76, 218] on div "14:50:14" at bounding box center [65, 217] width 85 height 25
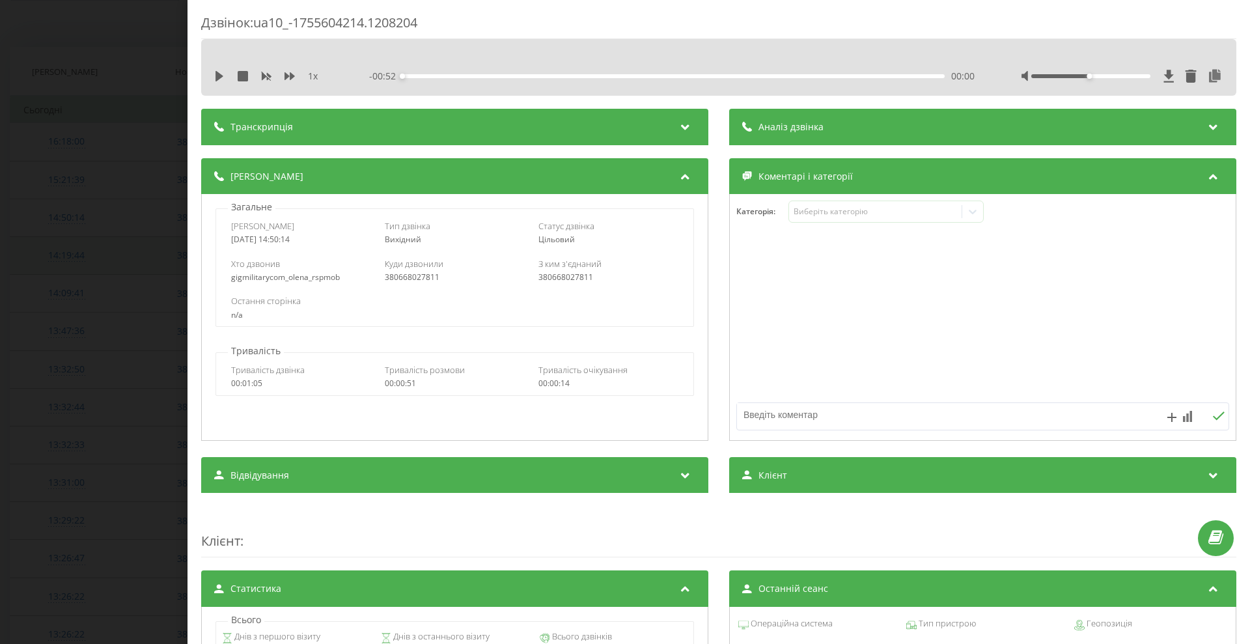
click at [42, 322] on div "Дзвінок : ua10_-1755604214.1208204 1 x - 00:52 00:00 00:00 Транскрипція Для AI-…" at bounding box center [625, 322] width 1250 height 644
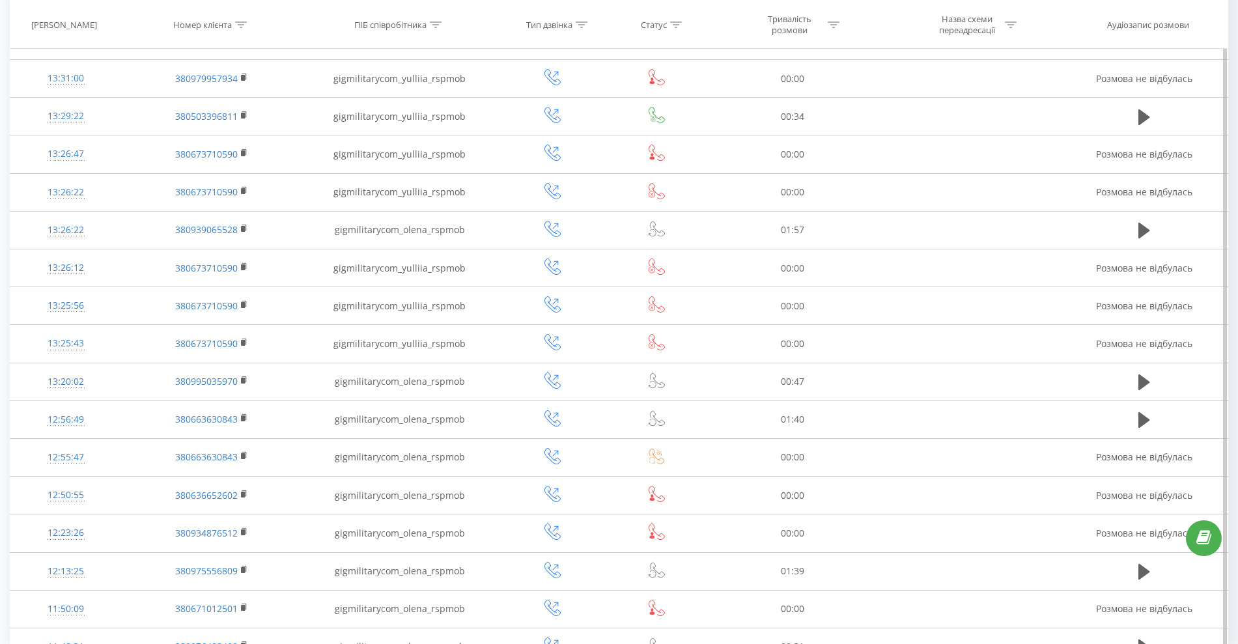
scroll to position [547, 0]
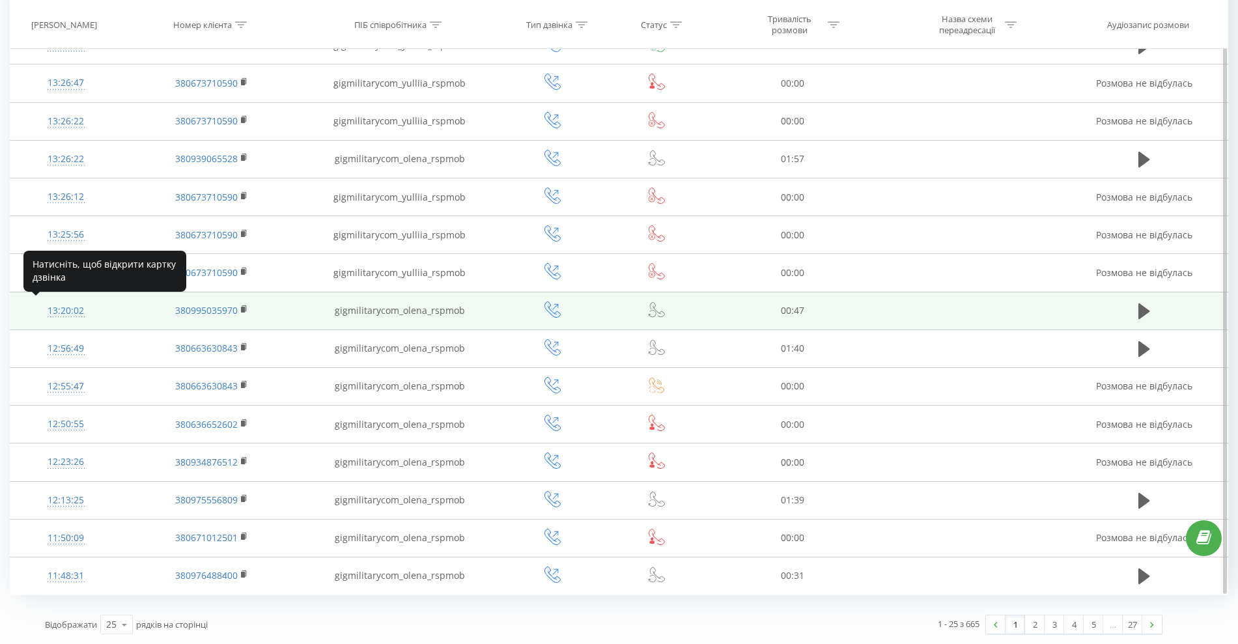
click at [63, 320] on div "13:20:02" at bounding box center [65, 310] width 85 height 25
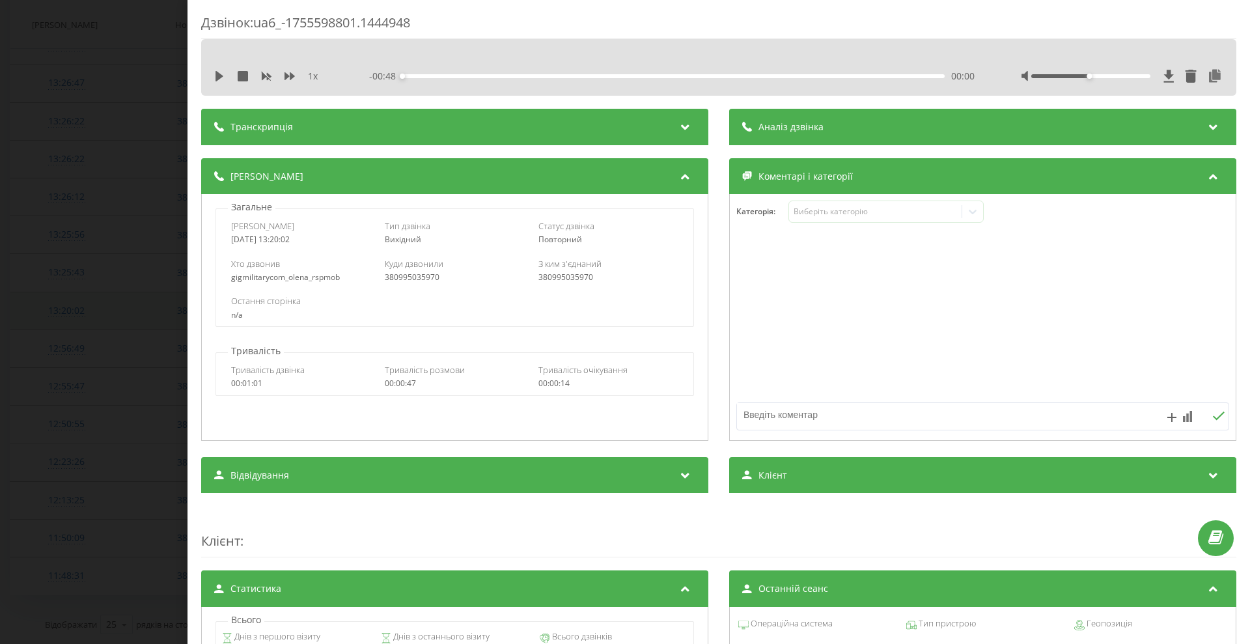
click at [63, 320] on div "Дзвінок : ua6_-1755598801.1444948 1 x - 00:48 00:00 00:00 Транскрипція Для AI-а…" at bounding box center [625, 322] width 1250 height 644
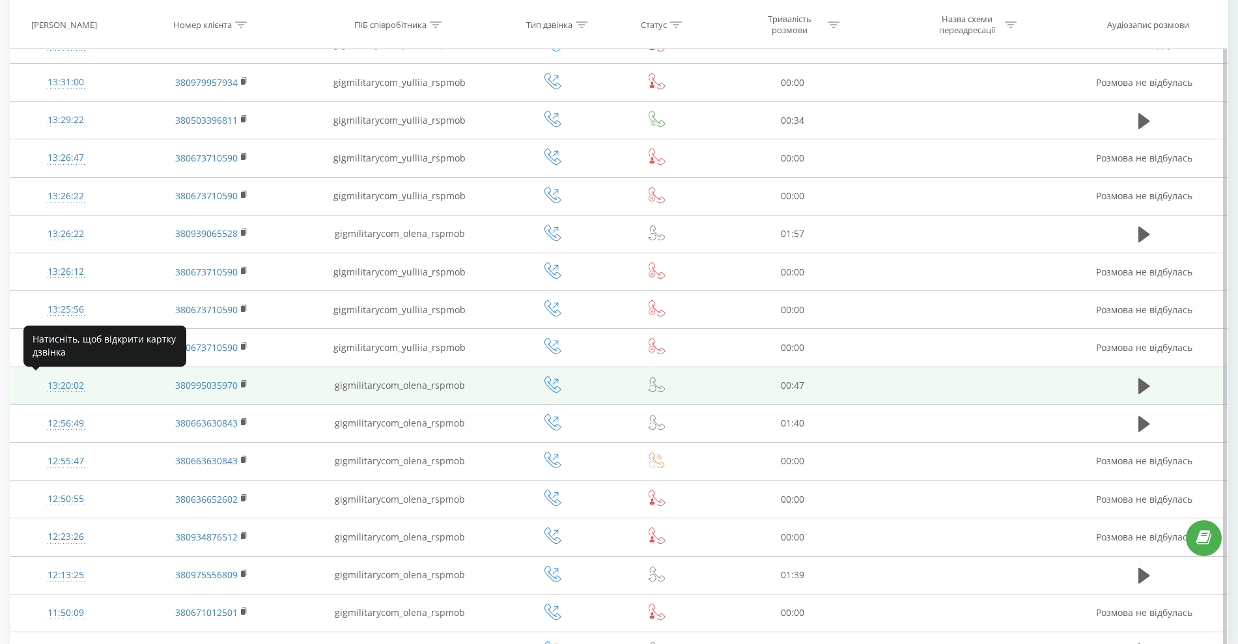
scroll to position [469, 0]
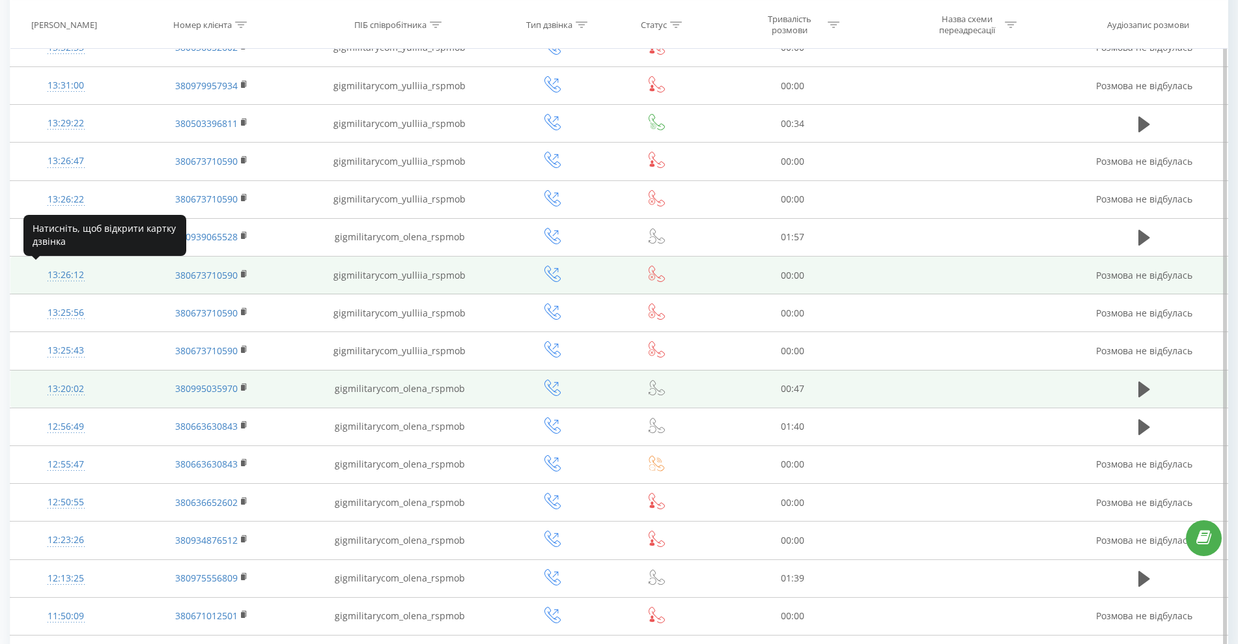
click at [74, 275] on div "13:26:12" at bounding box center [65, 274] width 85 height 25
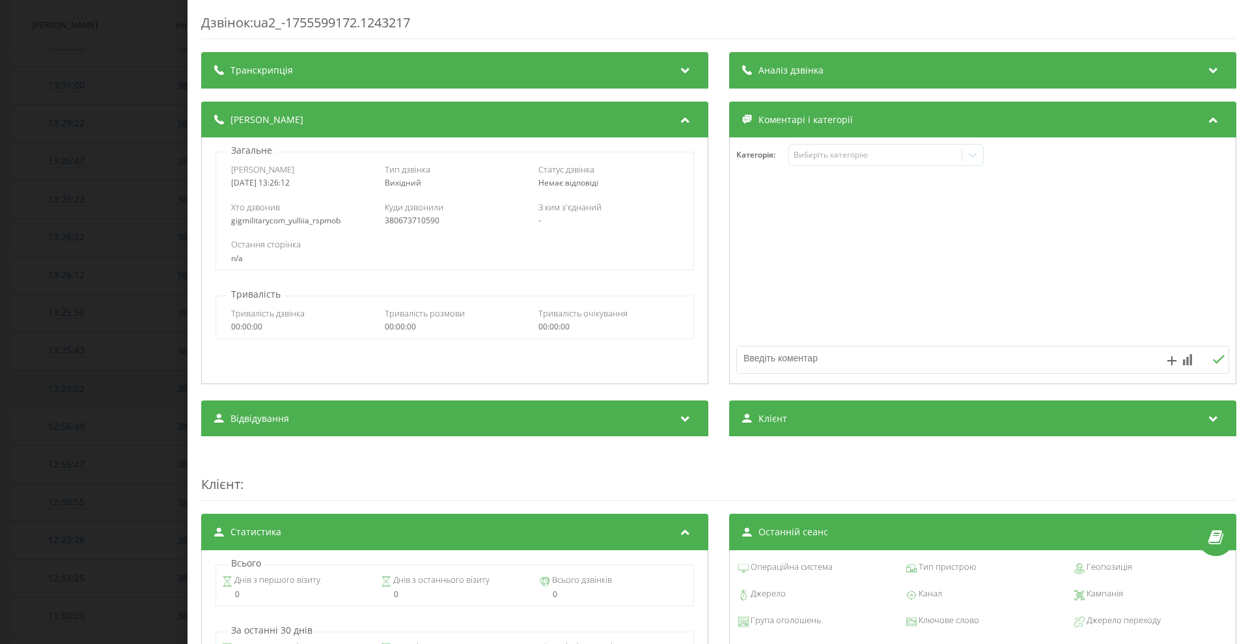
click at [402, 72] on div "Транскрипція" at bounding box center [454, 70] width 507 height 36
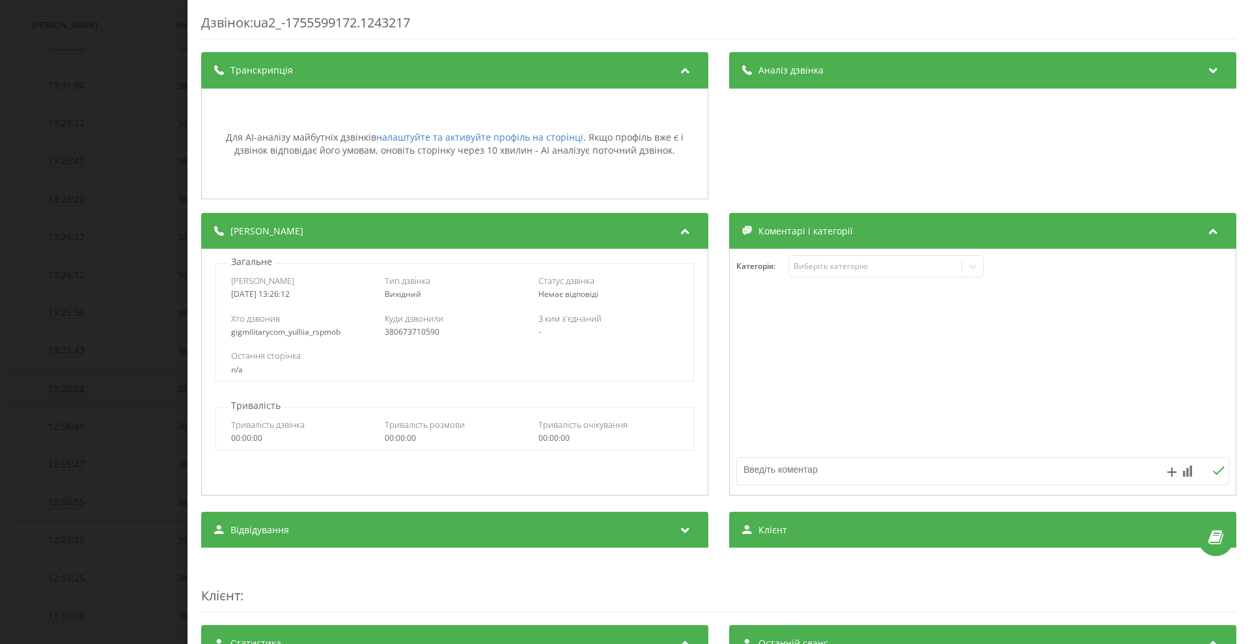
click at [64, 274] on div "Дзвінок : ua2_-1755599172.1243217 Транскрипція Для AI-аналізу майбутніх дзвінкі…" at bounding box center [625, 322] width 1250 height 644
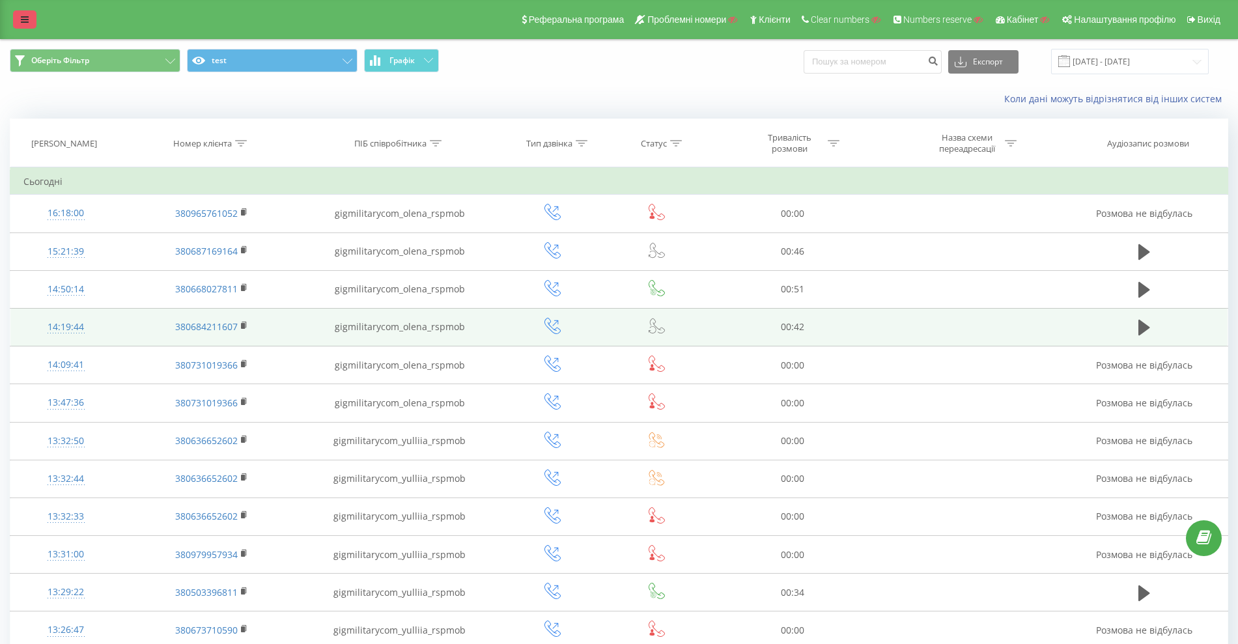
click at [28, 23] on icon at bounding box center [25, 19] width 8 height 9
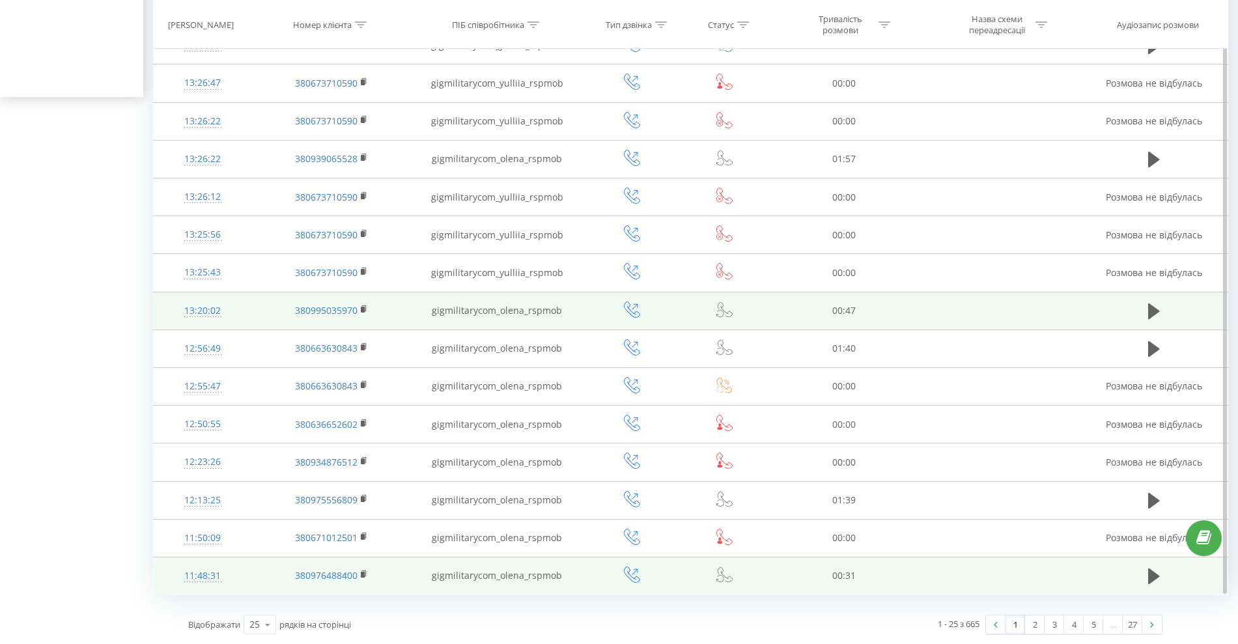
scroll to position [546, 0]
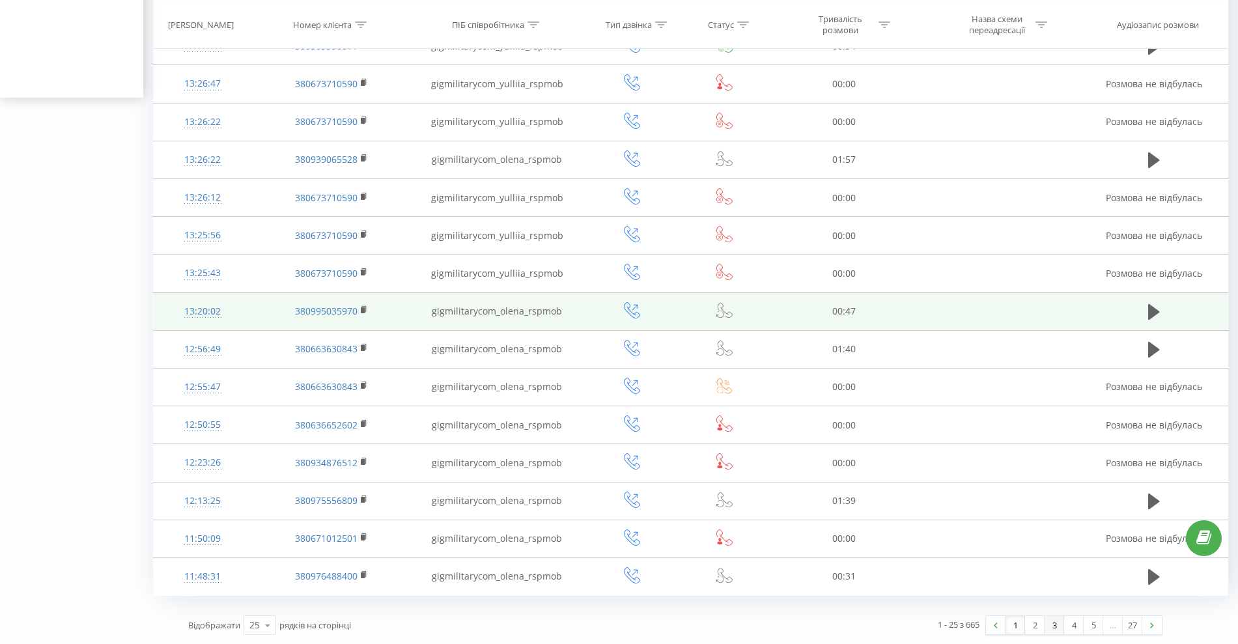
click at [1053, 630] on link "3" at bounding box center [1055, 625] width 20 height 18
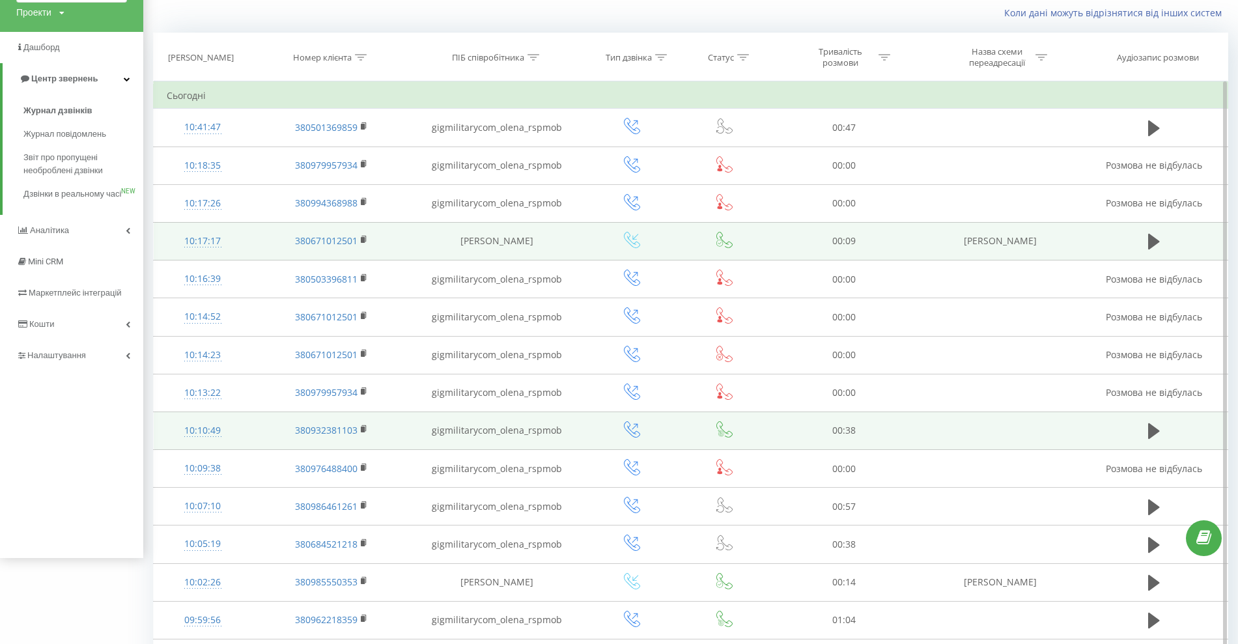
scroll to position [547, 0]
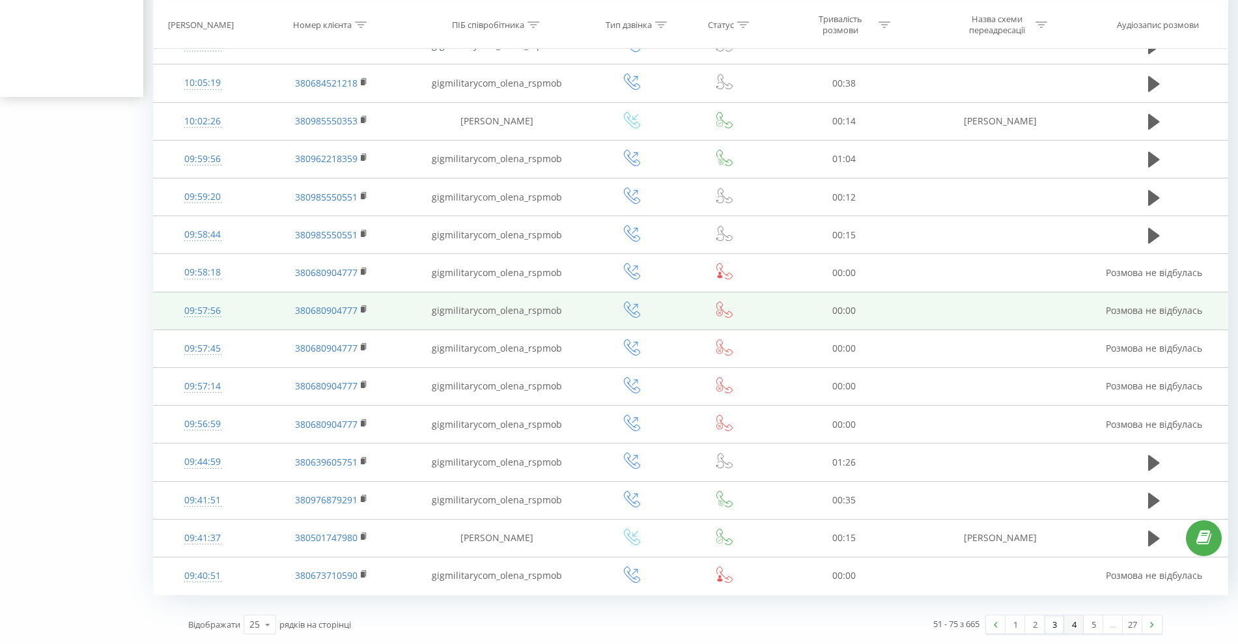
click at [1079, 622] on link "4" at bounding box center [1074, 624] width 20 height 18
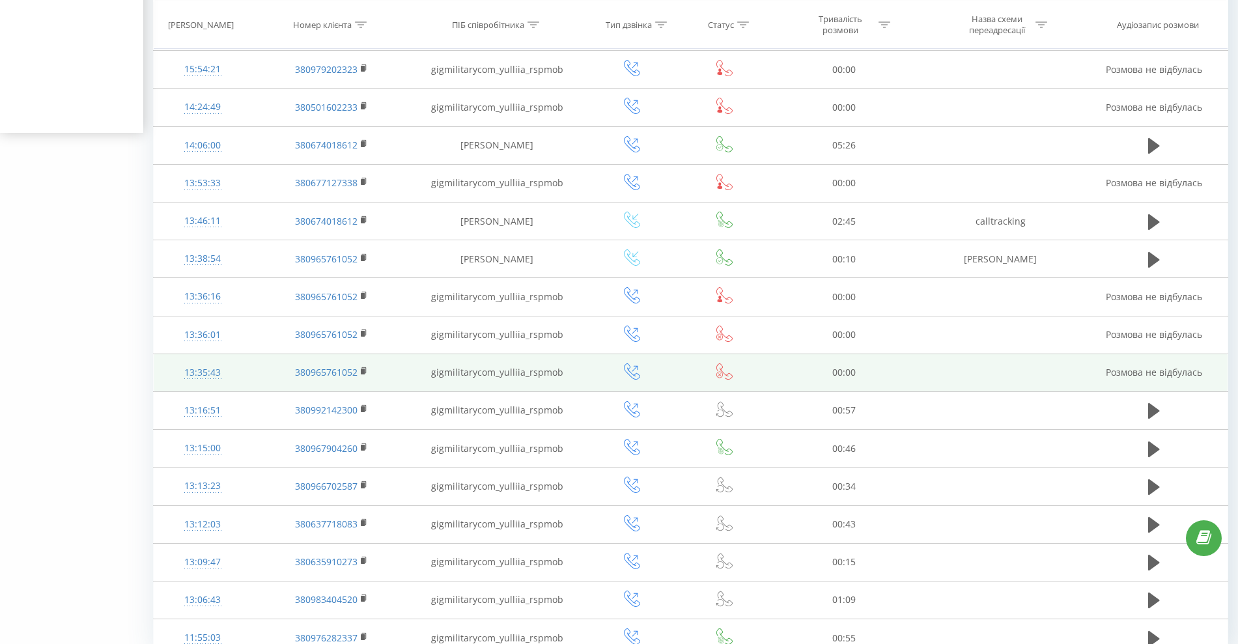
scroll to position [573, 0]
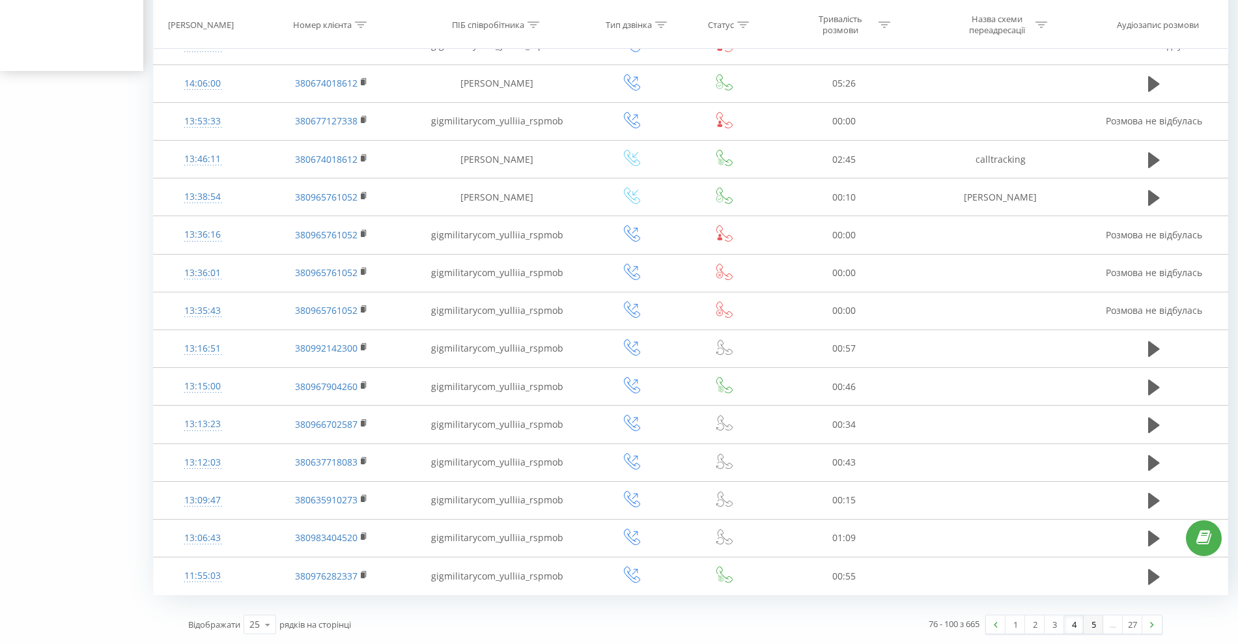
click at [1094, 626] on link "5" at bounding box center [1094, 624] width 20 height 18
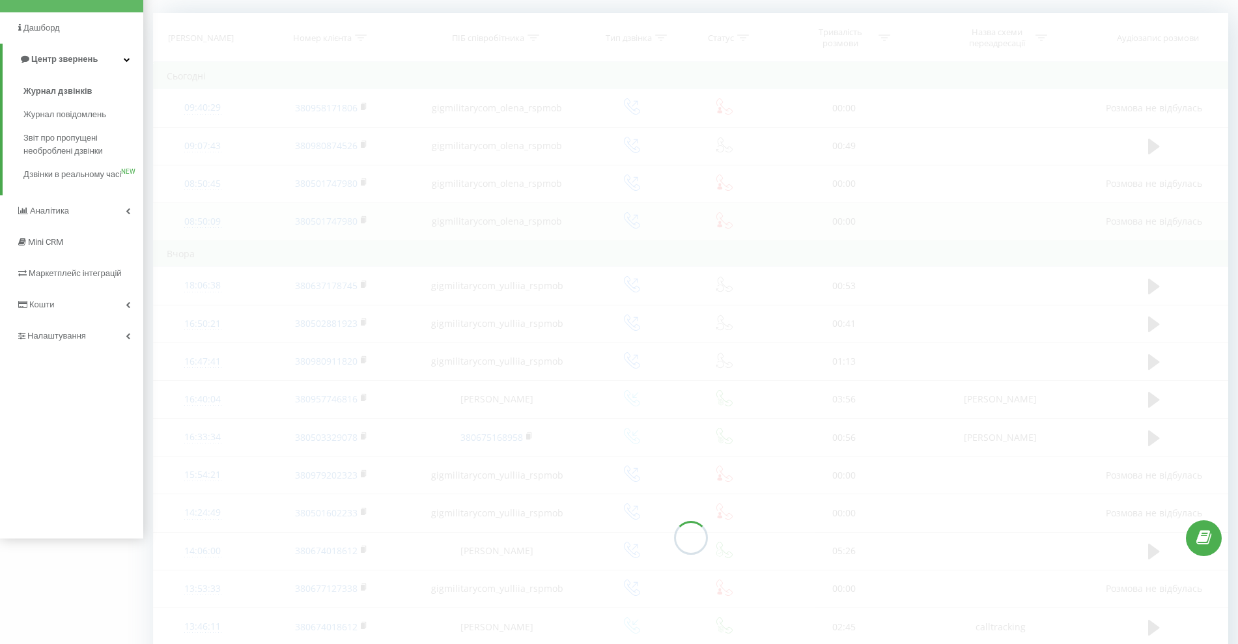
scroll to position [86, 0]
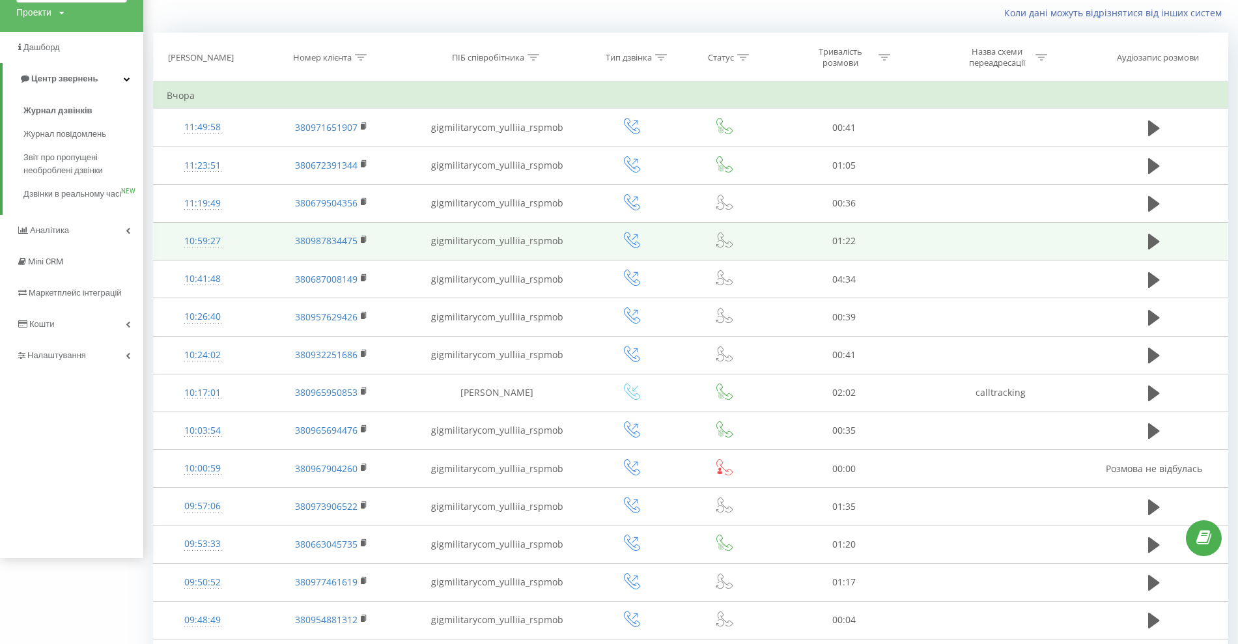
click at [516, 243] on td "gigmilitarycom_yulliia_rspmob" at bounding box center [497, 241] width 172 height 38
copy tr "gigmilitarycom_yulliia_rspmob"
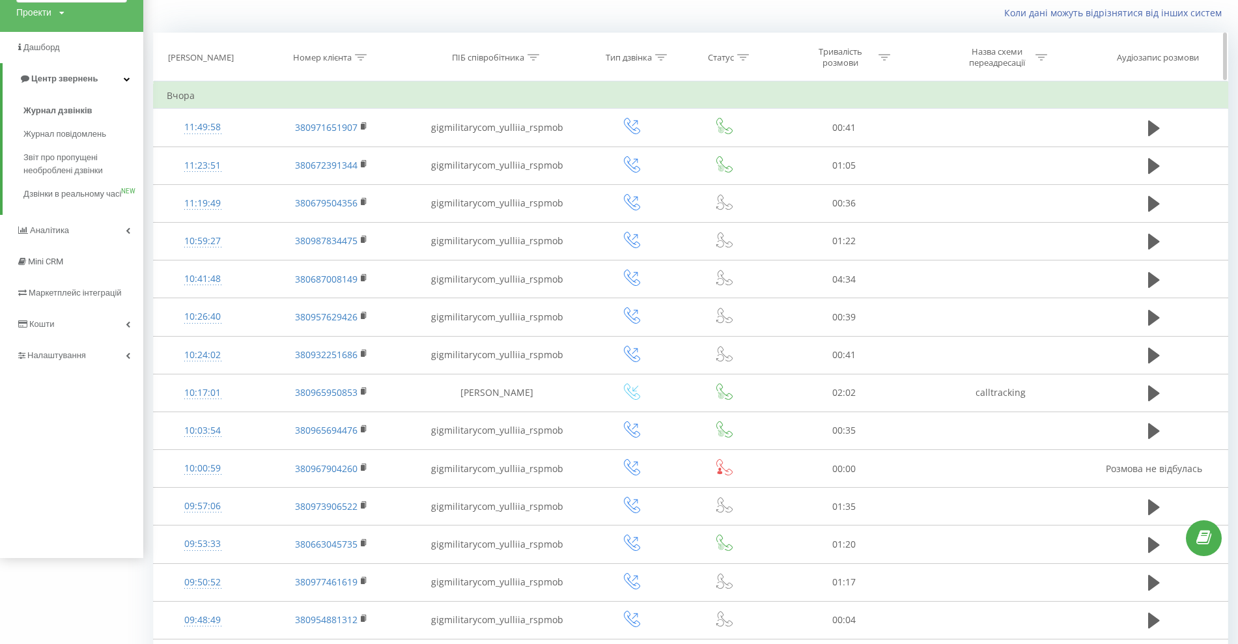
click at [532, 52] on div at bounding box center [534, 57] width 12 height 11
click at [472, 159] on input "text" at bounding box center [497, 150] width 115 height 23
paste input "gigmilitarycom_yulliia_rspmob"
click button "OK" at bounding box center [524, 177] width 55 height 16
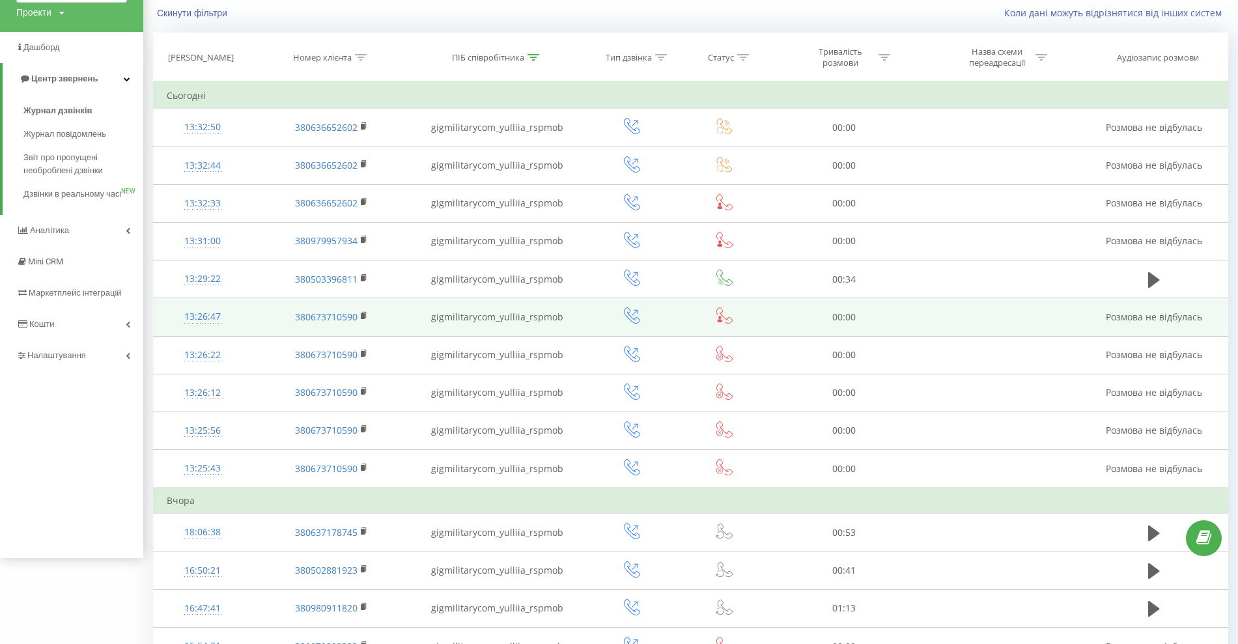
scroll to position [573, 0]
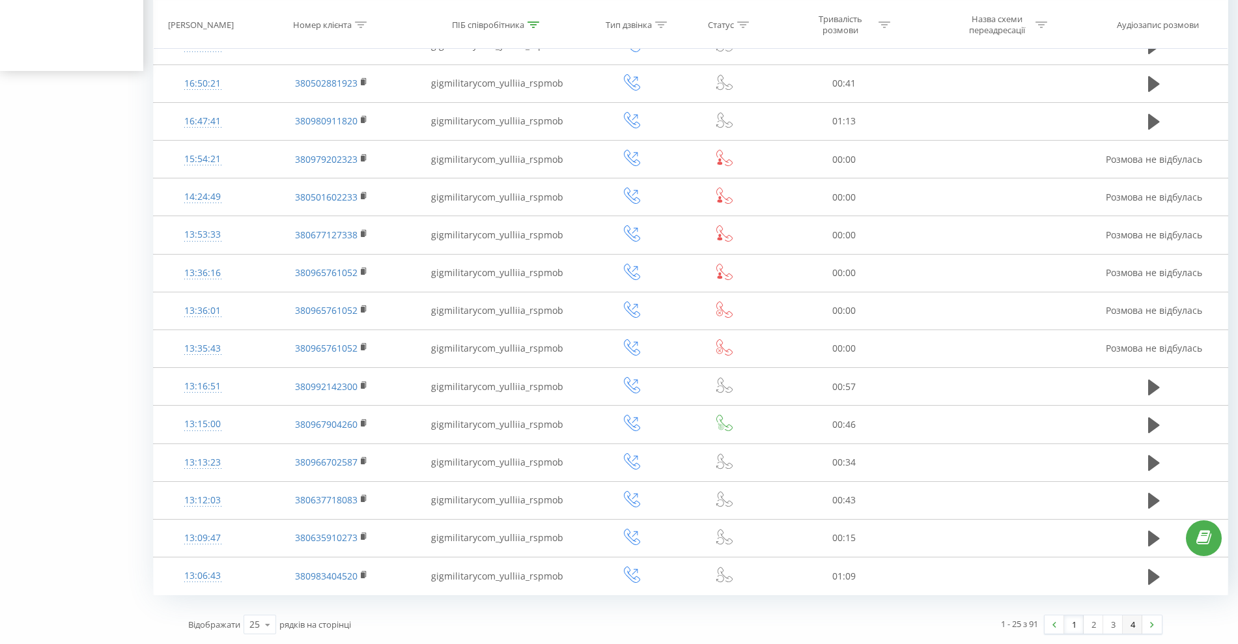
click at [1130, 622] on link "4" at bounding box center [1133, 624] width 20 height 18
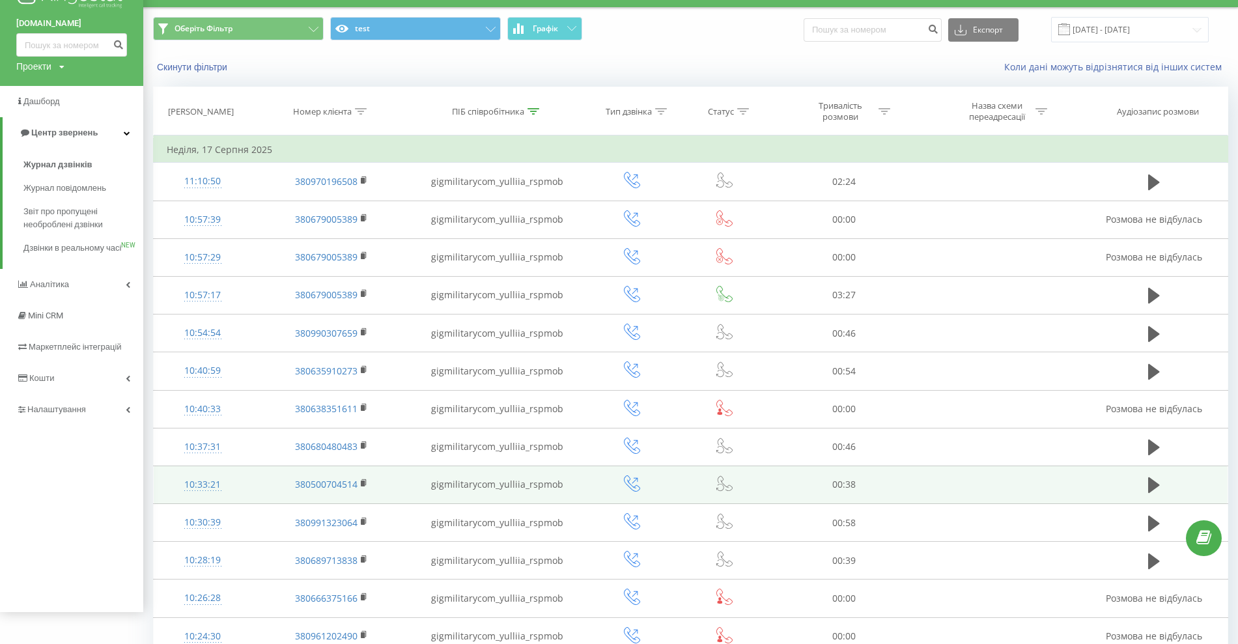
scroll to position [33, 0]
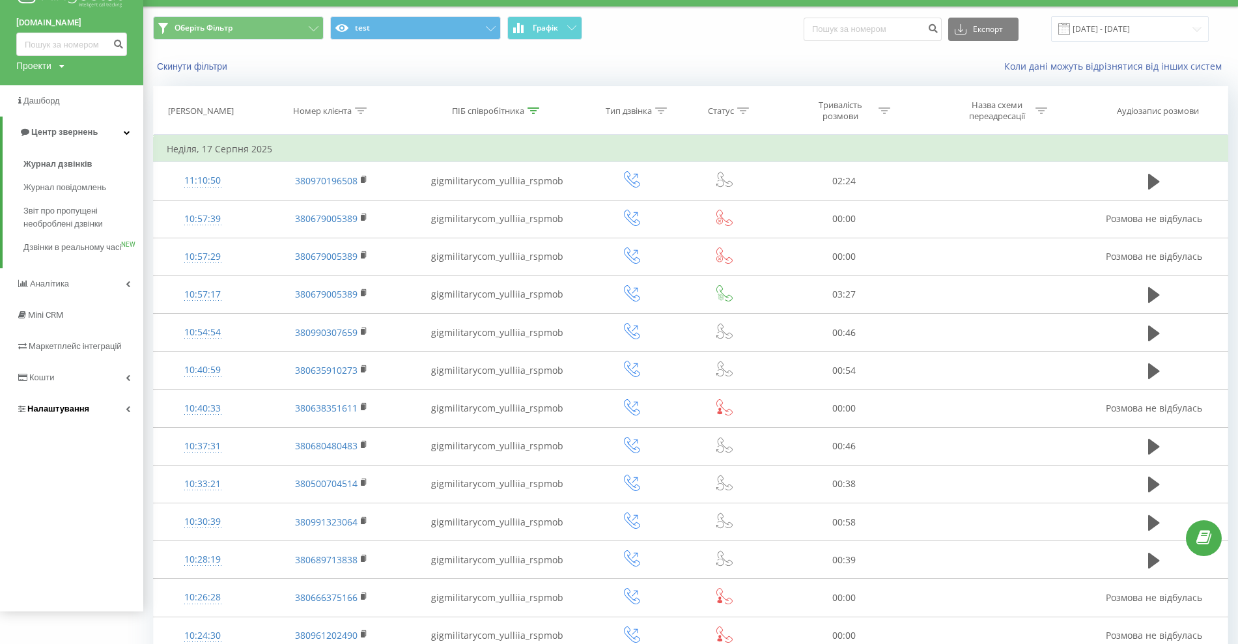
click at [109, 421] on link "Налаштування" at bounding box center [71, 408] width 143 height 31
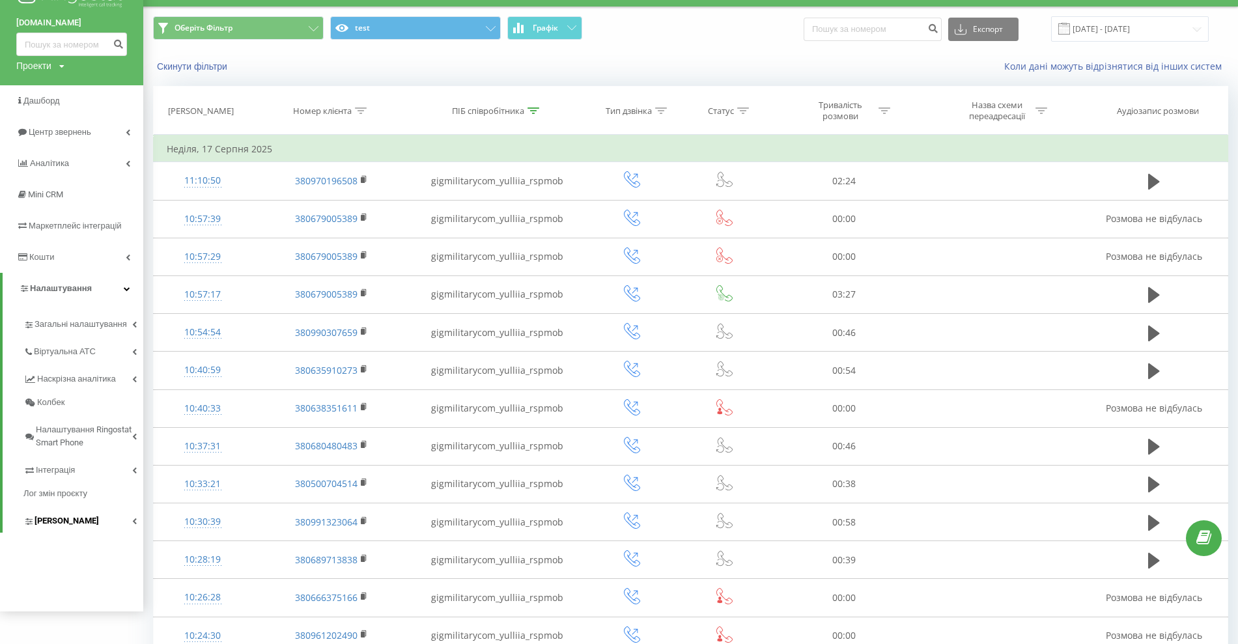
click at [64, 513] on link "[PERSON_NAME]" at bounding box center [83, 518] width 120 height 27
click at [86, 477] on link "Інтеграція" at bounding box center [83, 468] width 120 height 27
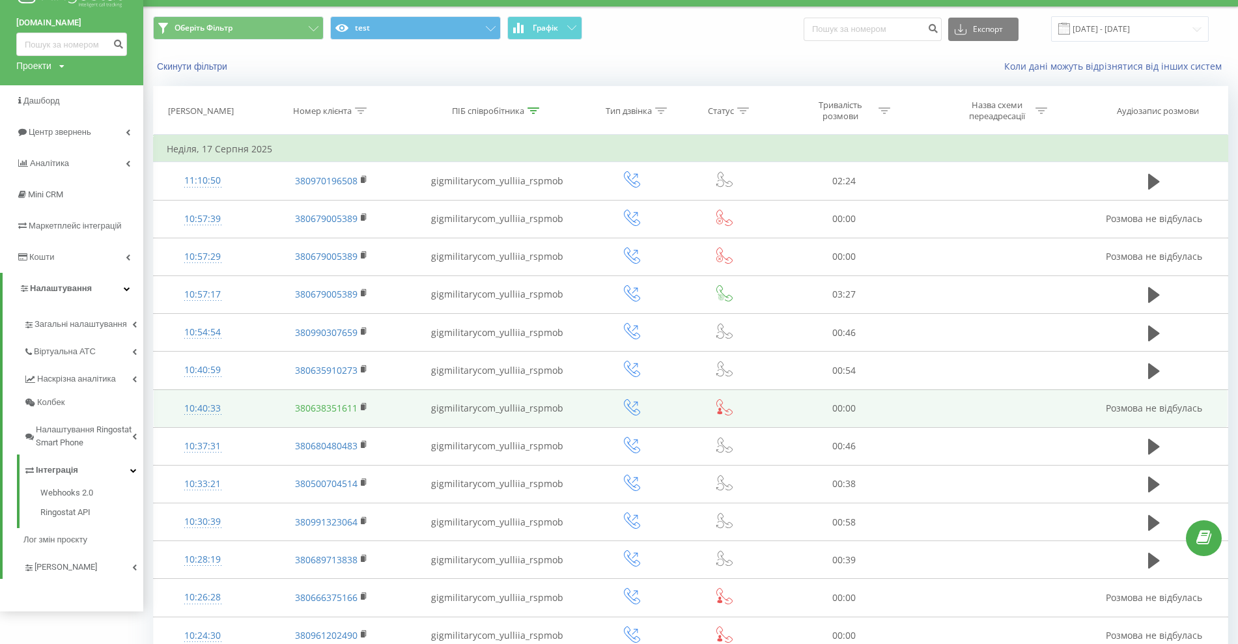
scroll to position [76, 0]
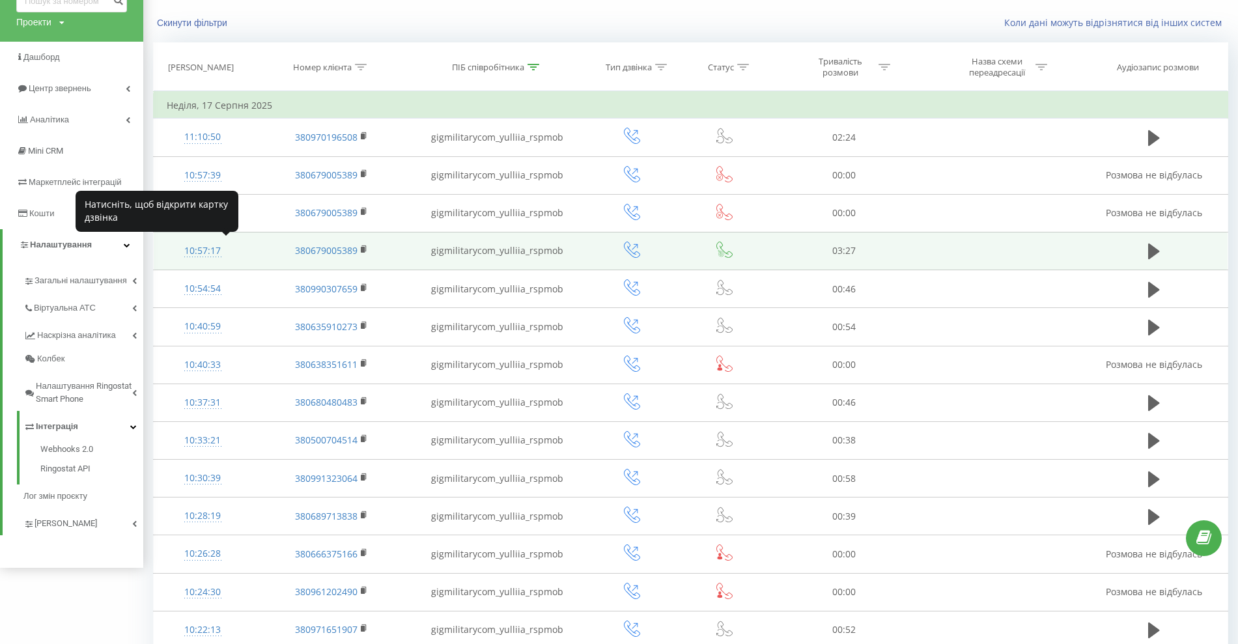
click at [213, 257] on div "10:57:17" at bounding box center [203, 250] width 72 height 25
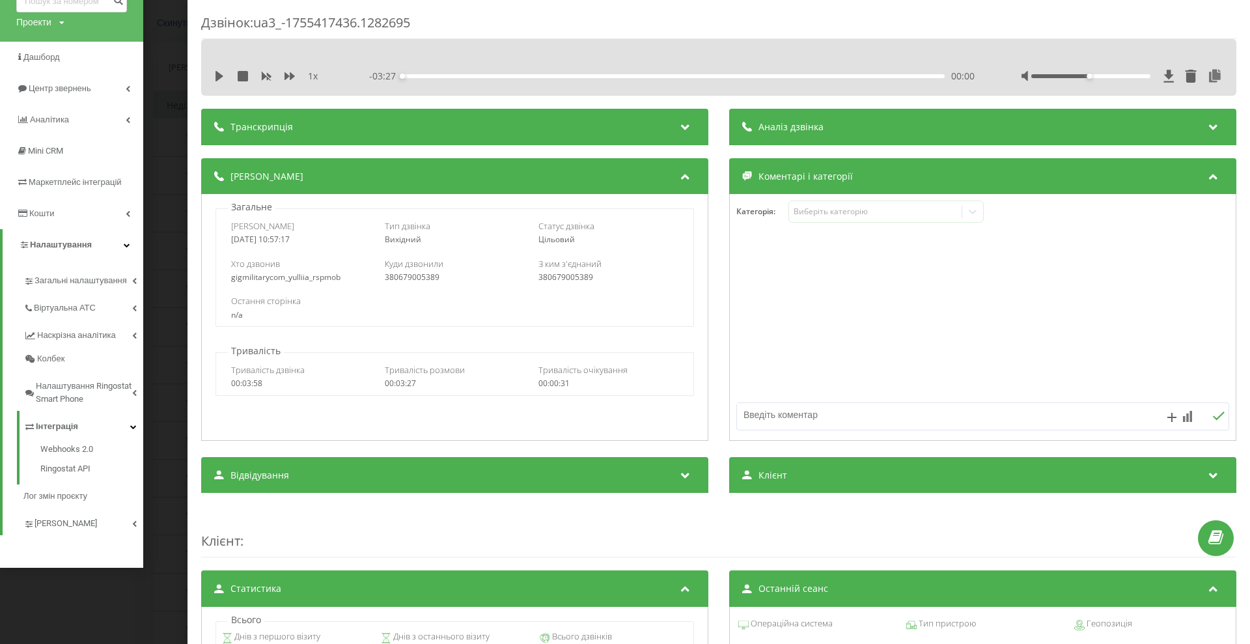
click at [278, 277] on div "gigmilitarycom_yulliia_rspmob" at bounding box center [301, 277] width 140 height 9
click at [406, 278] on div "380679005389" at bounding box center [455, 277] width 140 height 9
copy div "380679005389"
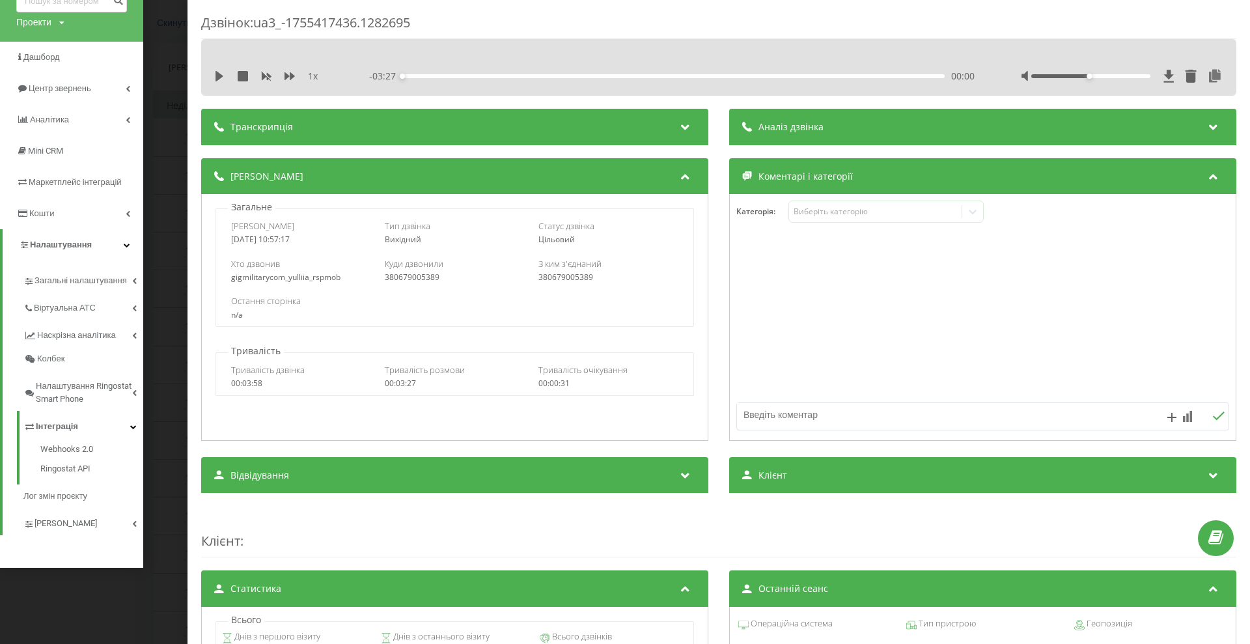
drag, startPoint x: 193, startPoint y: 193, endPoint x: 170, endPoint y: 186, distance: 24.5
click at [170, 186] on div "Дзвінок : ua3_-1755417436.1282695 1 x - 03:27 00:00 00:00 Транскрипція Для AI-а…" at bounding box center [625, 322] width 1250 height 644
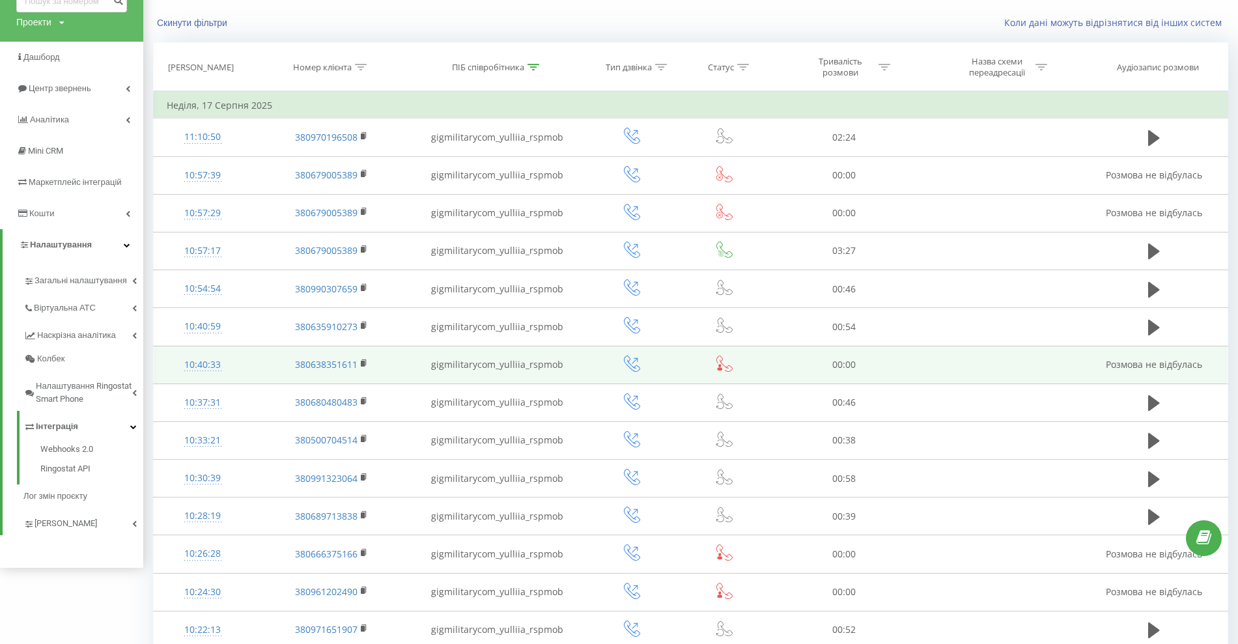
scroll to position [206, 0]
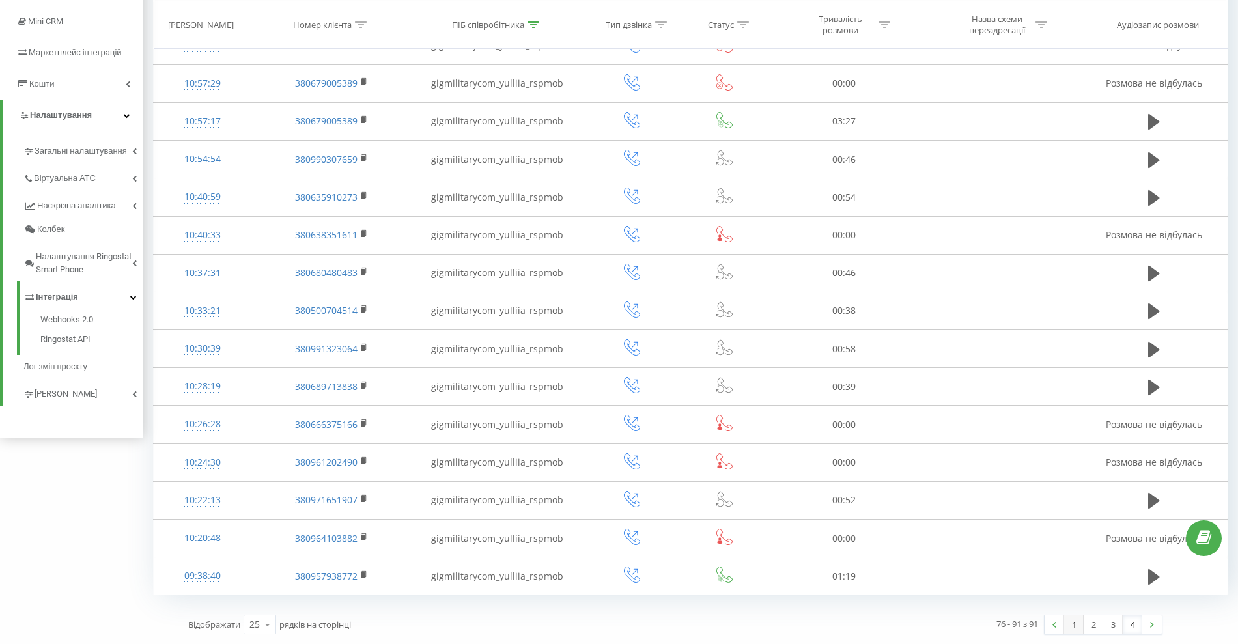
click at [1075, 622] on link "1" at bounding box center [1074, 624] width 20 height 18
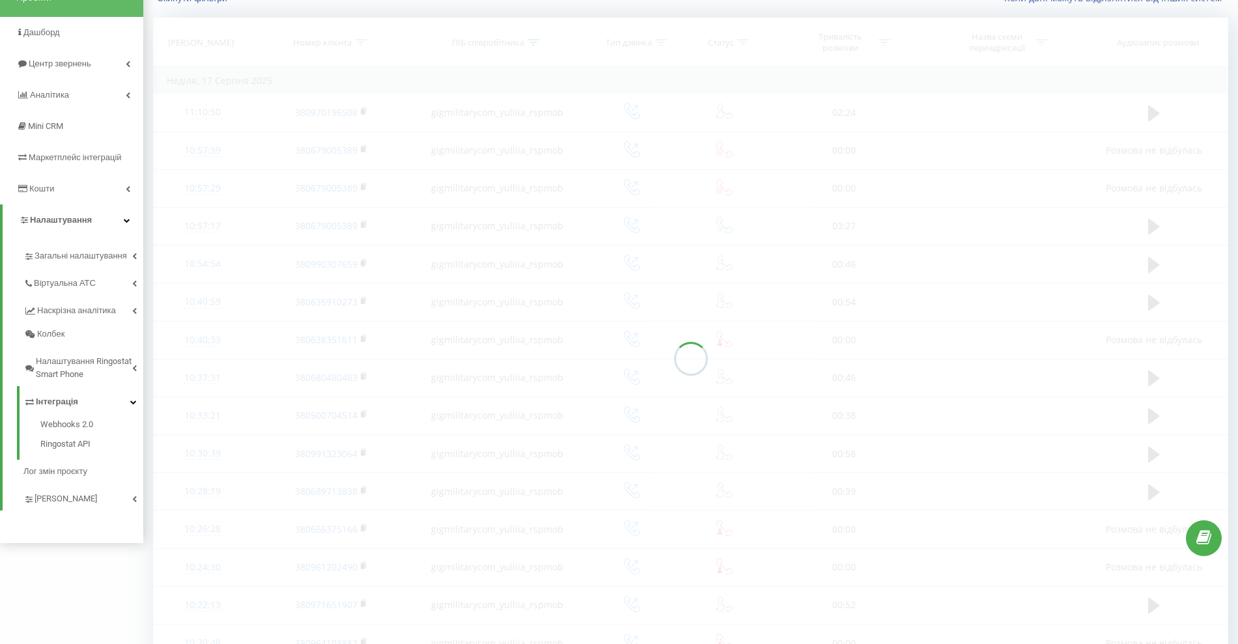
scroll to position [86, 0]
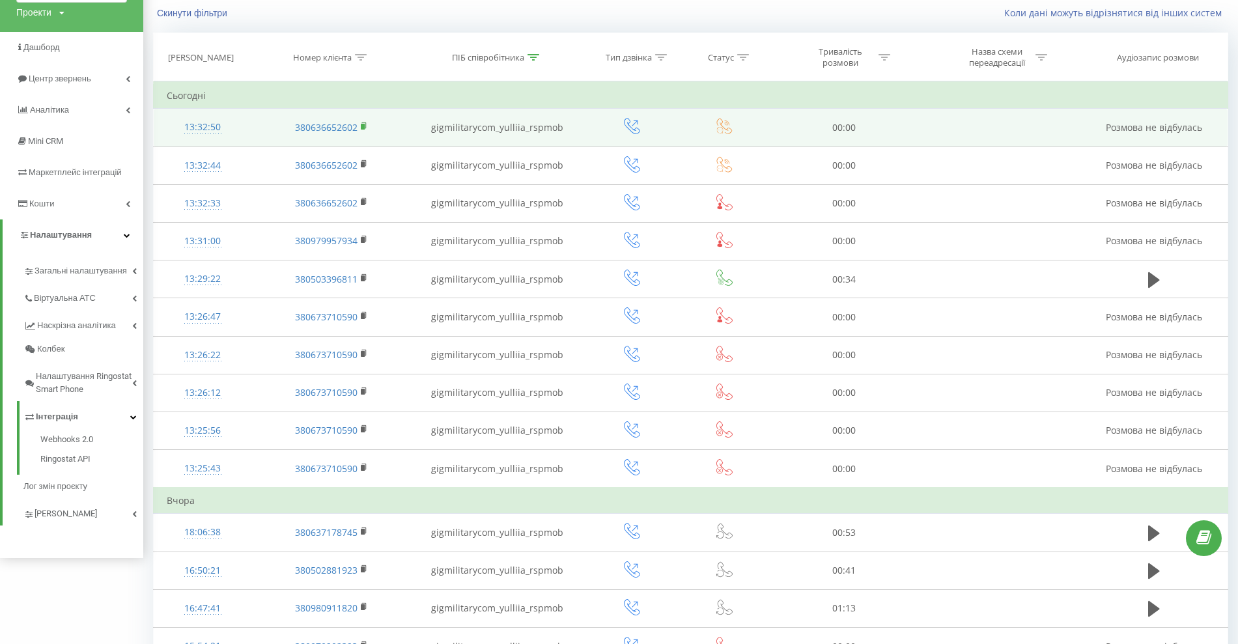
click at [367, 125] on icon at bounding box center [364, 126] width 7 height 9
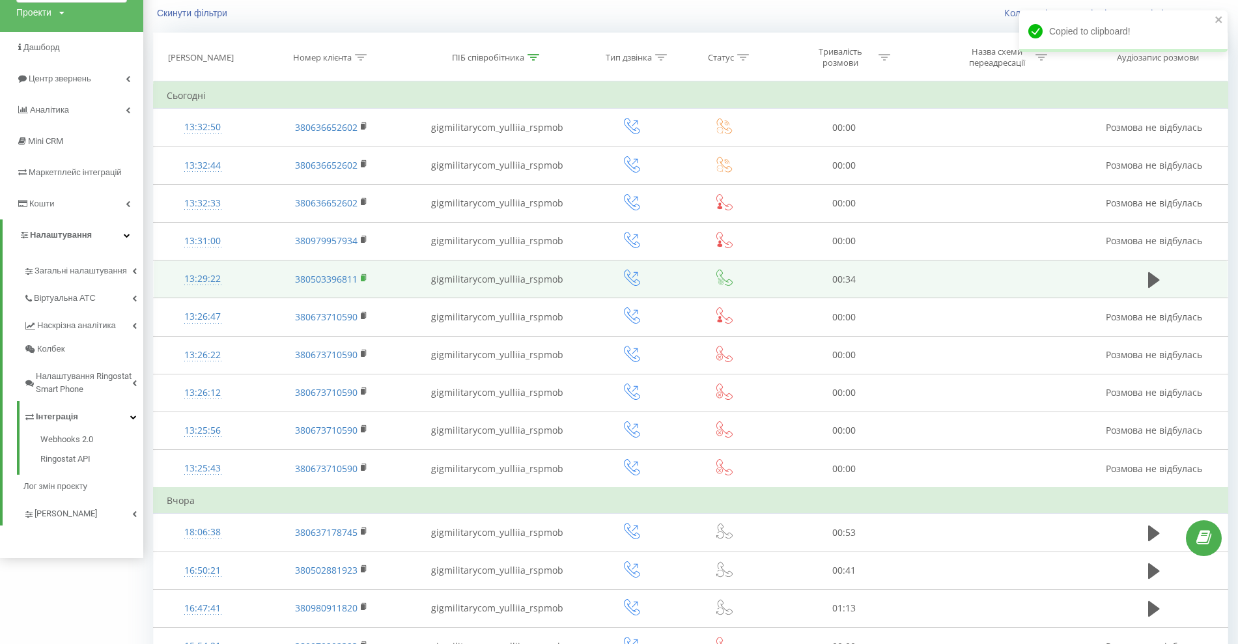
click at [365, 276] on rect at bounding box center [363, 278] width 4 height 6
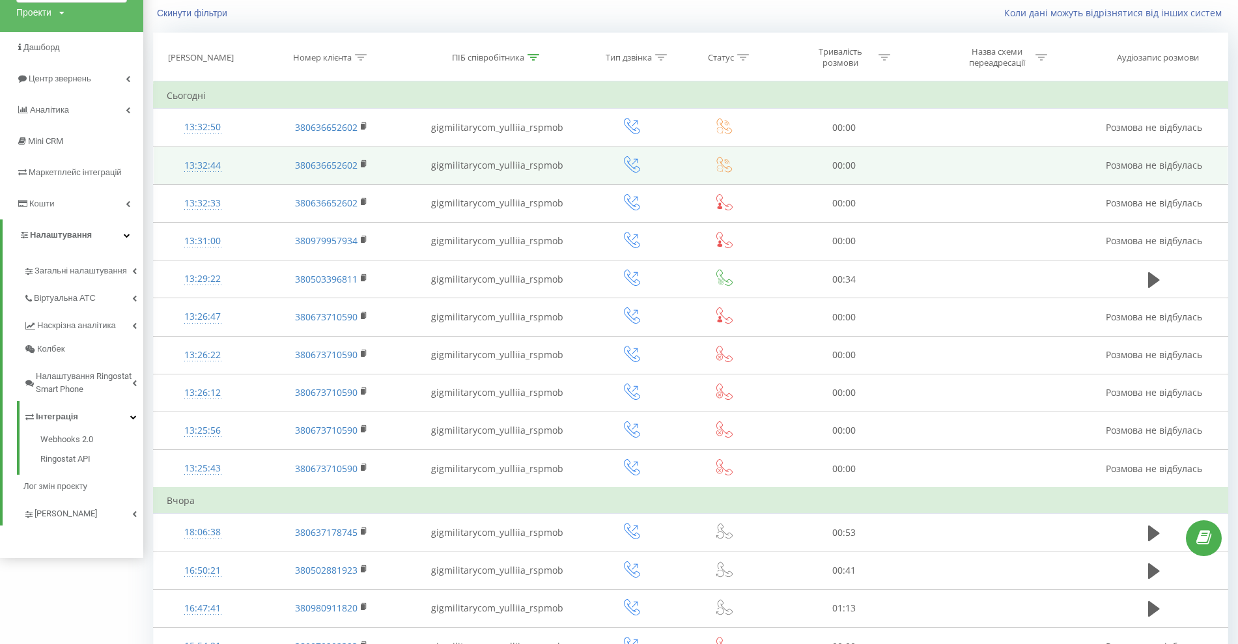
click at [485, 169] on td "gigmilitarycom_yulliia_rspmob" at bounding box center [497, 166] width 172 height 38
copy td "gigmilitarycom_yulliia_rspmob"
click at [190, 160] on div "13:32:44" at bounding box center [203, 165] width 72 height 25
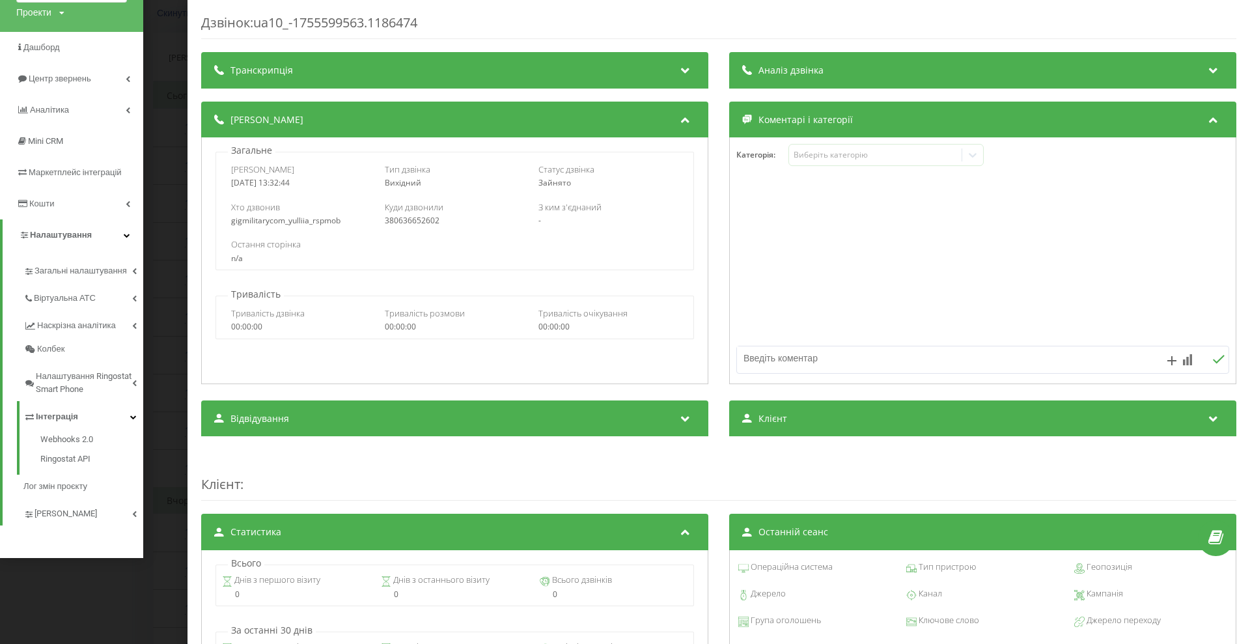
click at [175, 274] on div "Дзвінок : ua10_-1755599563.1186474 Транскрипція Для AI-аналізу майбутніх дзвінк…" at bounding box center [625, 322] width 1250 height 644
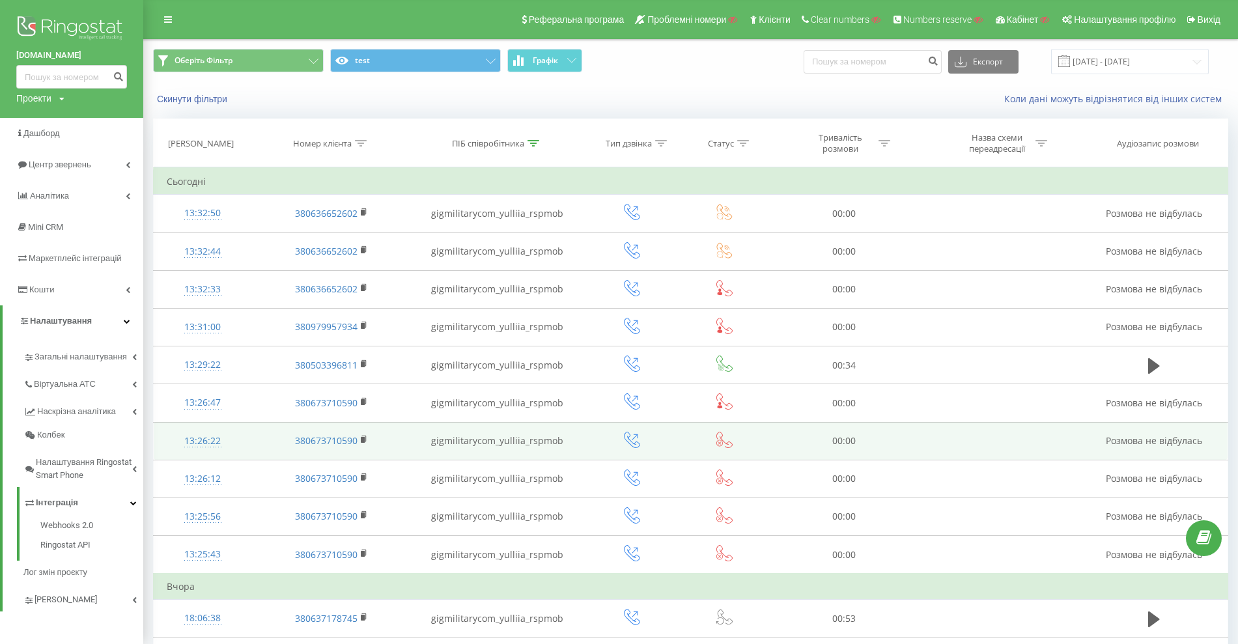
scroll to position [573, 0]
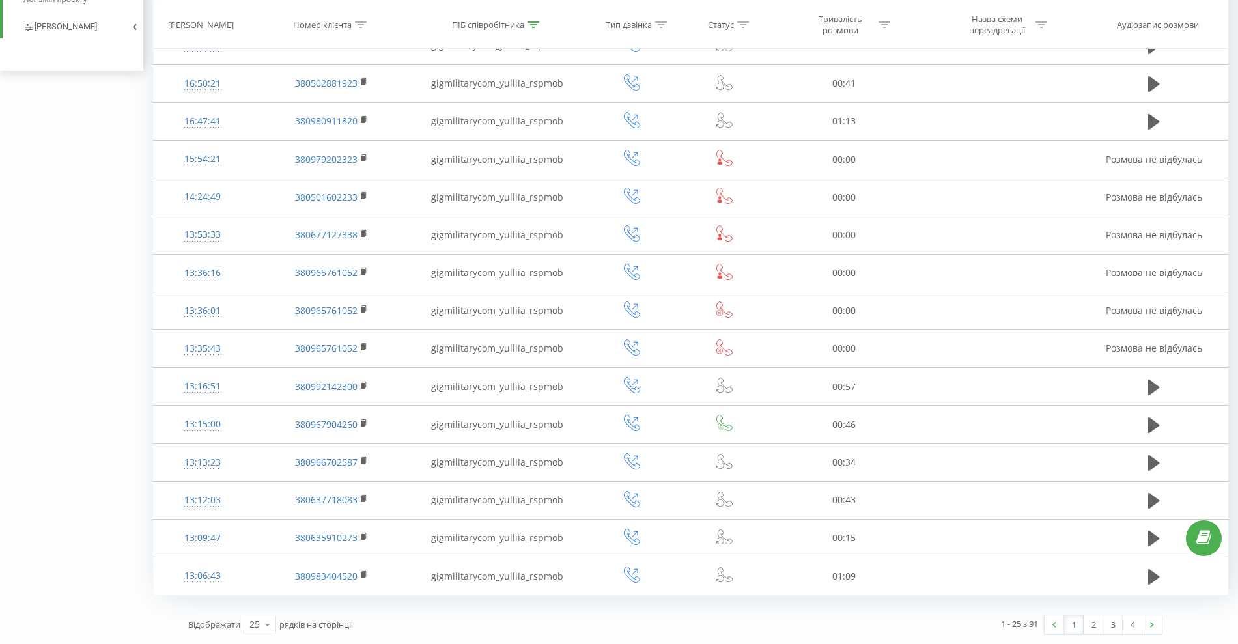
click at [1074, 623] on link "1" at bounding box center [1074, 624] width 20 height 18
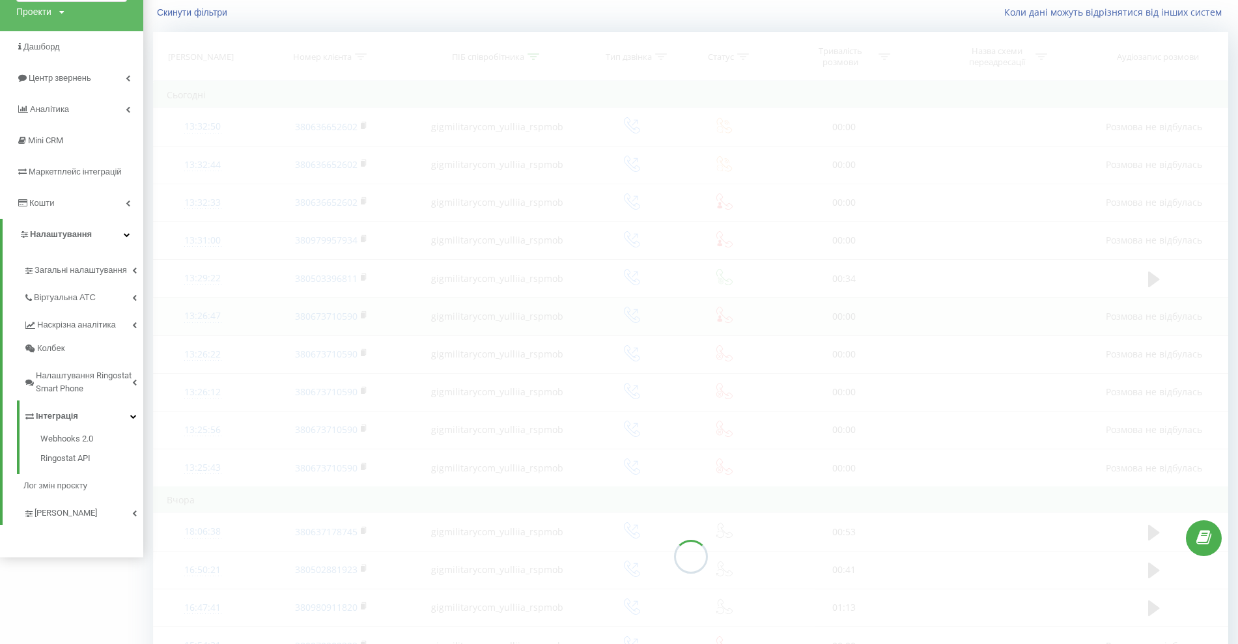
scroll to position [86, 0]
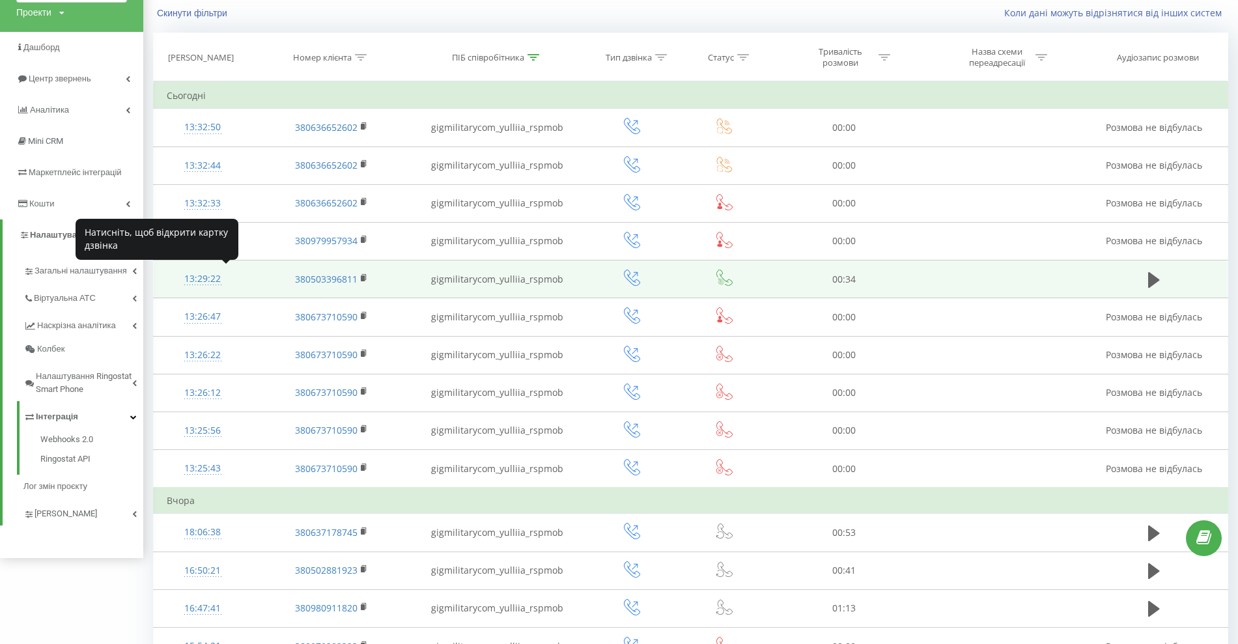
click at [210, 283] on div "13:29:22" at bounding box center [203, 278] width 72 height 25
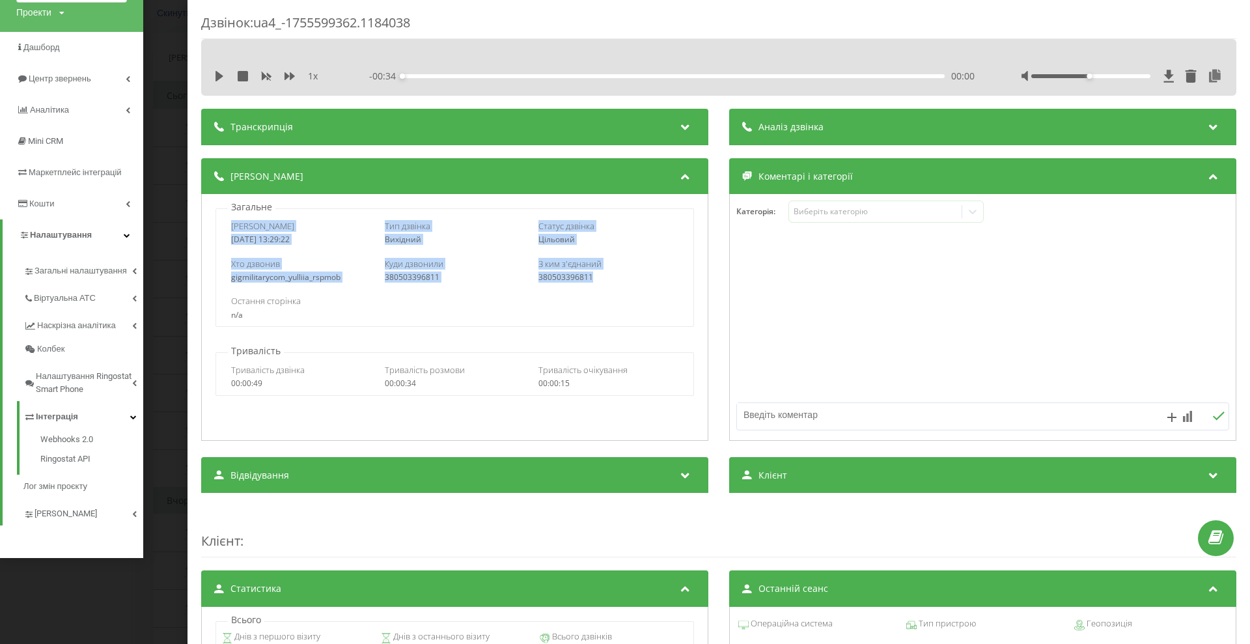
drag, startPoint x: 229, startPoint y: 225, endPoint x: 618, endPoint y: 274, distance: 391.8
click at [618, 274] on div "Дата дзвінка [DATE] 13:29:22 Тип дзвінка Вихідний Статус дзвінка Цільовий Хто д…" at bounding box center [455, 267] width 478 height 119
copy div "Дата дзвінка [DATE] 13:29:22 Тип дзвінка Вихідний Статус дзвінка Цільовий Хто д…"
click at [157, 300] on div "Дзвінок : ua4_-1755599362.1184038 1 x - 00:34 00:00 00:00 Транскрипція Для AI-а…" at bounding box center [625, 322] width 1250 height 644
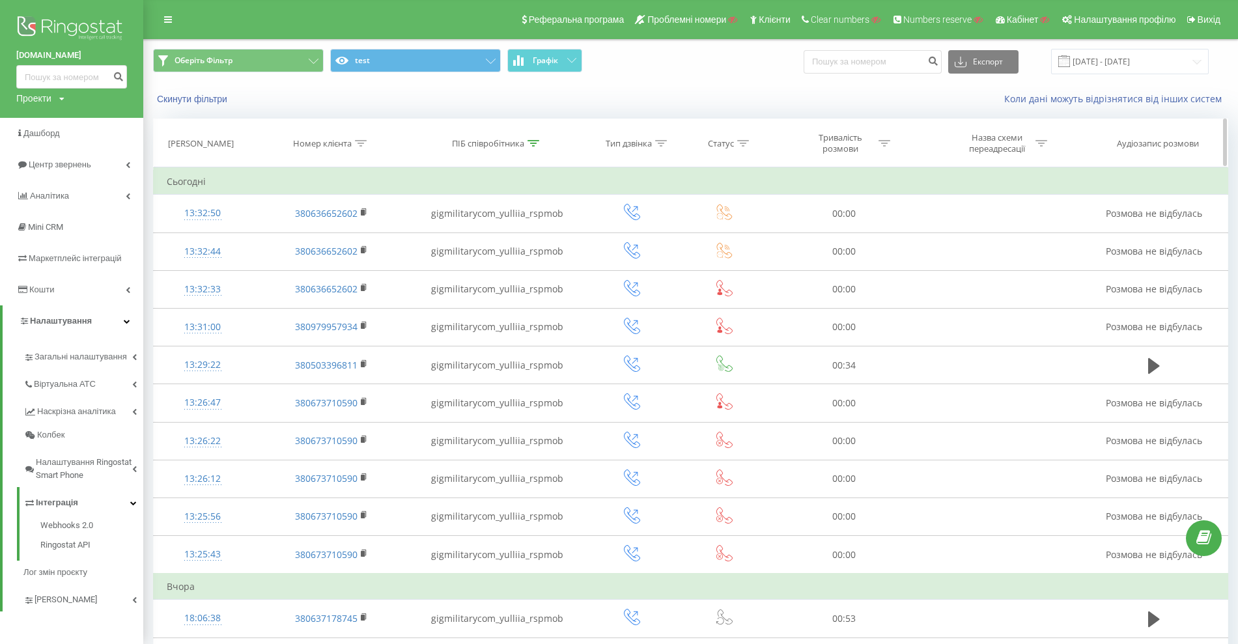
click at [532, 141] on icon at bounding box center [534, 143] width 12 height 7
drag, startPoint x: 508, startPoint y: 235, endPoint x: 494, endPoint y: 238, distance: 13.9
click at [494, 238] on input "gigmilitarycom_yulliia_rspmob" at bounding box center [497, 236] width 115 height 23
click at [516, 260] on span "OK" at bounding box center [525, 262] width 36 height 20
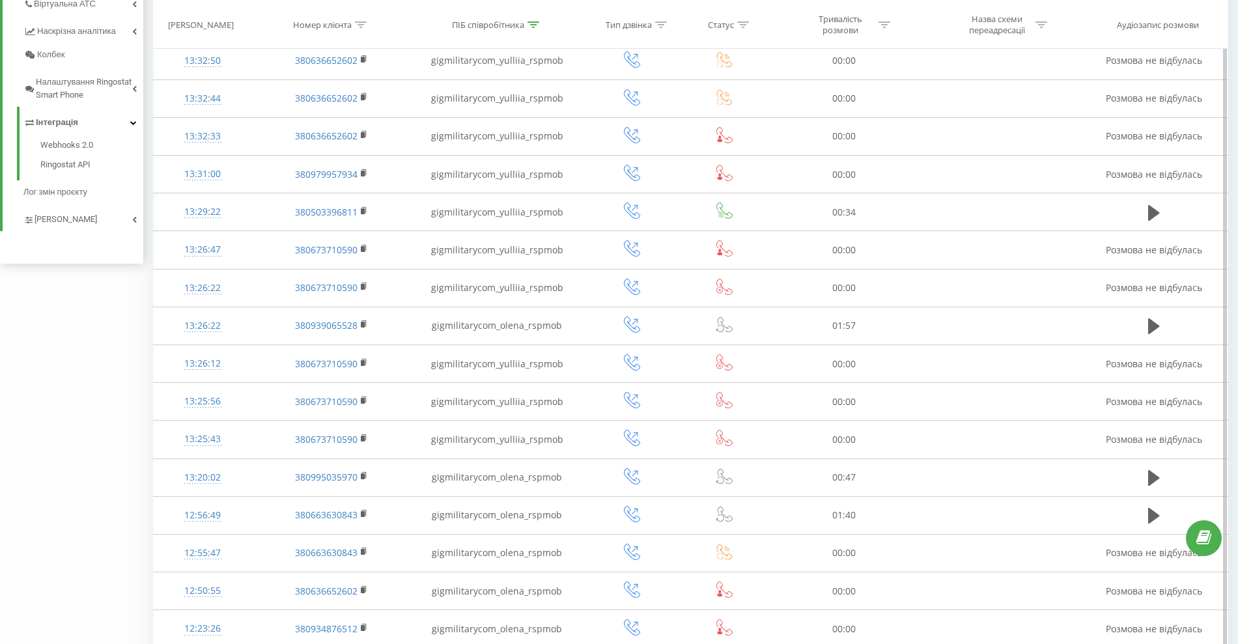
scroll to position [547, 0]
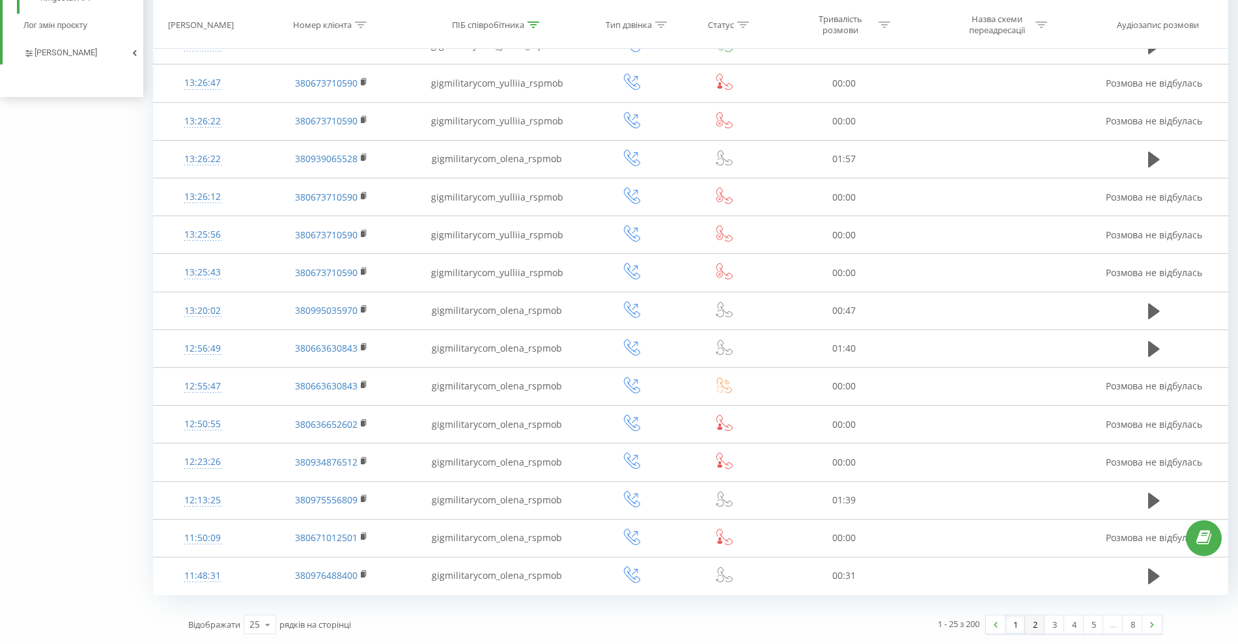
click at [1033, 622] on link "2" at bounding box center [1035, 624] width 20 height 18
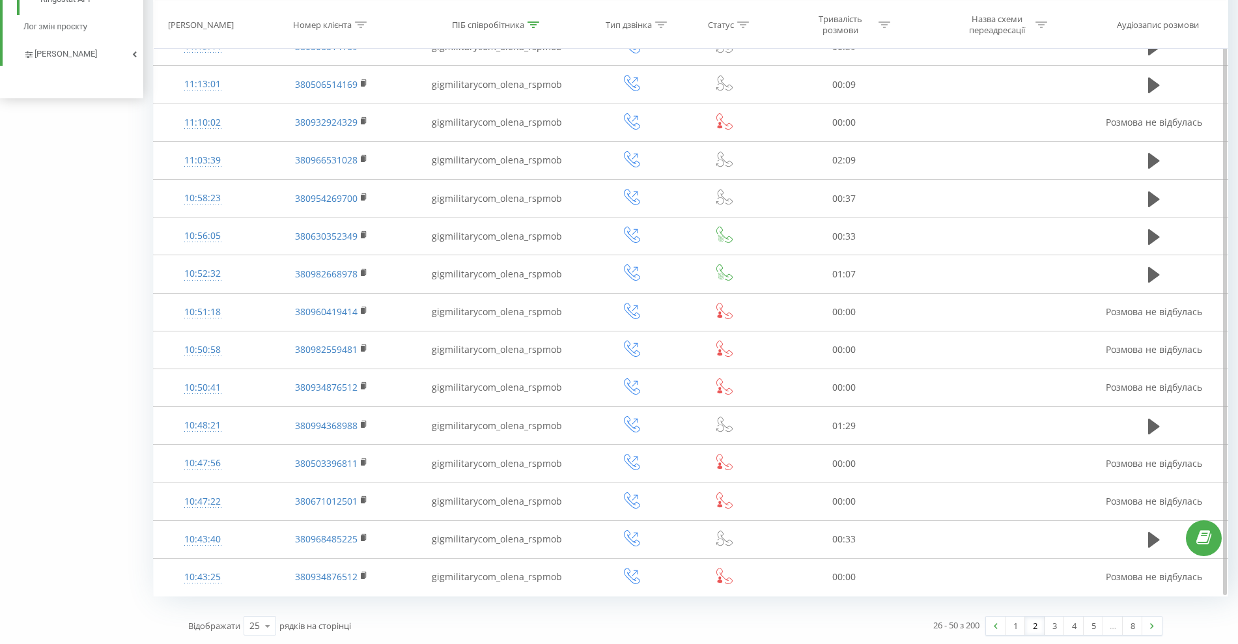
scroll to position [547, 0]
click at [1053, 624] on link "3" at bounding box center [1055, 624] width 20 height 18
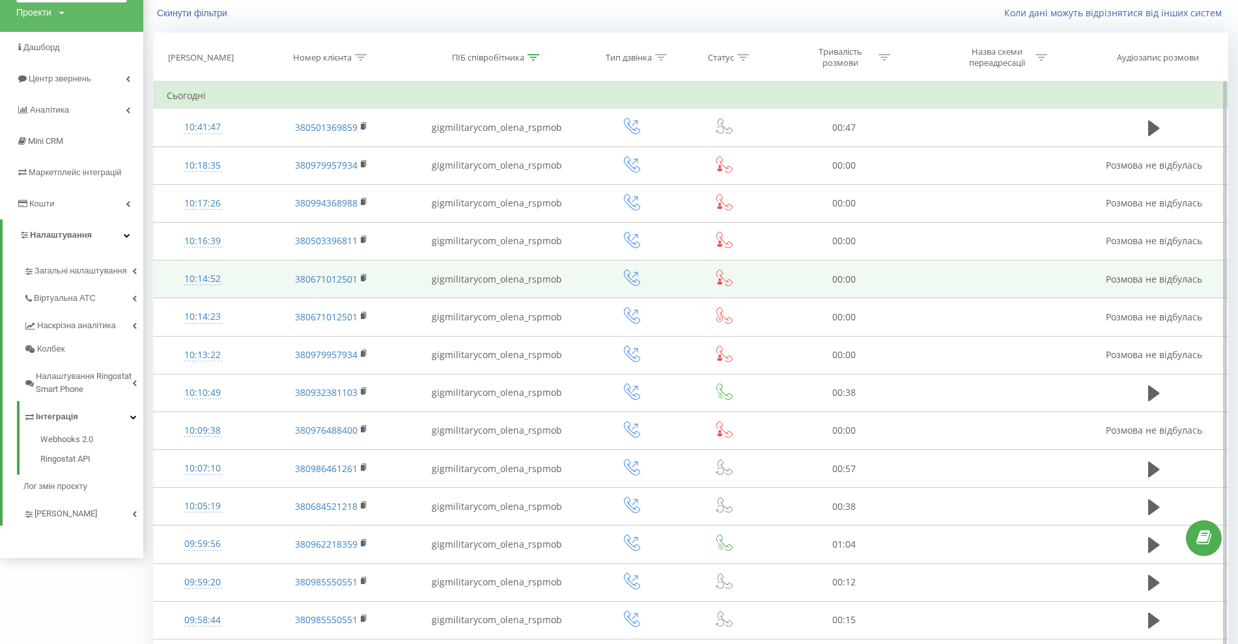
scroll to position [547, 0]
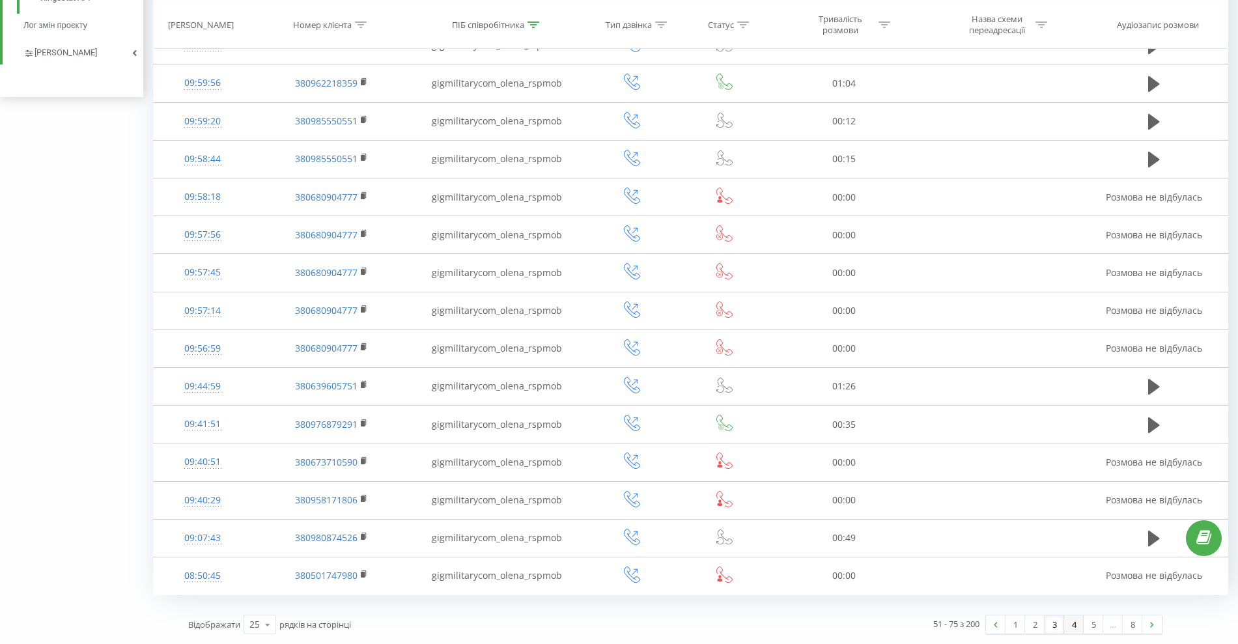
click at [1080, 619] on link "4" at bounding box center [1074, 624] width 20 height 18
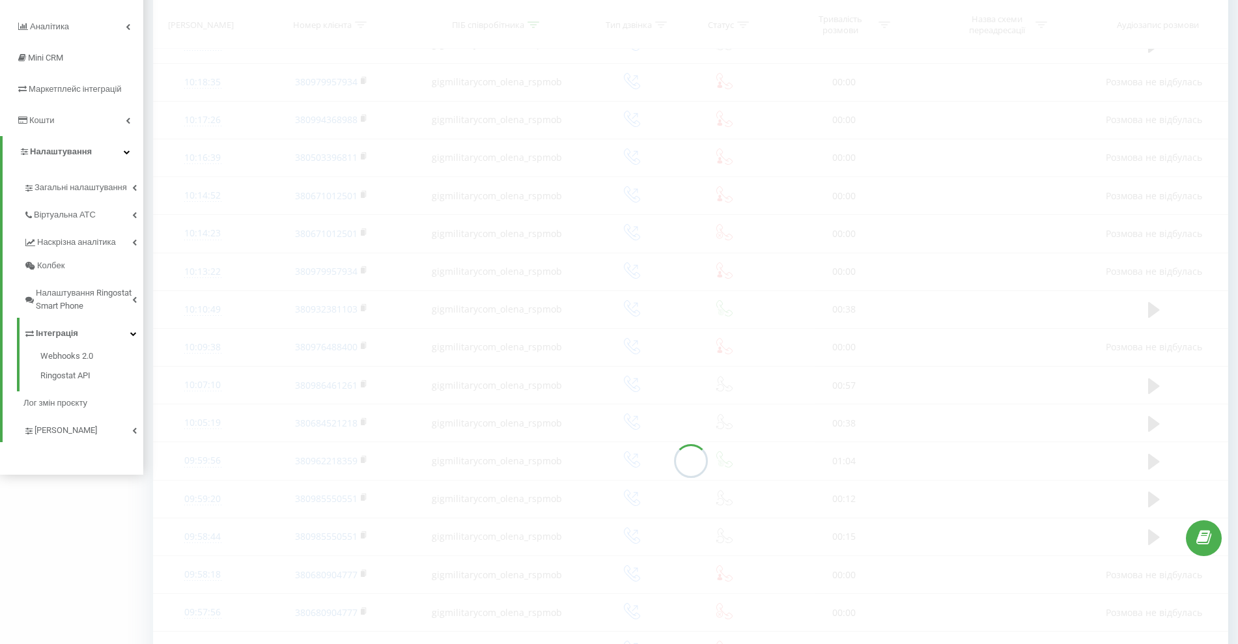
scroll to position [86, 0]
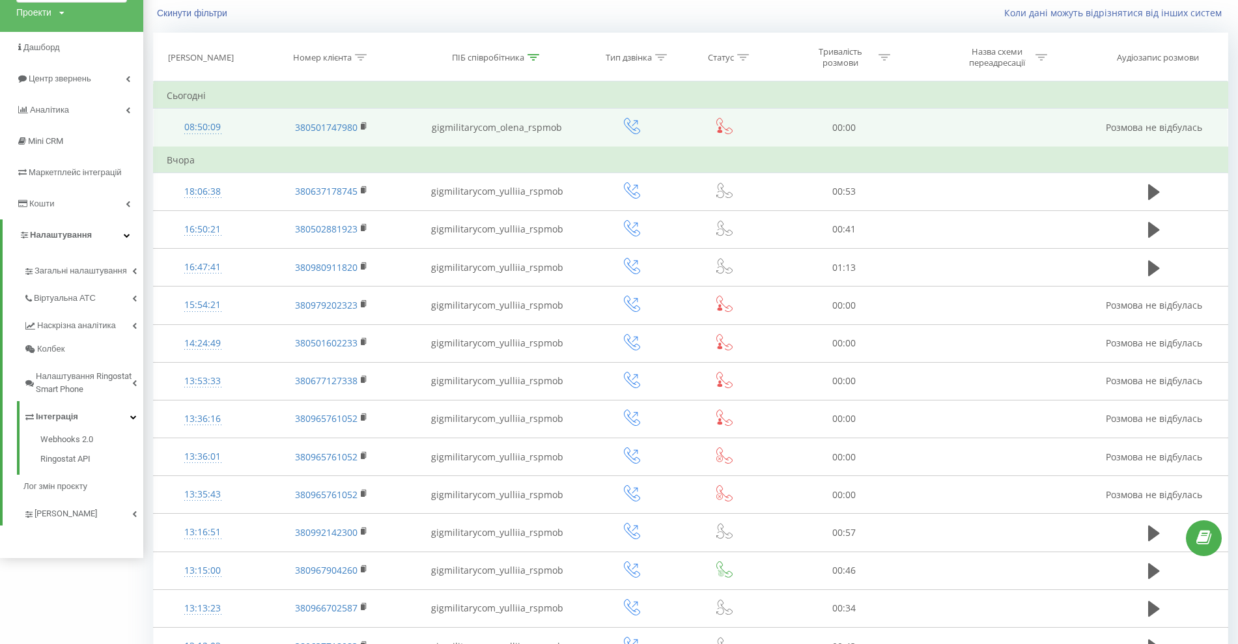
click at [539, 131] on td "gigmilitarycom_olena_rspmob" at bounding box center [497, 128] width 172 height 38
copy td "gigmilitarycom_olena_rspmob"
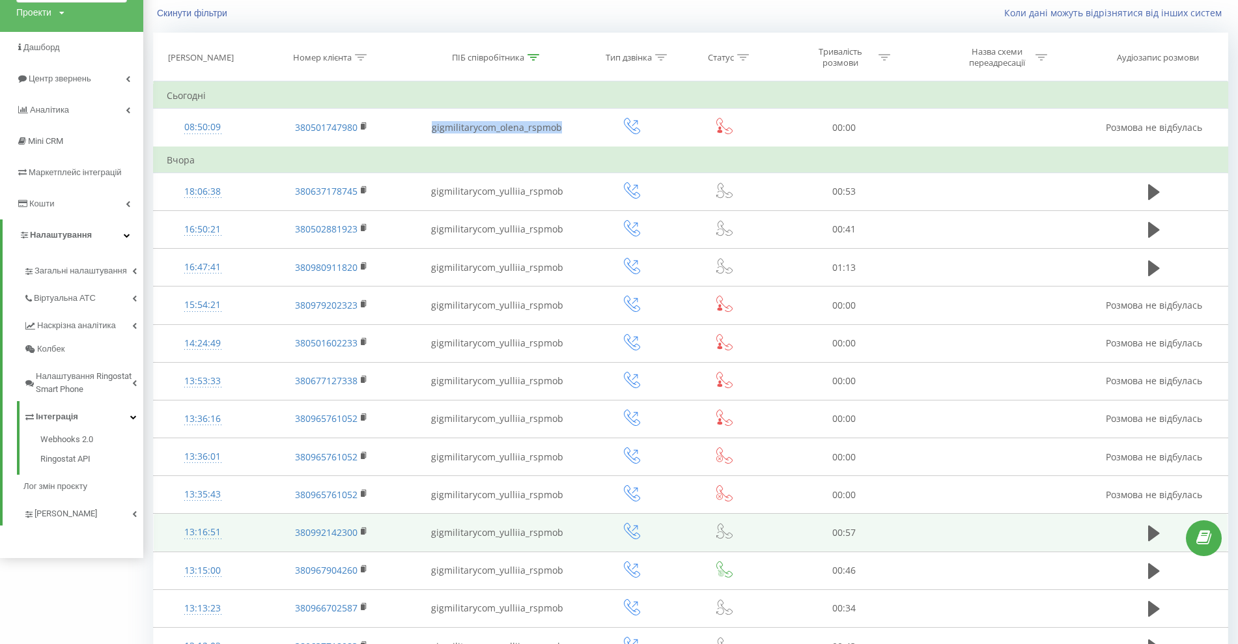
scroll to position [573, 0]
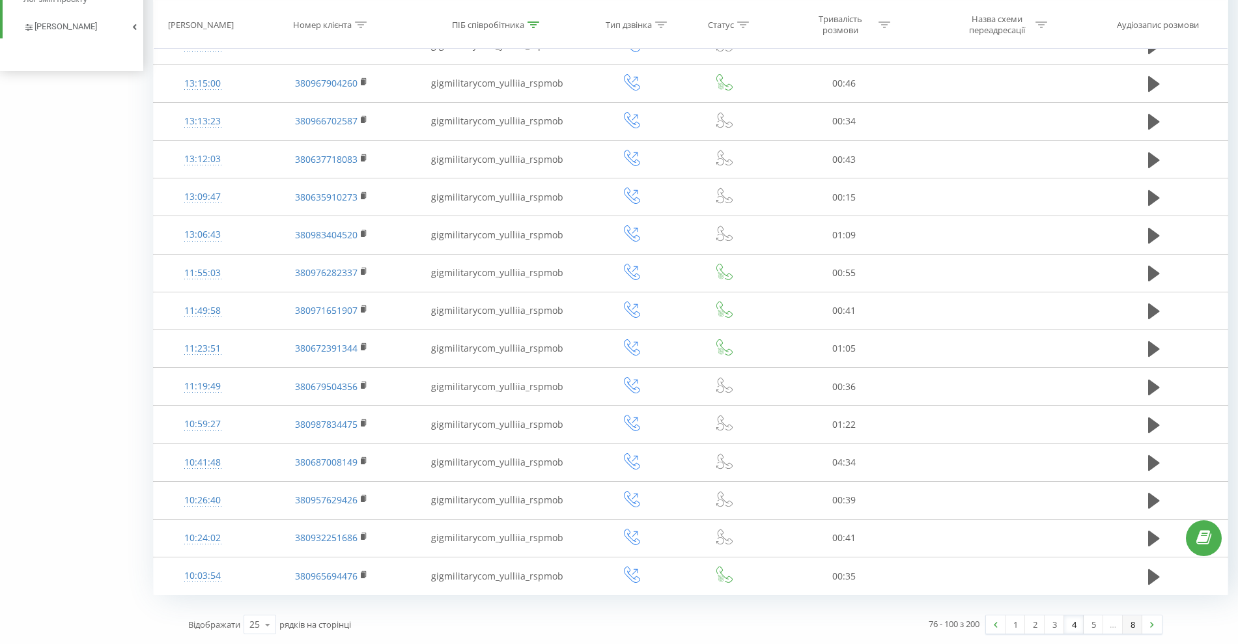
click at [1135, 627] on link "8" at bounding box center [1133, 624] width 20 height 18
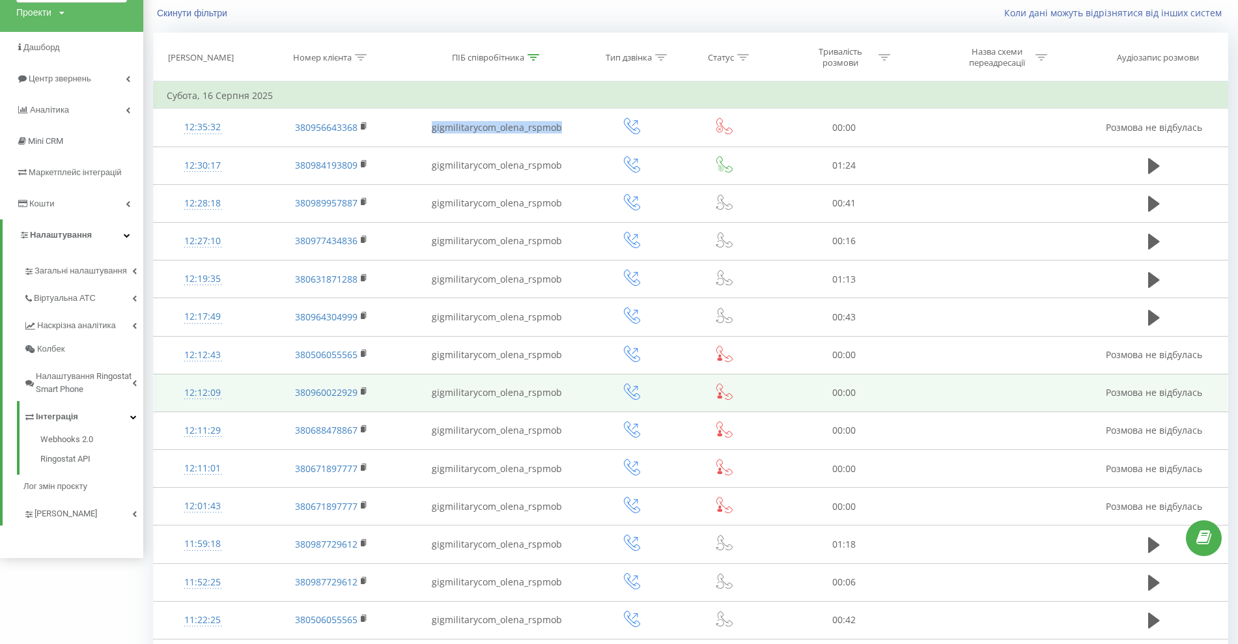
scroll to position [573, 0]
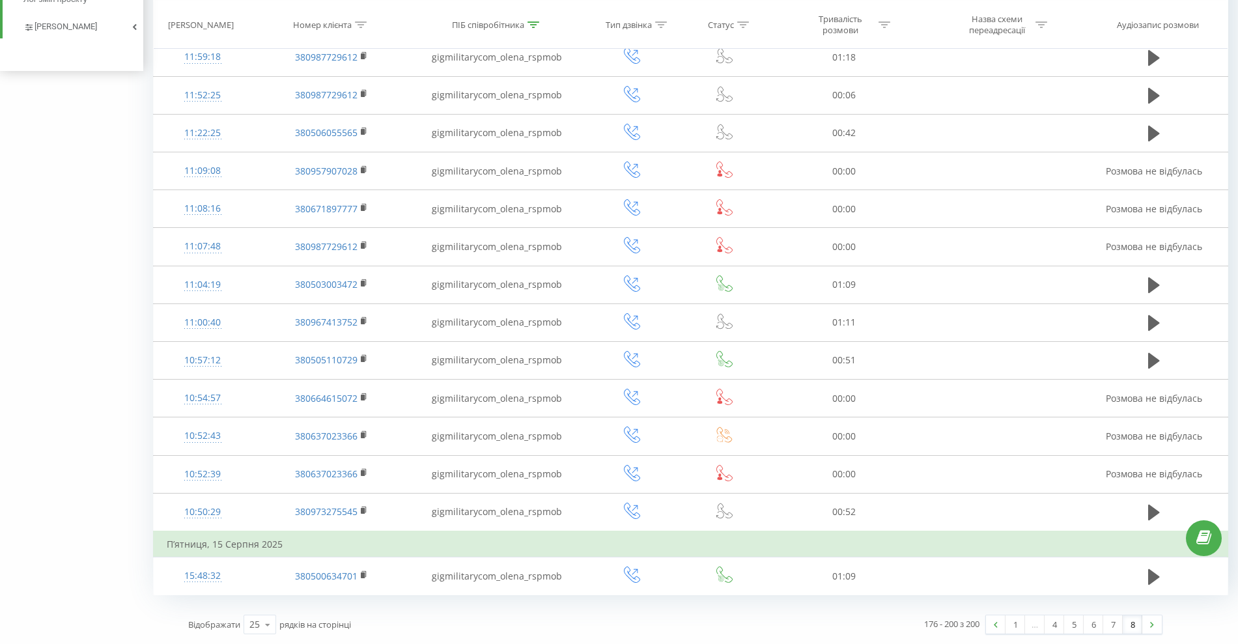
click at [1131, 623] on link "8" at bounding box center [1133, 624] width 20 height 18
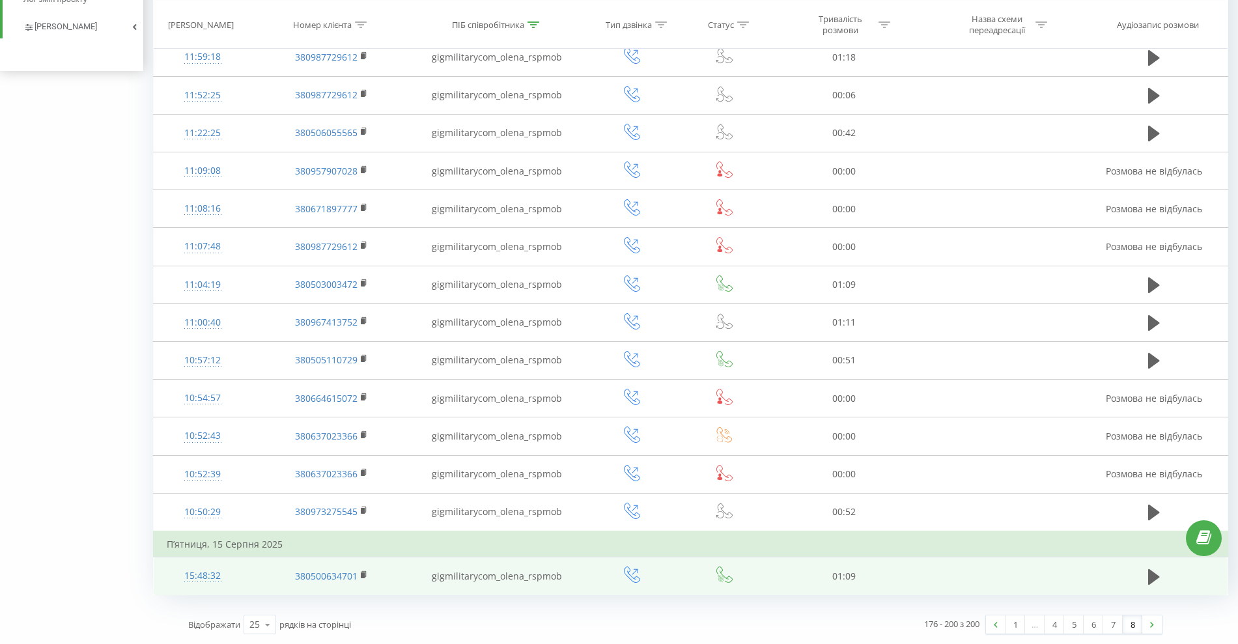
scroll to position [0, 0]
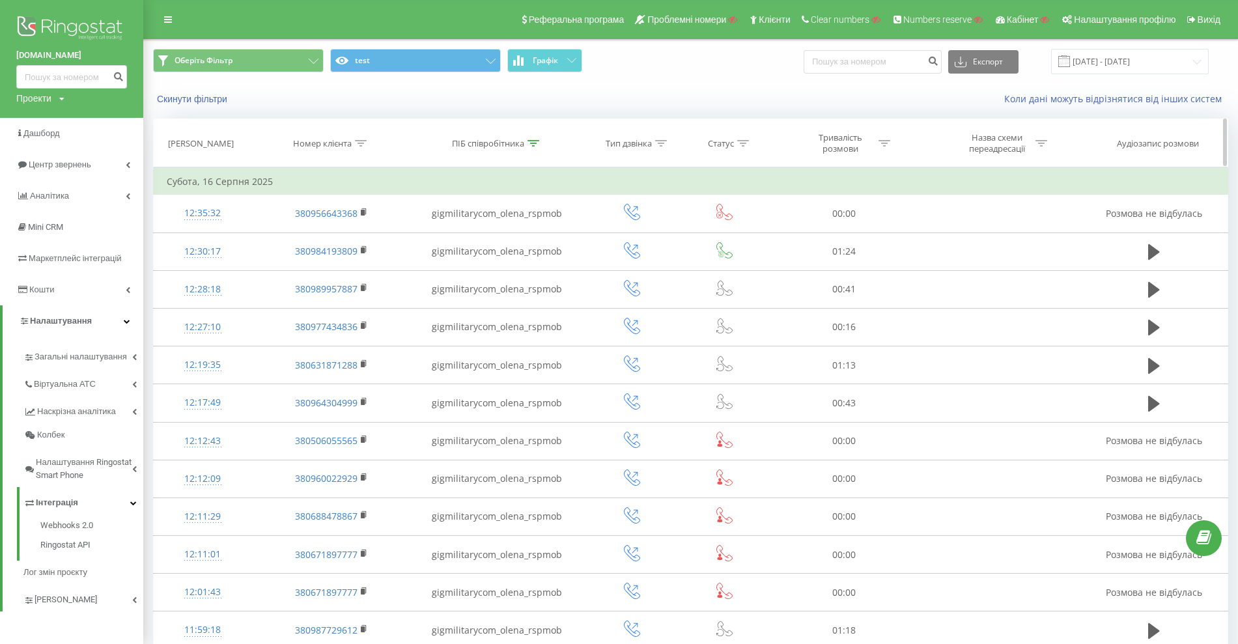
click at [527, 137] on th "ПІБ співробітника" at bounding box center [497, 143] width 172 height 48
click at [533, 138] on div at bounding box center [534, 143] width 12 height 11
click at [505, 233] on input "gigmilitarycom_" at bounding box center [497, 236] width 115 height 23
type input "gigmilitarycom"
click at [533, 260] on span "OK" at bounding box center [525, 262] width 36 height 20
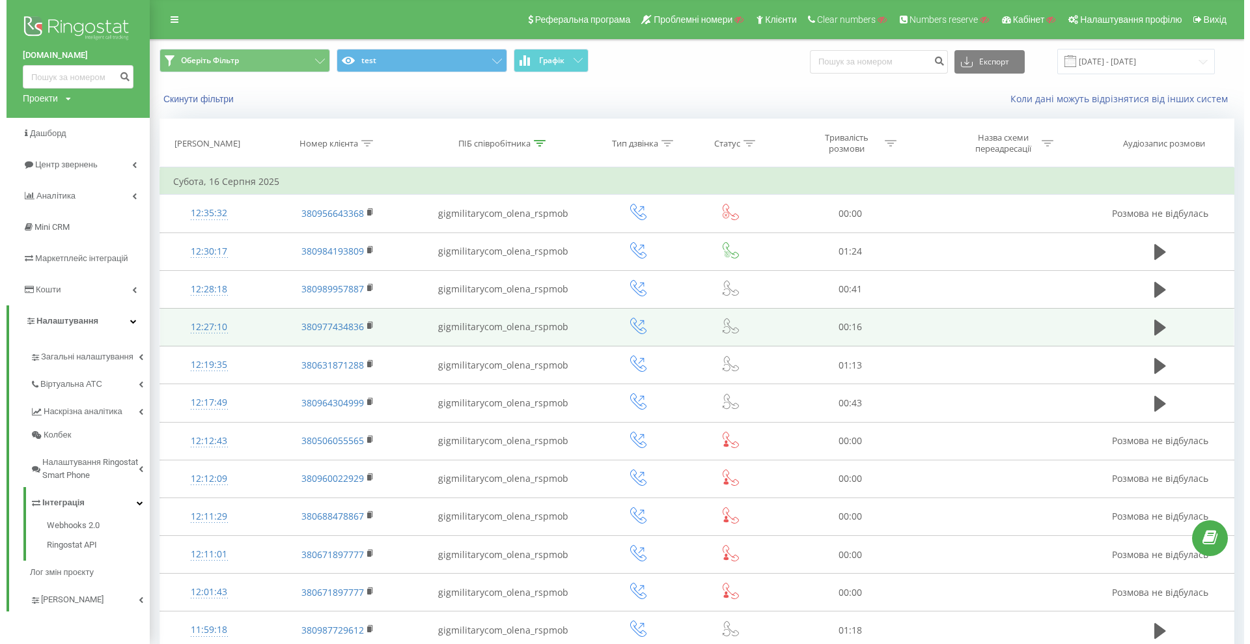
scroll to position [573, 0]
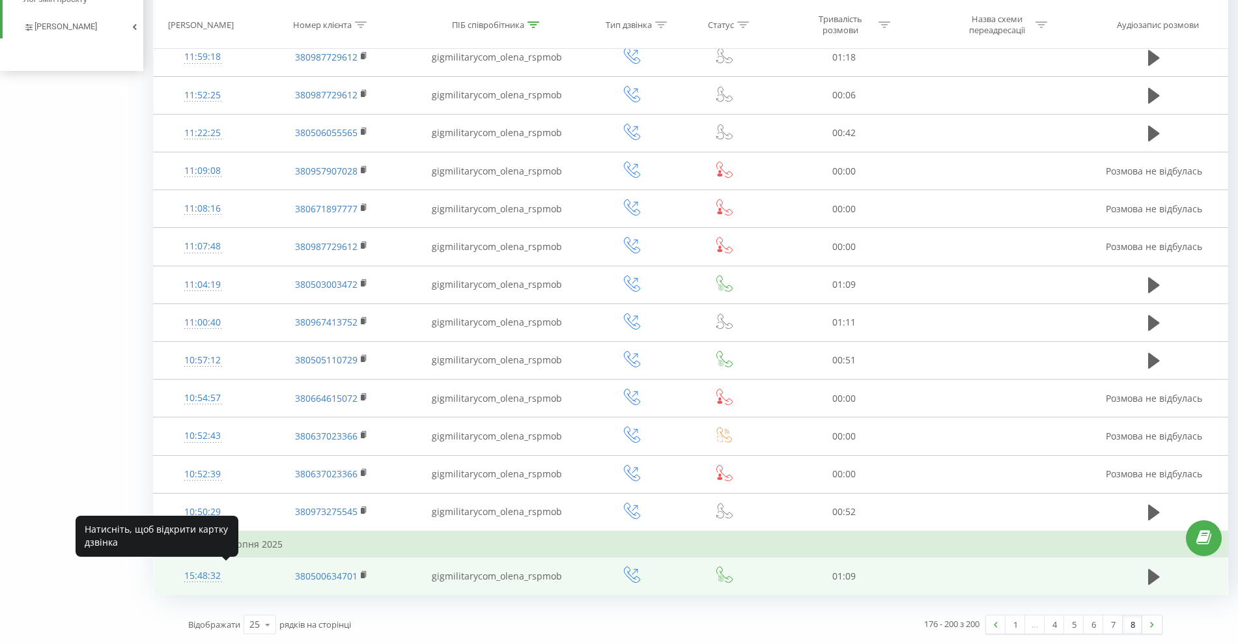
click at [209, 569] on div "15:48:32" at bounding box center [203, 575] width 72 height 25
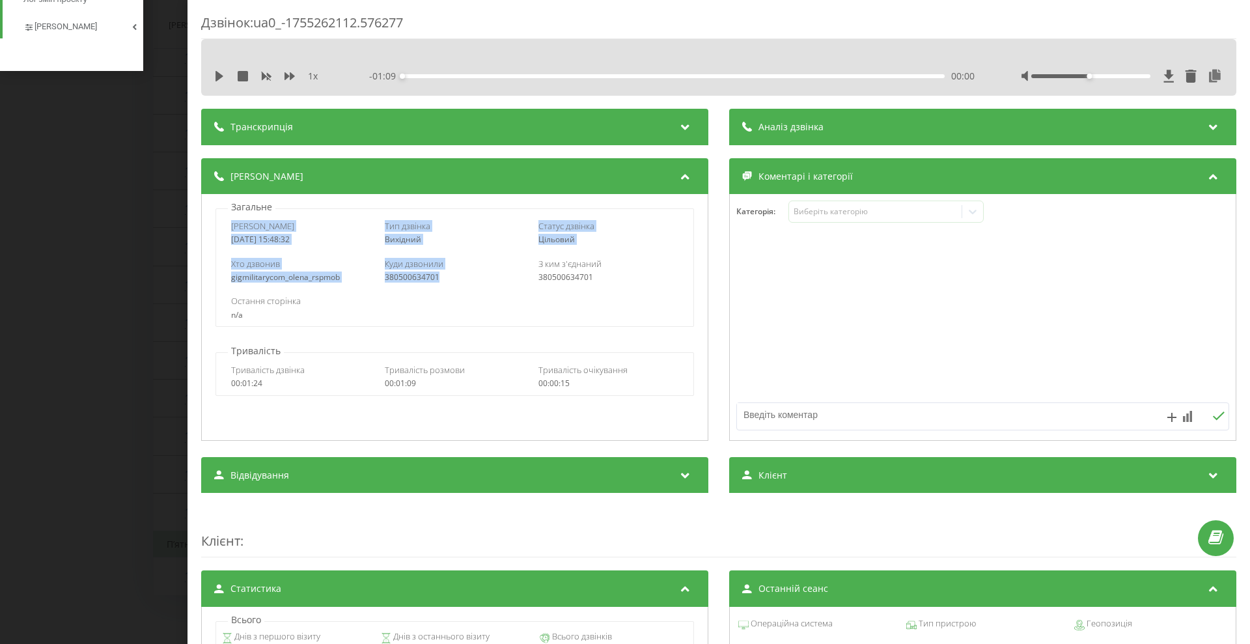
drag, startPoint x: 232, startPoint y: 224, endPoint x: 470, endPoint y: 278, distance: 244.4
click at [470, 278] on div "Дата дзвінка [DATE] 15:48:32 Тип дзвінка Вихідний Статус дзвінка Цільовий Хто д…" at bounding box center [455, 267] width 478 height 119
copy div "Дата дзвінка [DATE] 15:48:32 Тип дзвінка Вихідний Статус дзвінка Цільовий Хто д…"
